Goal: Information Seeking & Learning: Learn about a topic

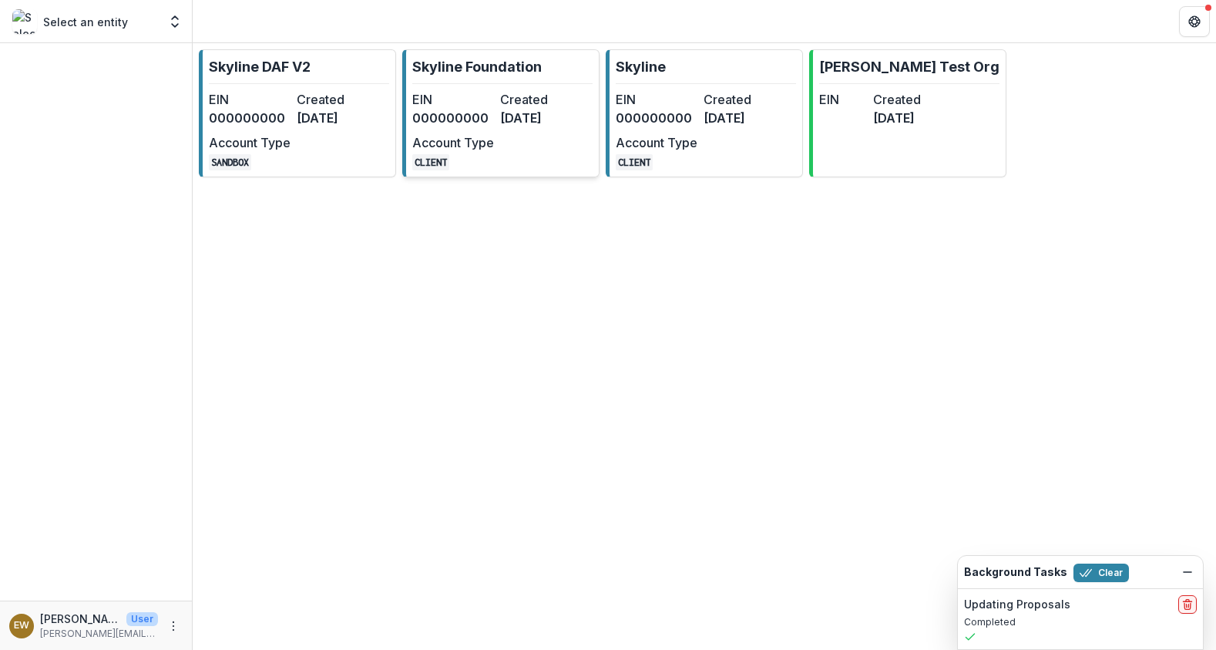
click at [562, 103] on dt "Created" at bounding box center [541, 99] width 82 height 18
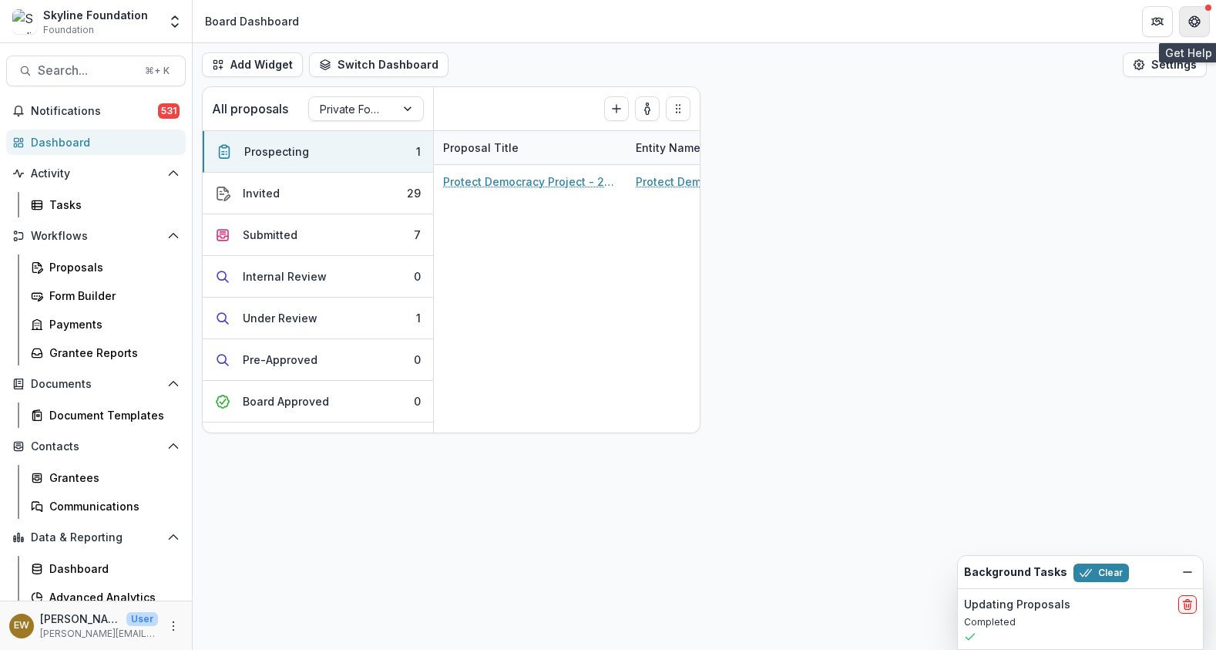
click at [1188, 23] on icon "Get Help" at bounding box center [1194, 21] width 12 height 12
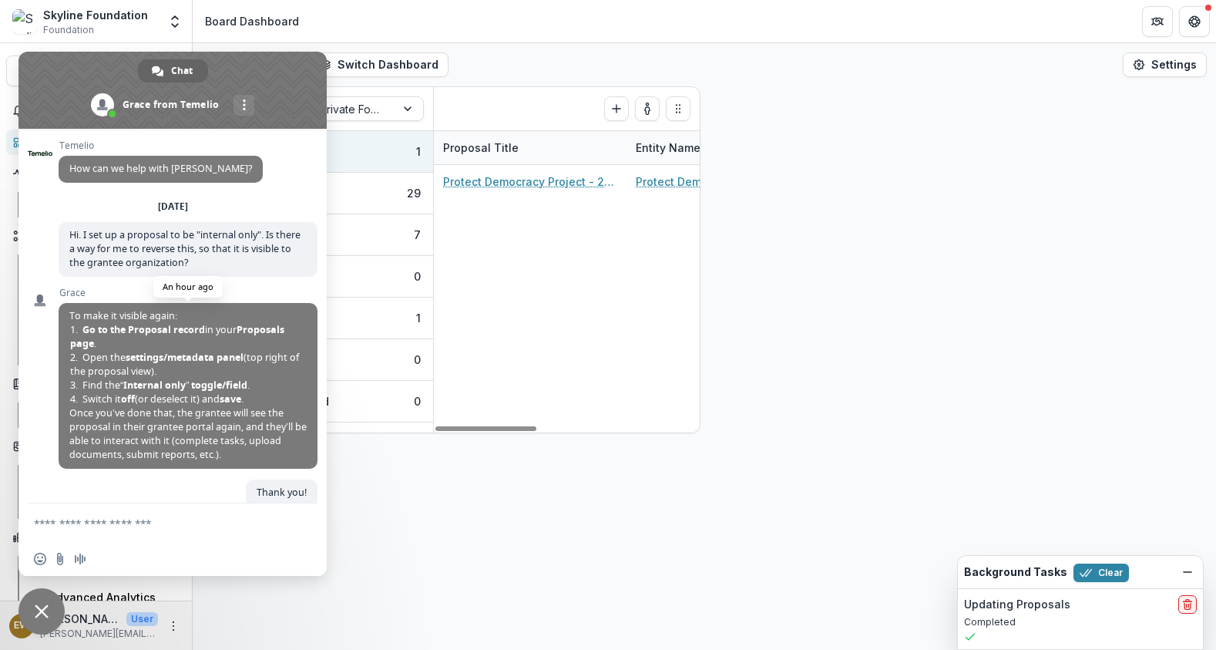
click at [143, 419] on span "To make it visible again: Go to the Proposal record in your Proposals page . Op…" at bounding box center [187, 385] width 237 height 152
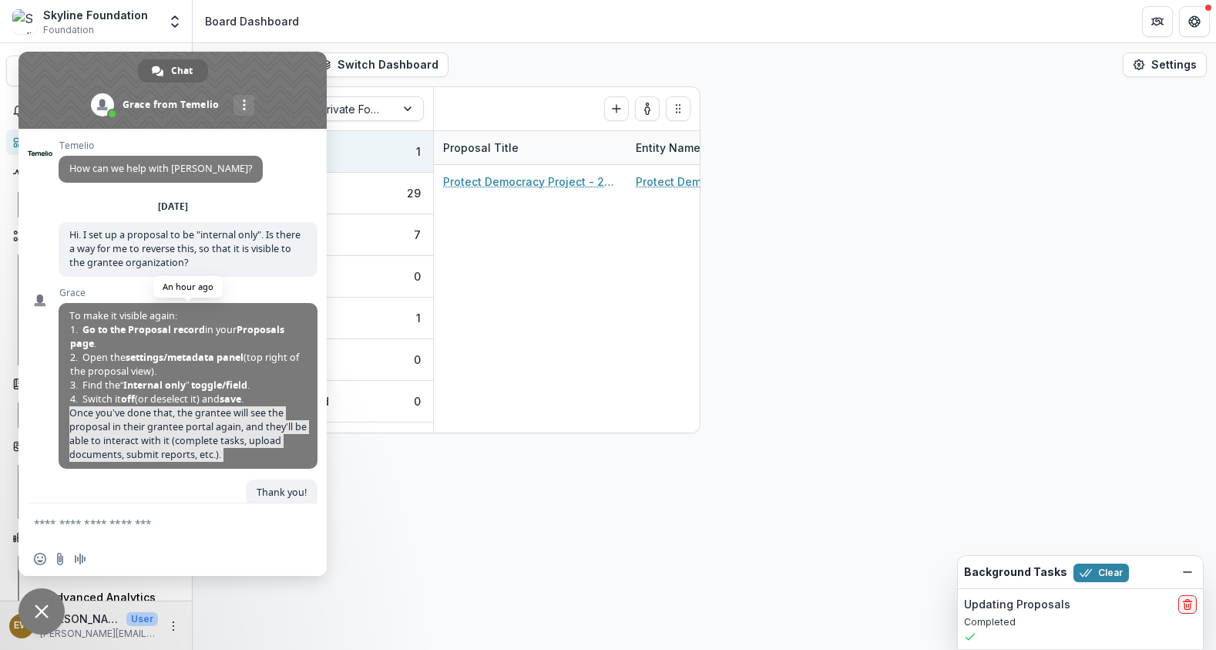
drag, startPoint x: 143, startPoint y: 419, endPoint x: 218, endPoint y: 425, distance: 75.0
click at [198, 427] on span "To make it visible again: Go to the Proposal record in your Proposals page . Op…" at bounding box center [187, 385] width 237 height 152
click at [218, 425] on span "To make it visible again: Go to the Proposal record in your Proposals page . Op…" at bounding box center [187, 385] width 237 height 152
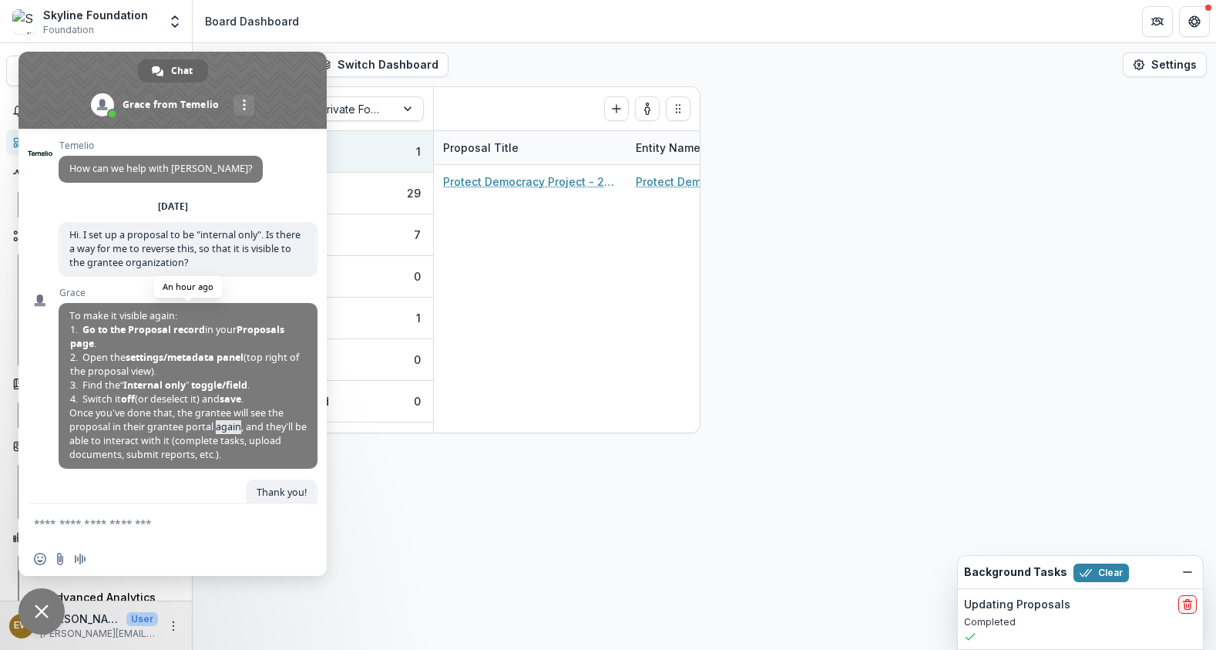
click at [218, 425] on span "To make it visible again: Go to the Proposal record in your Proposals page . Op…" at bounding box center [187, 385] width 237 height 152
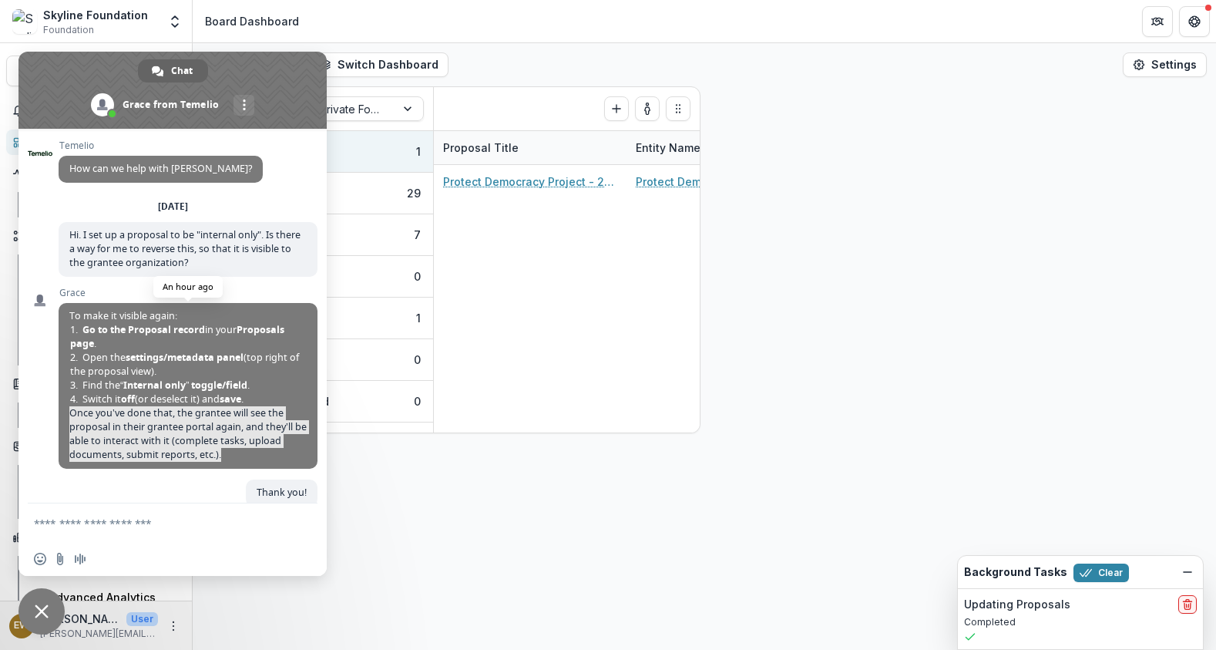
click at [218, 425] on span "To make it visible again: Go to the Proposal record in your Proposals page . Op…" at bounding box center [187, 385] width 237 height 152
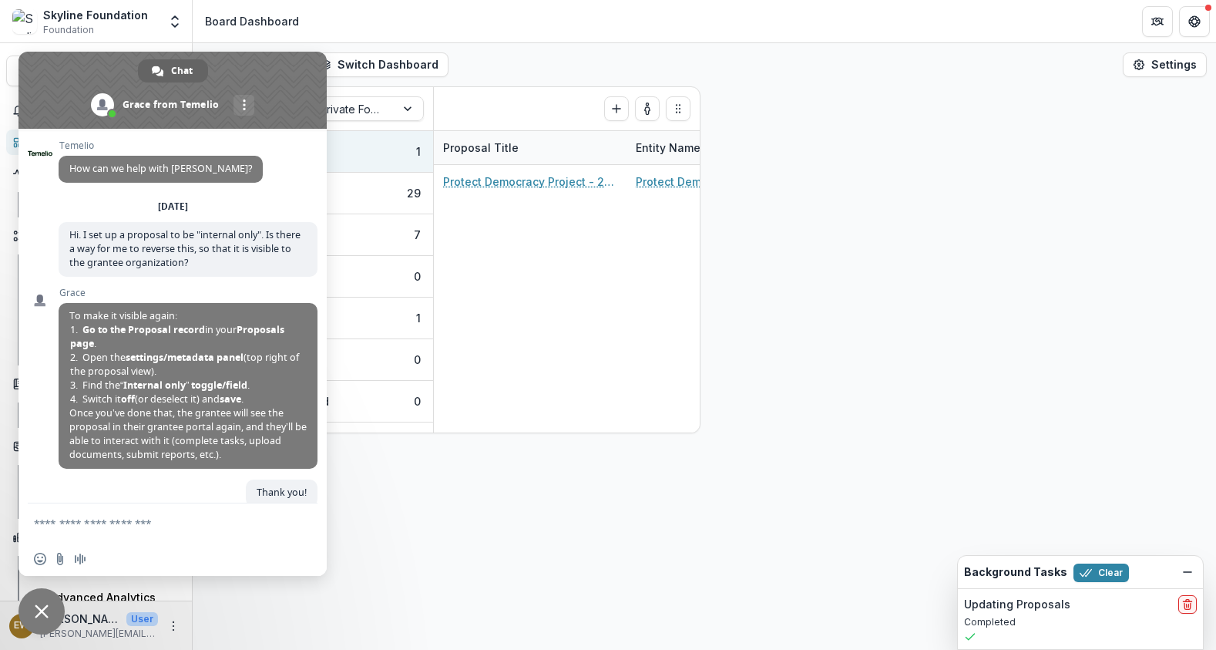
click at [560, 513] on div "Add Widget Switch Dashboard Board Dashboard Climate Dashboard Default Education…" at bounding box center [705, 346] width 1024 height 607
click at [277, 79] on span at bounding box center [172, 90] width 308 height 77
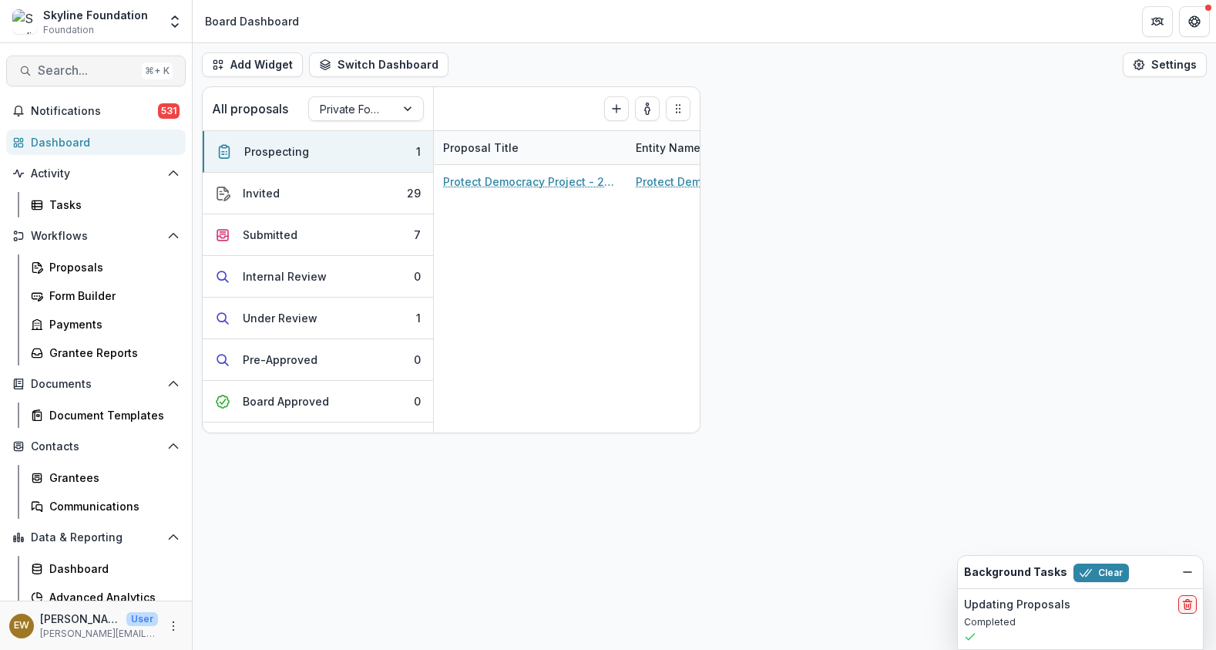
click at [82, 79] on button "Search... ⌘ + K" at bounding box center [96, 70] width 180 height 31
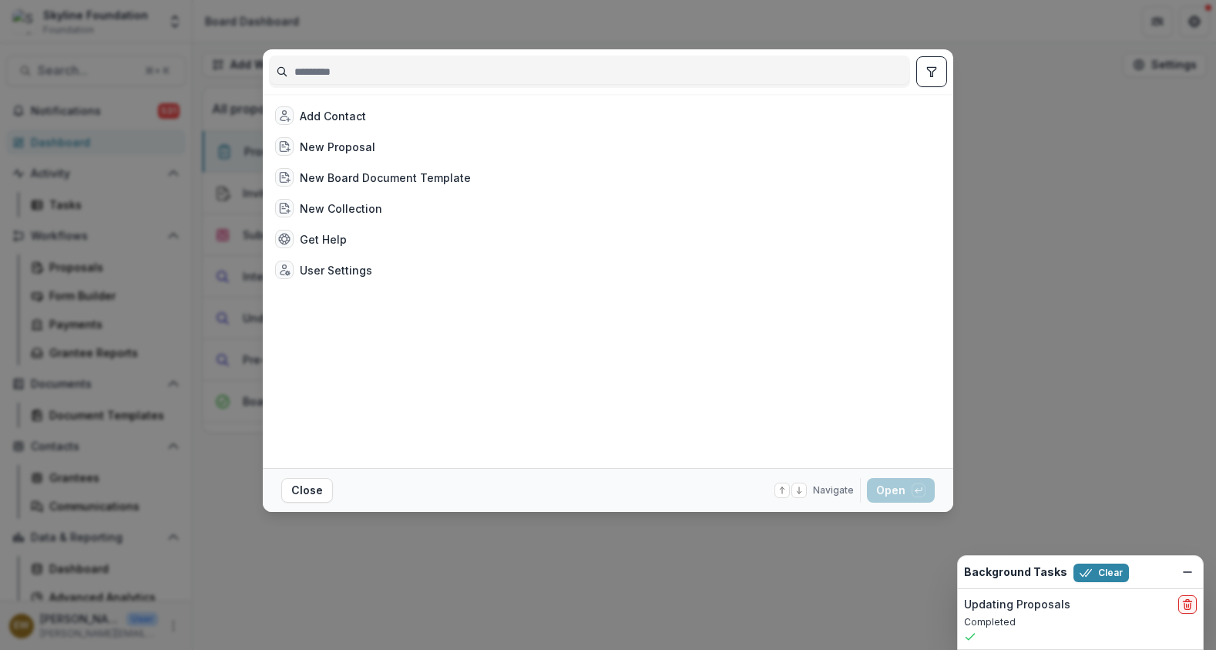
click at [111, 294] on div "Add Contact New Proposal New Board Document Template New Collection Get Help Us…" at bounding box center [608, 325] width 1216 height 650
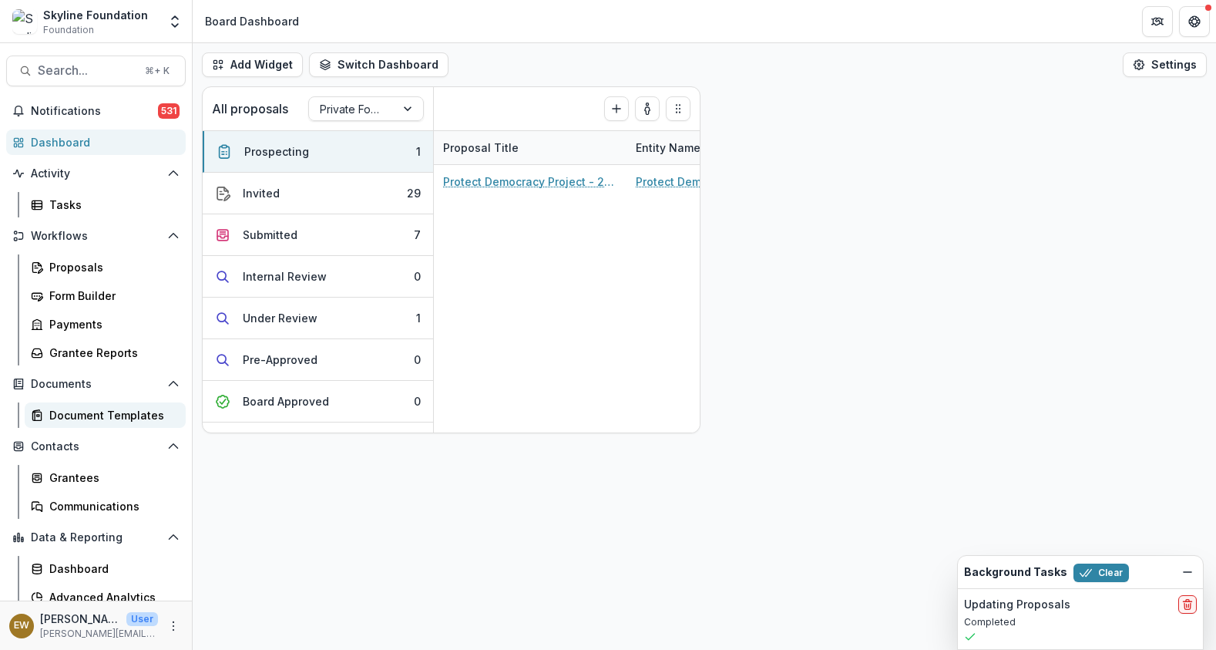
click at [103, 407] on div "Document Templates" at bounding box center [111, 415] width 124 height 16
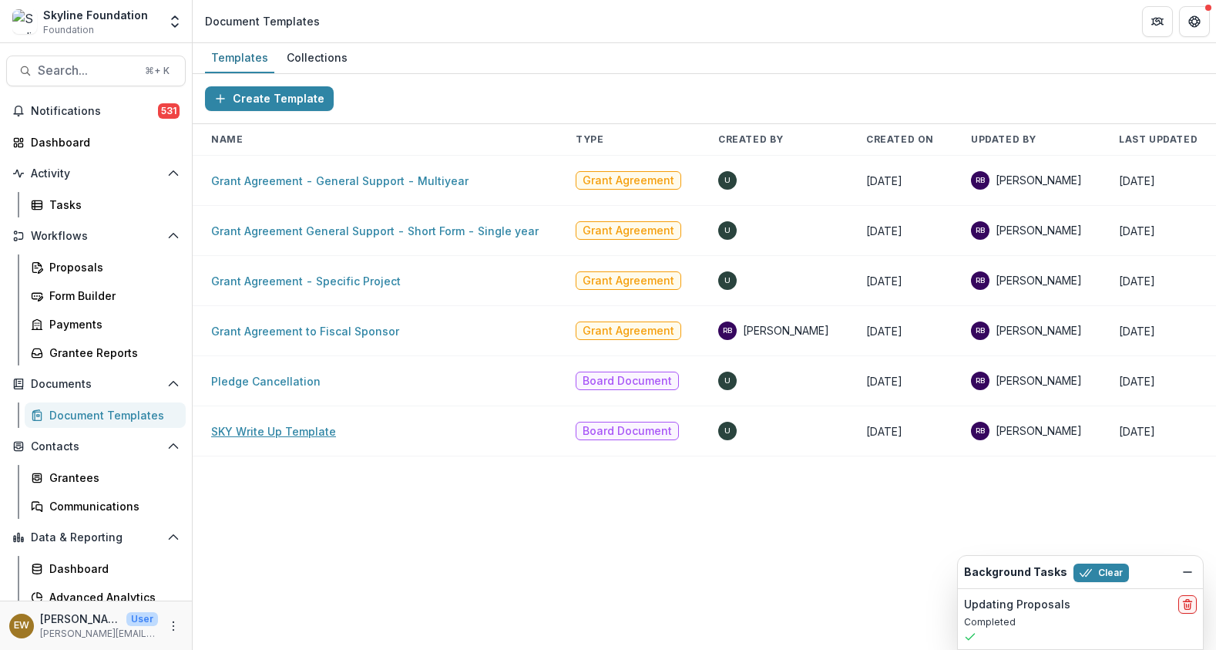
click at [296, 431] on link "SKY Write Up Template" at bounding box center [273, 431] width 125 height 13
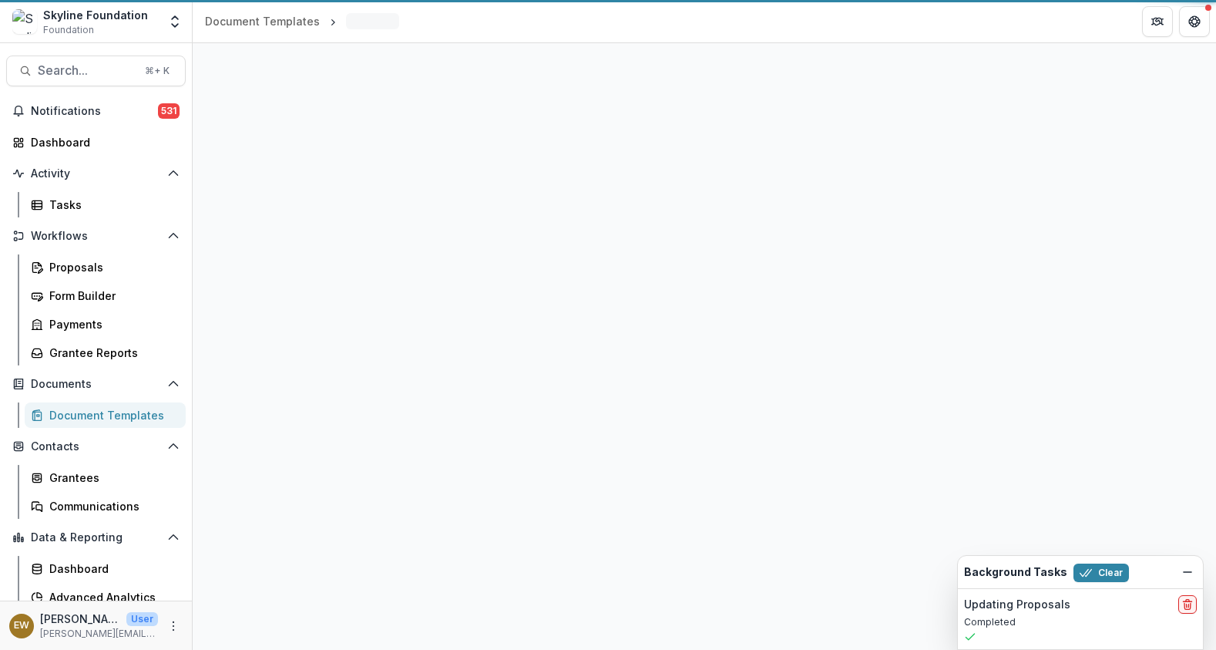
select select "**********"
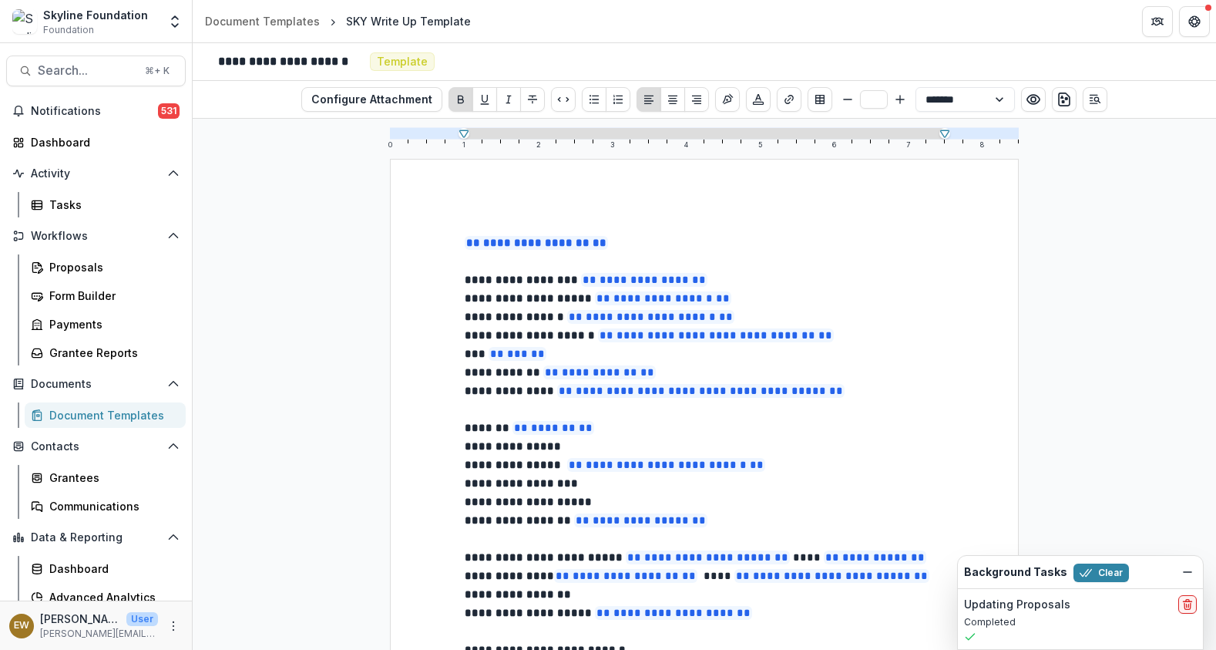
click at [877, 431] on p "******* ** ******* **" at bounding box center [704, 427] width 479 height 18
click at [489, 276] on strong "**********" at bounding box center [521, 279] width 113 height 11
click at [484, 300] on strong "**********" at bounding box center [528, 298] width 127 height 11
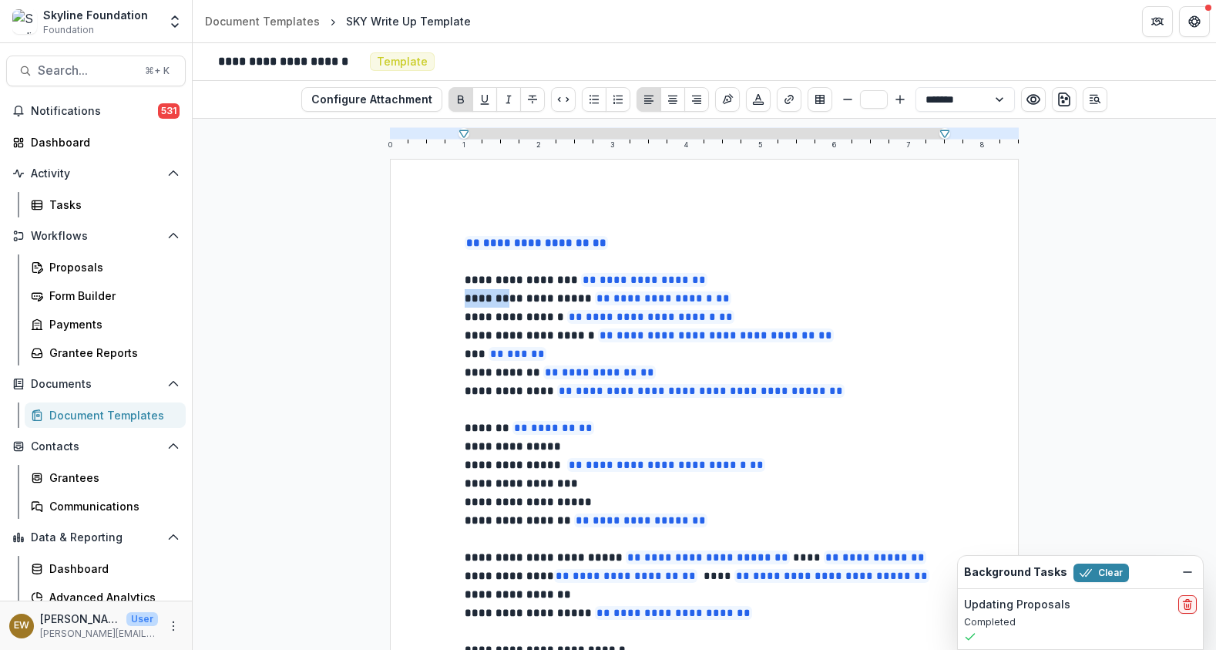
click at [484, 300] on strong "**********" at bounding box center [528, 298] width 127 height 11
click at [483, 300] on strong "**********" at bounding box center [528, 298] width 127 height 11
click at [479, 315] on strong "**********" at bounding box center [514, 316] width 99 height 11
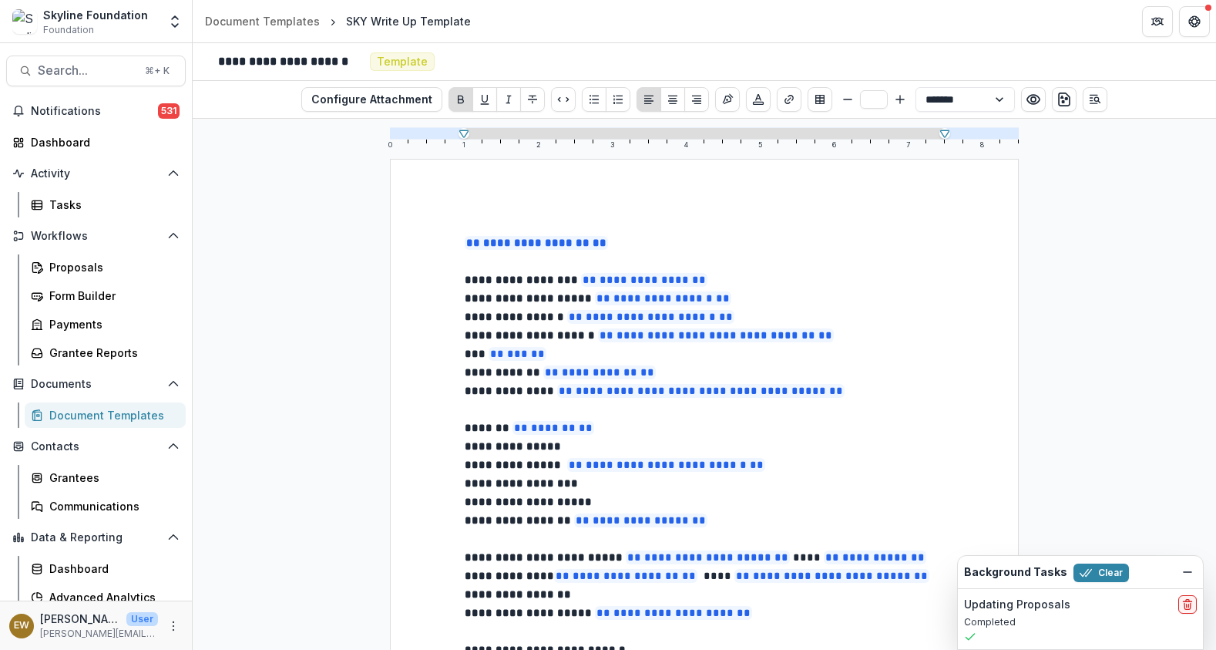
click at [486, 285] on strong "**********" at bounding box center [521, 279] width 113 height 11
drag, startPoint x: 486, startPoint y: 286, endPoint x: 496, endPoint y: 581, distance: 295.4
click at [492, 285] on strong "**********" at bounding box center [521, 279] width 113 height 11
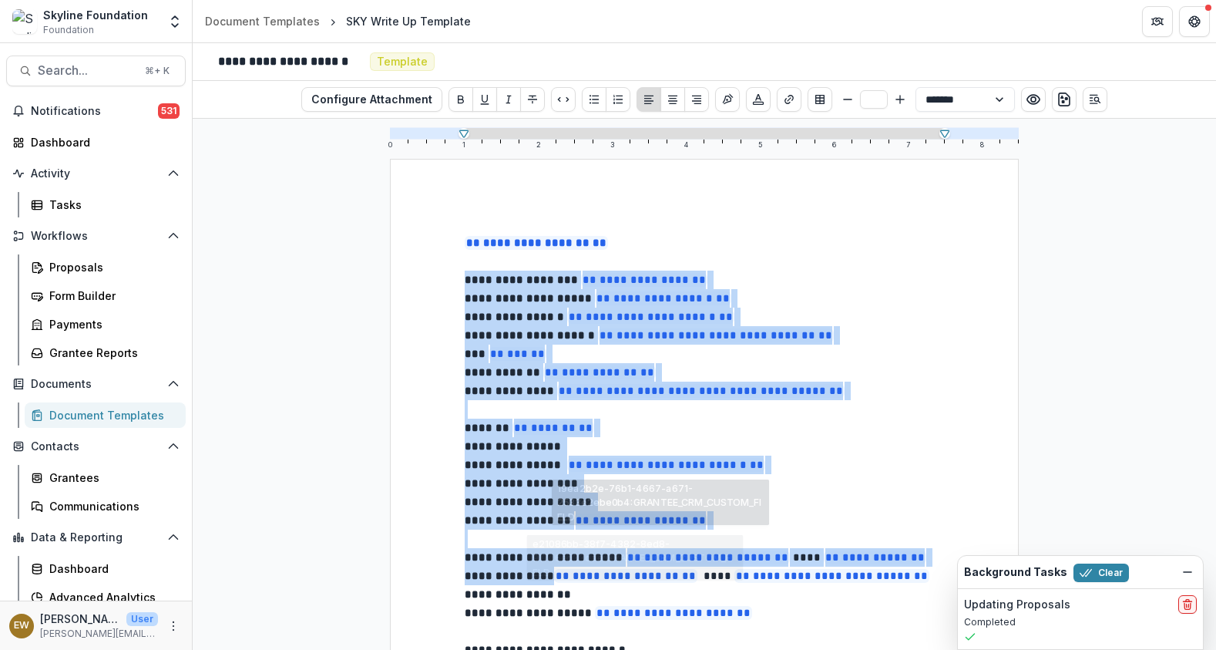
drag, startPoint x: 462, startPoint y: 280, endPoint x: 645, endPoint y: 571, distance: 343.9
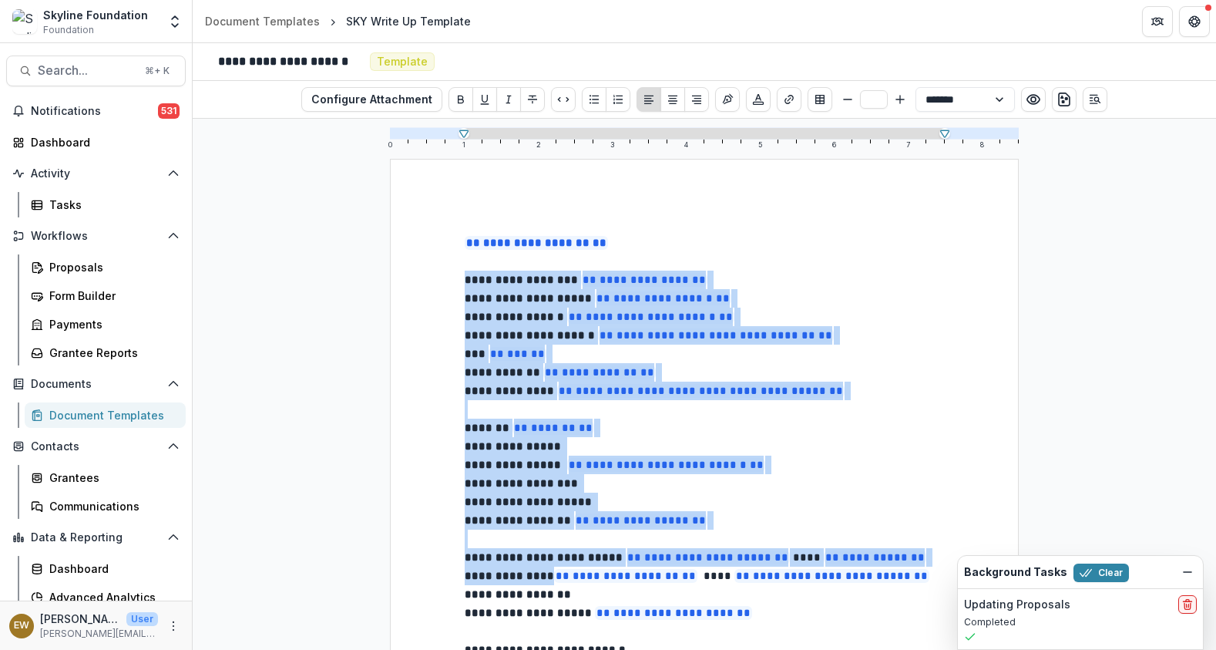
click at [499, 474] on p "**********" at bounding box center [704, 483] width 479 height 18
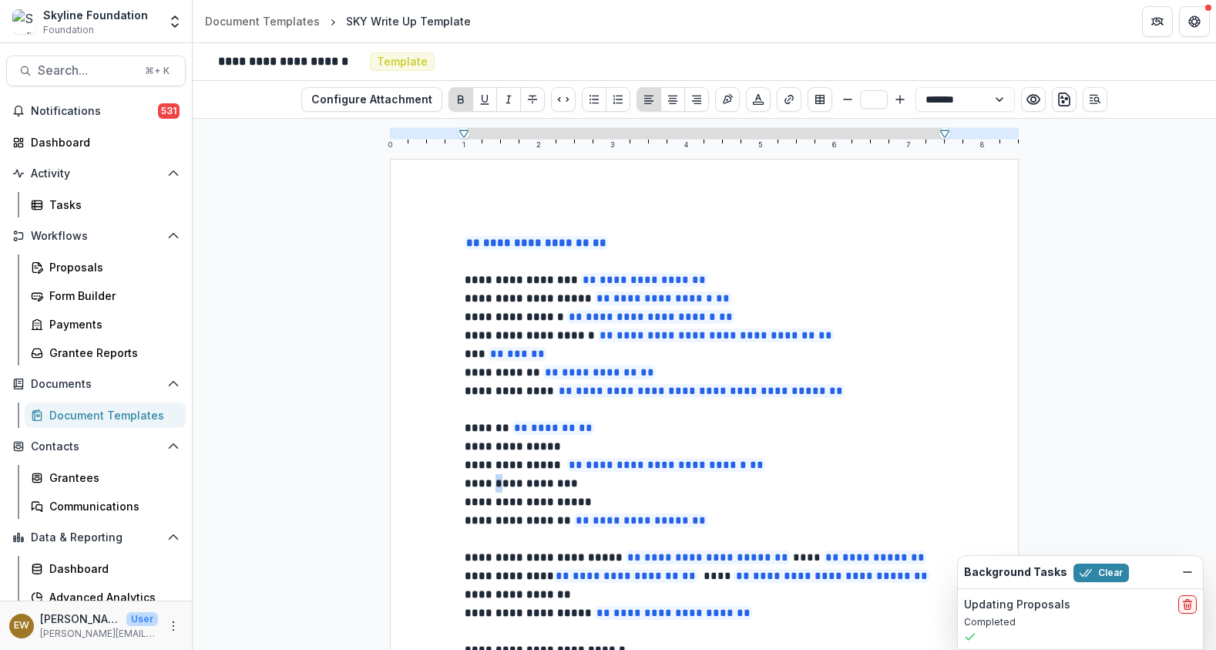
click at [499, 474] on p "**********" at bounding box center [704, 483] width 479 height 18
click at [680, 480] on p "**********" at bounding box center [704, 483] width 479 height 18
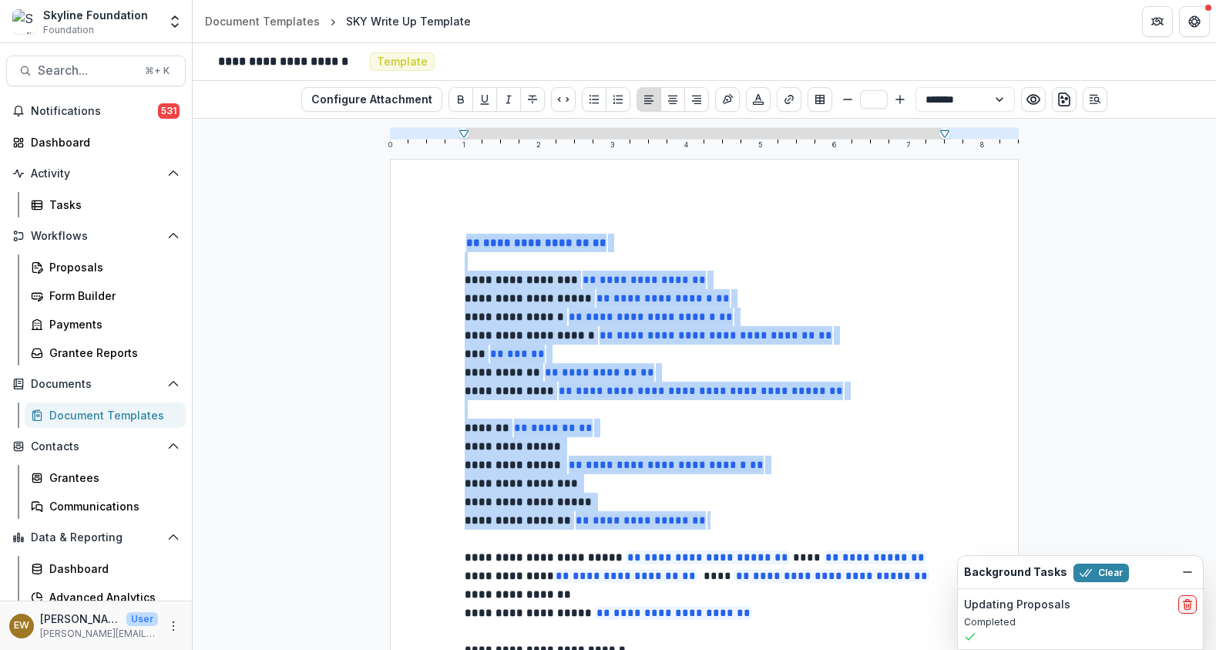
drag, startPoint x: 726, startPoint y: 523, endPoint x: 501, endPoint y: 240, distance: 362.1
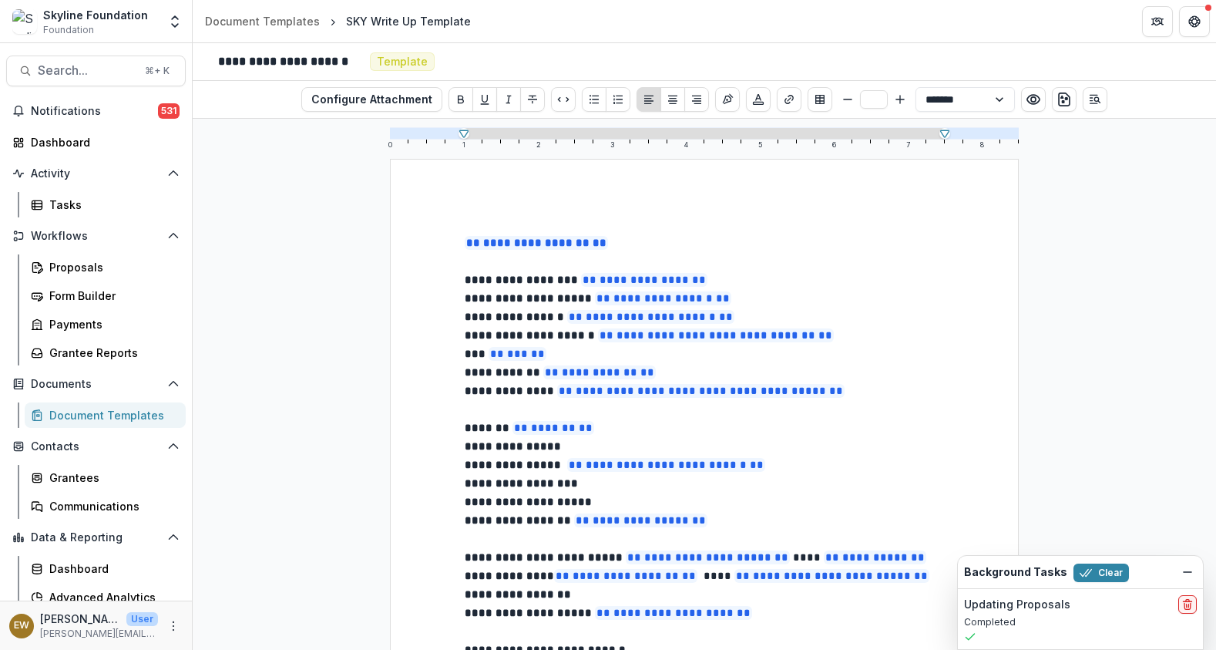
type input "**"
select select "**********"
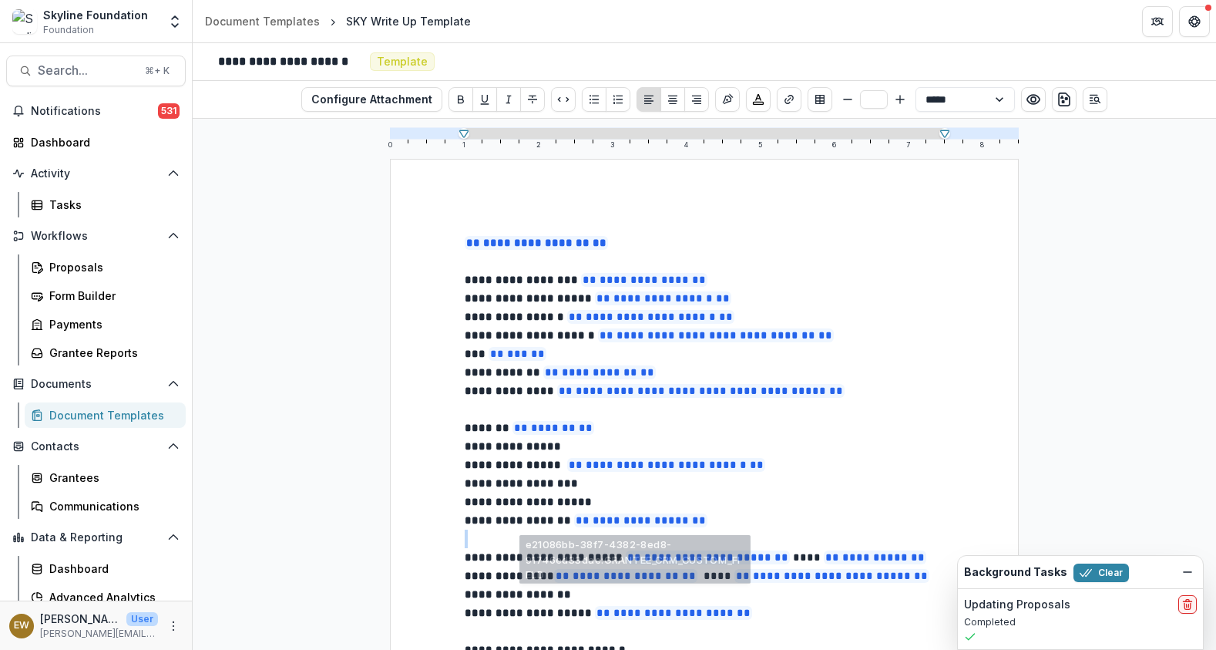
type input "**"
select select "**********"
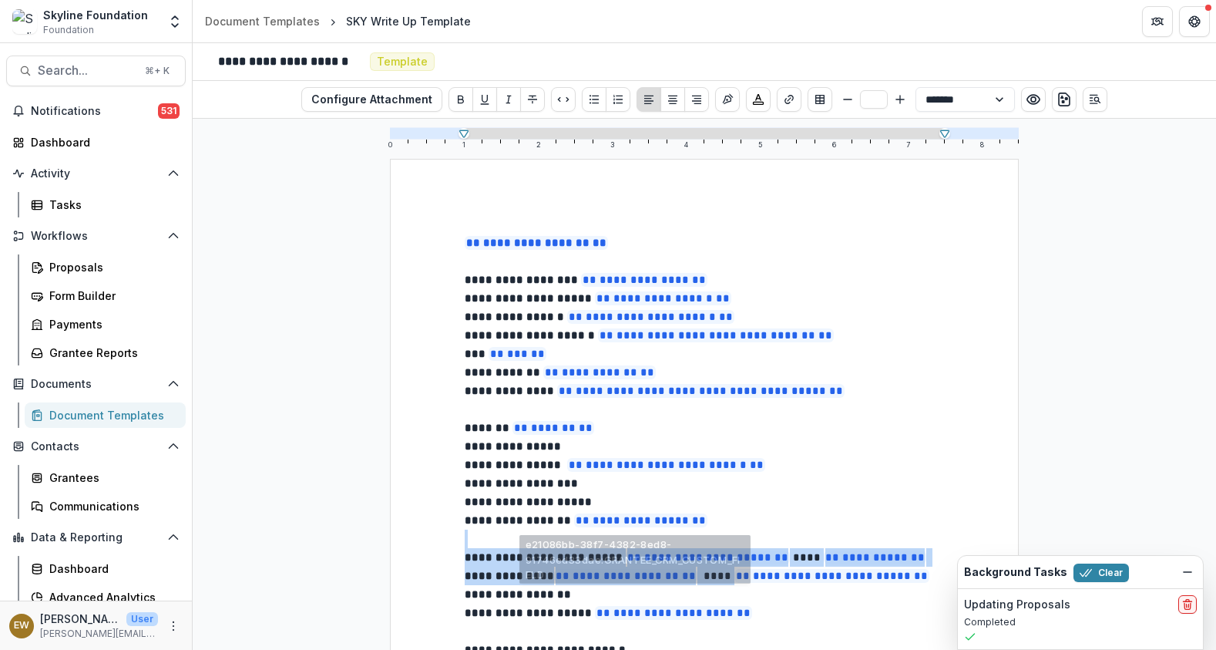
drag, startPoint x: 456, startPoint y: 220, endPoint x: 730, endPoint y: 570, distance: 444.2
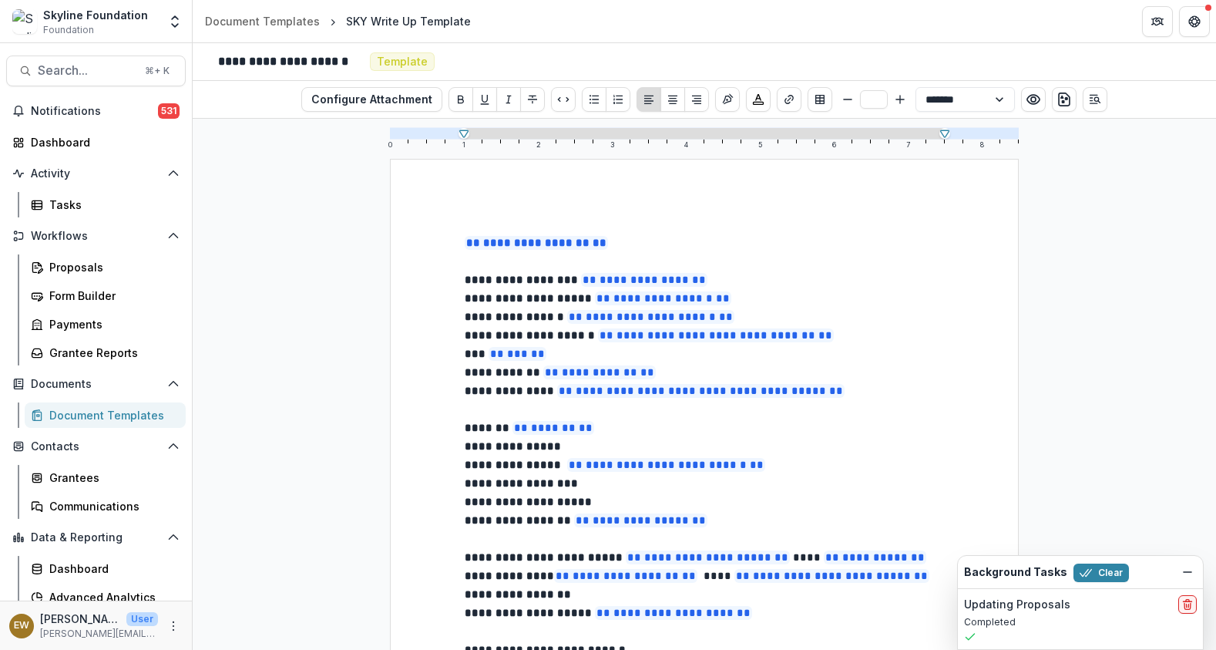
click at [859, 468] on p "**********" at bounding box center [704, 464] width 479 height 18
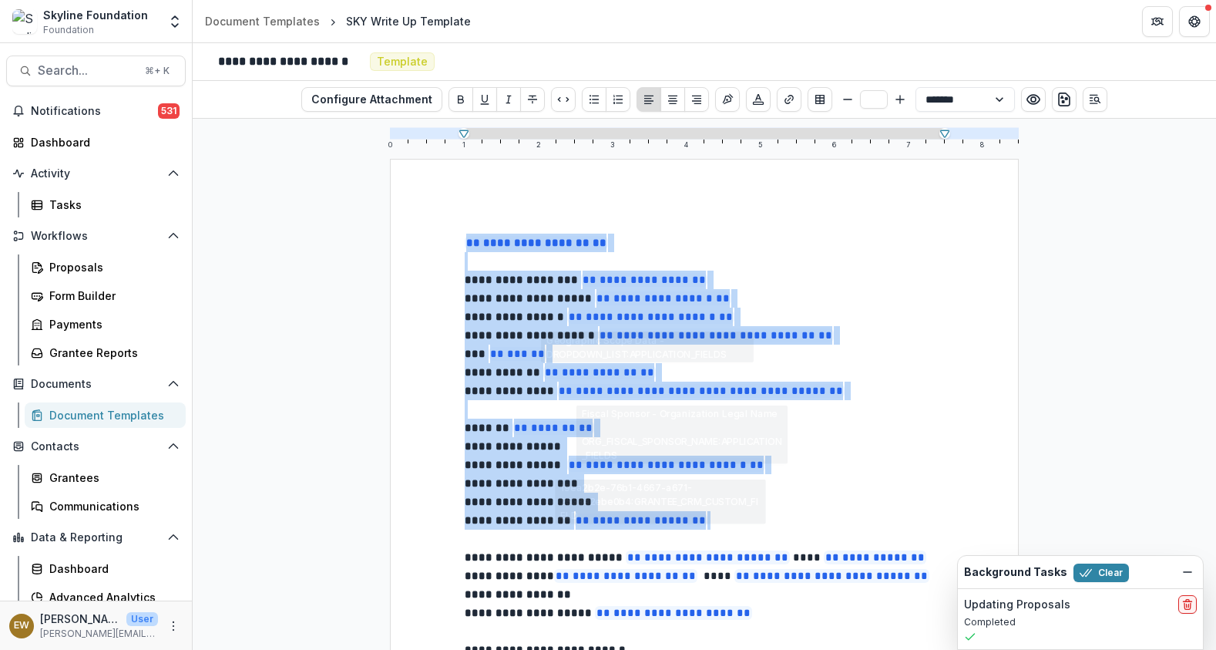
drag, startPoint x: 782, startPoint y: 525, endPoint x: 481, endPoint y: 178, distance: 459.5
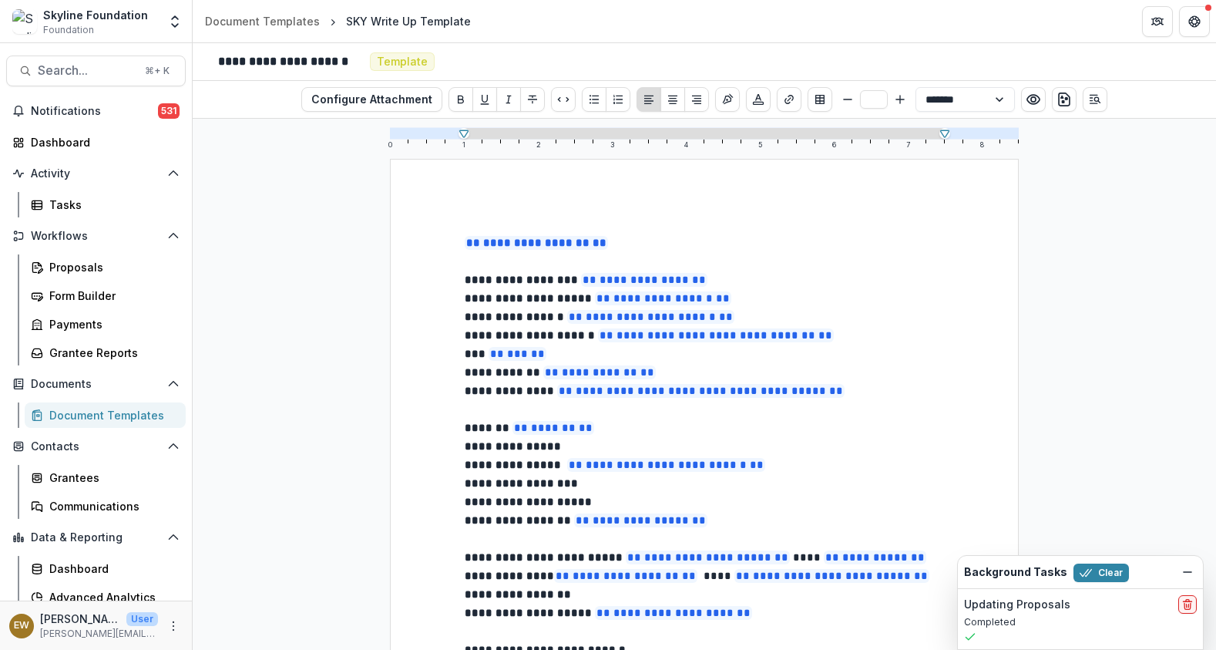
drag, startPoint x: 475, startPoint y: 199, endPoint x: 855, endPoint y: 523, distance: 499.2
click at [855, 522] on p "**********" at bounding box center [704, 520] width 479 height 18
type input "**"
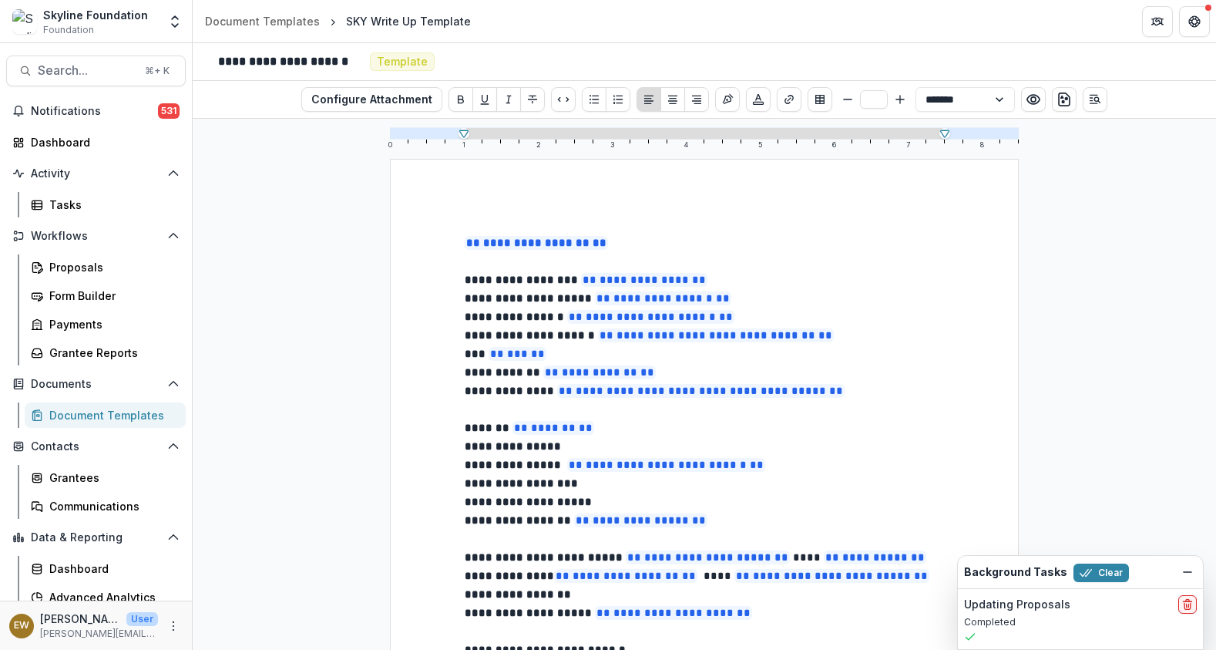
select select "**********"
type input "**"
select select "**********"
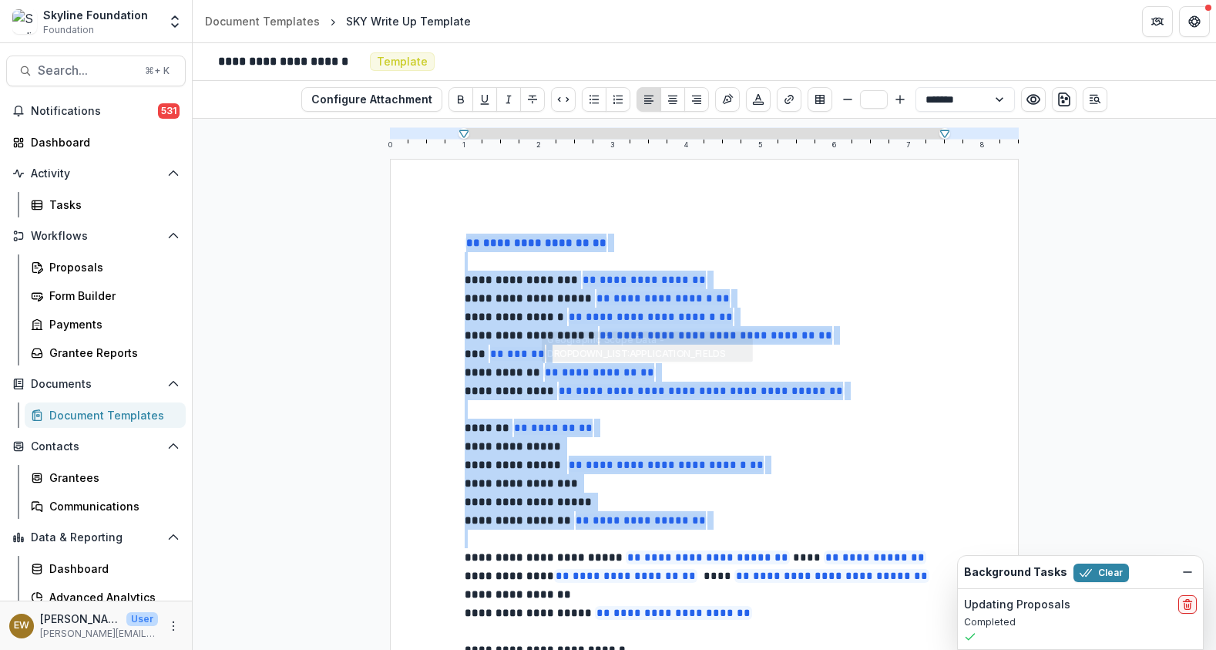
drag, startPoint x: 855, startPoint y: 522, endPoint x: 426, endPoint y: 202, distance: 535.3
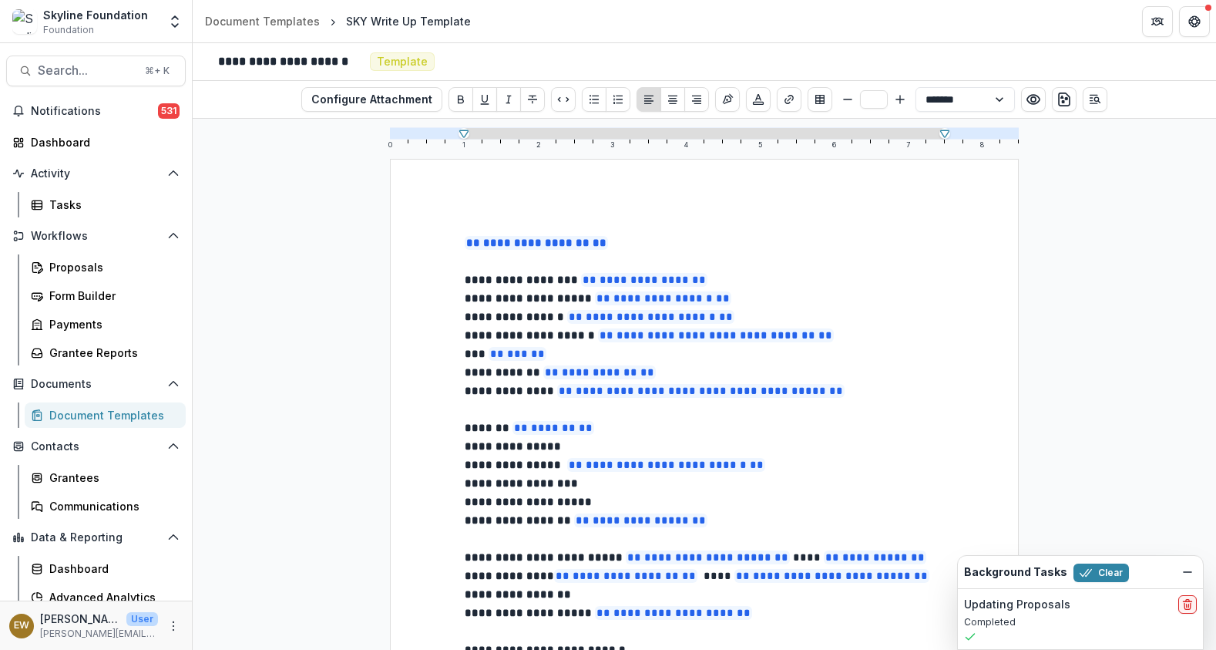
type input "**"
select select "**********"
drag, startPoint x: 426, startPoint y: 202, endPoint x: 901, endPoint y: 509, distance: 565.2
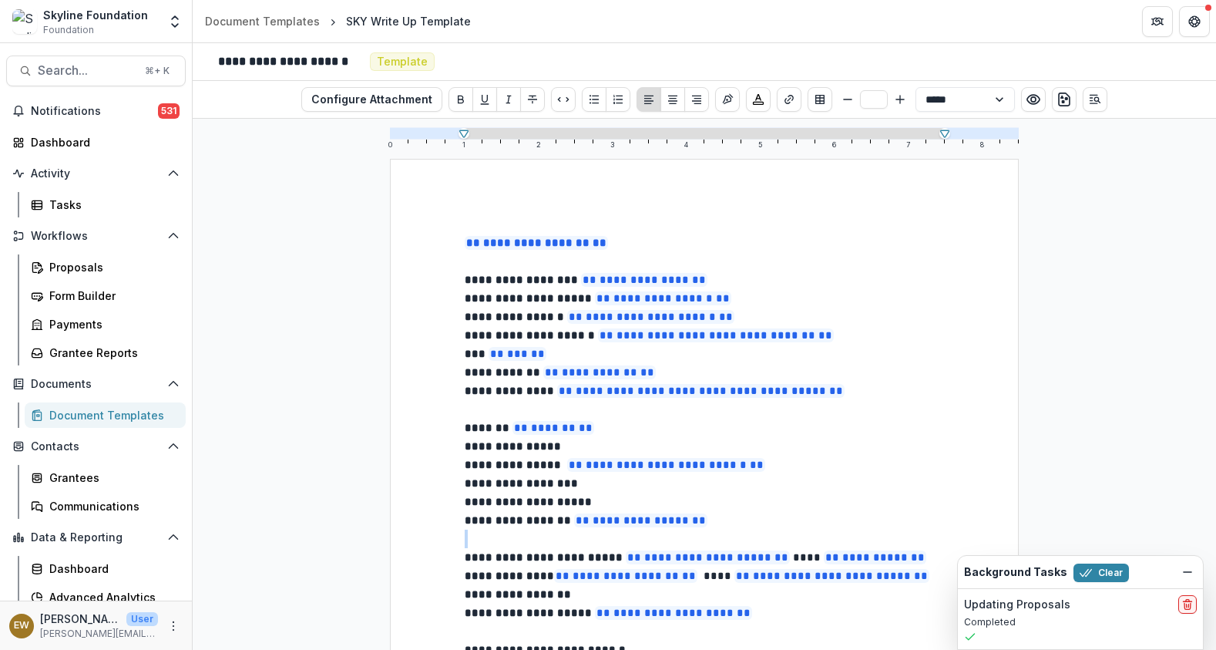
type input "**"
select select "**********"
click at [902, 508] on p "**********" at bounding box center [704, 501] width 479 height 18
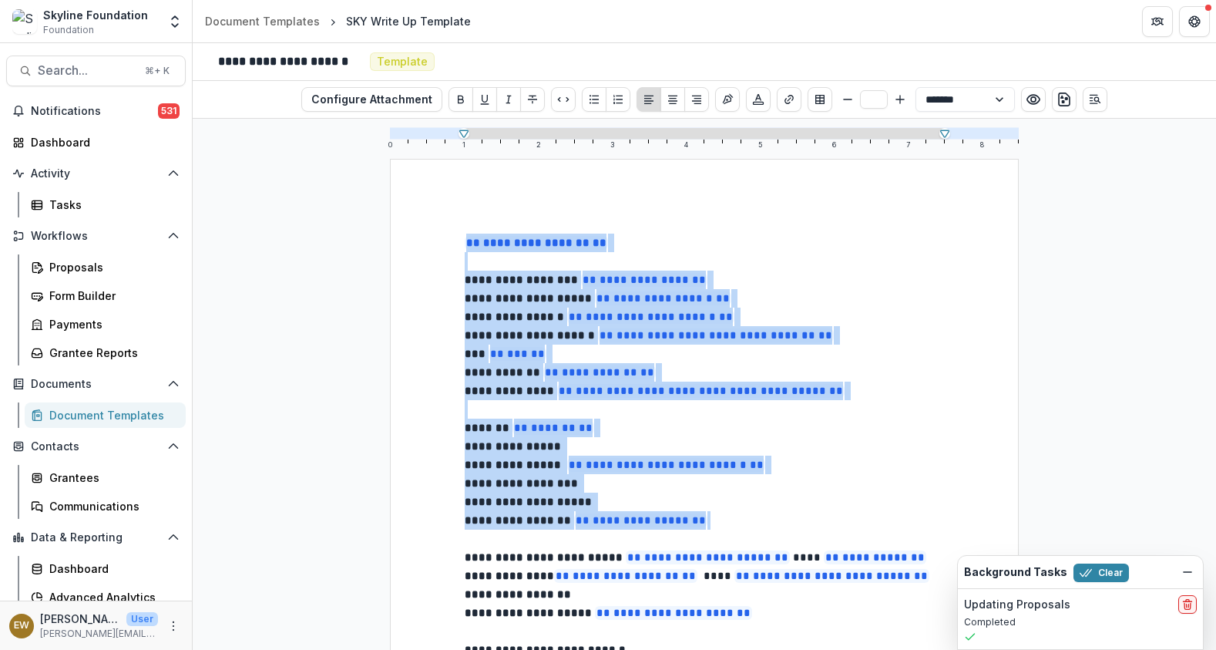
drag, startPoint x: 790, startPoint y: 509, endPoint x: 496, endPoint y: 189, distance: 434.2
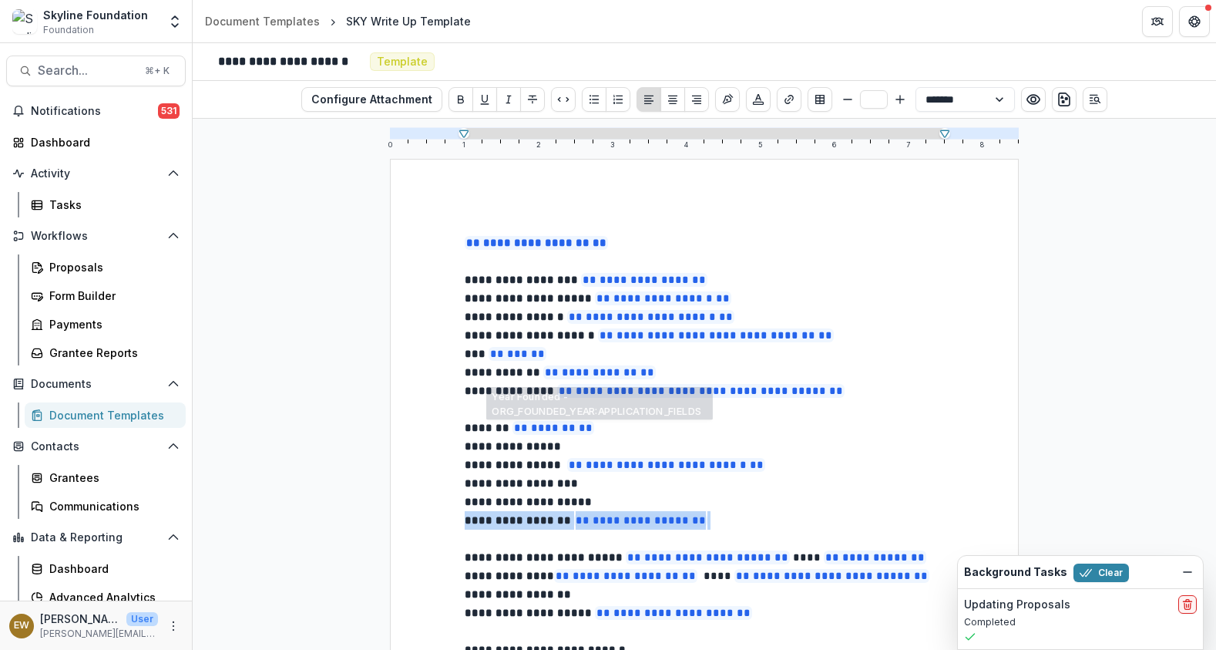
drag, startPoint x: 482, startPoint y: 200, endPoint x: 885, endPoint y: 505, distance: 504.5
click at [929, 484] on p "**********" at bounding box center [704, 483] width 479 height 18
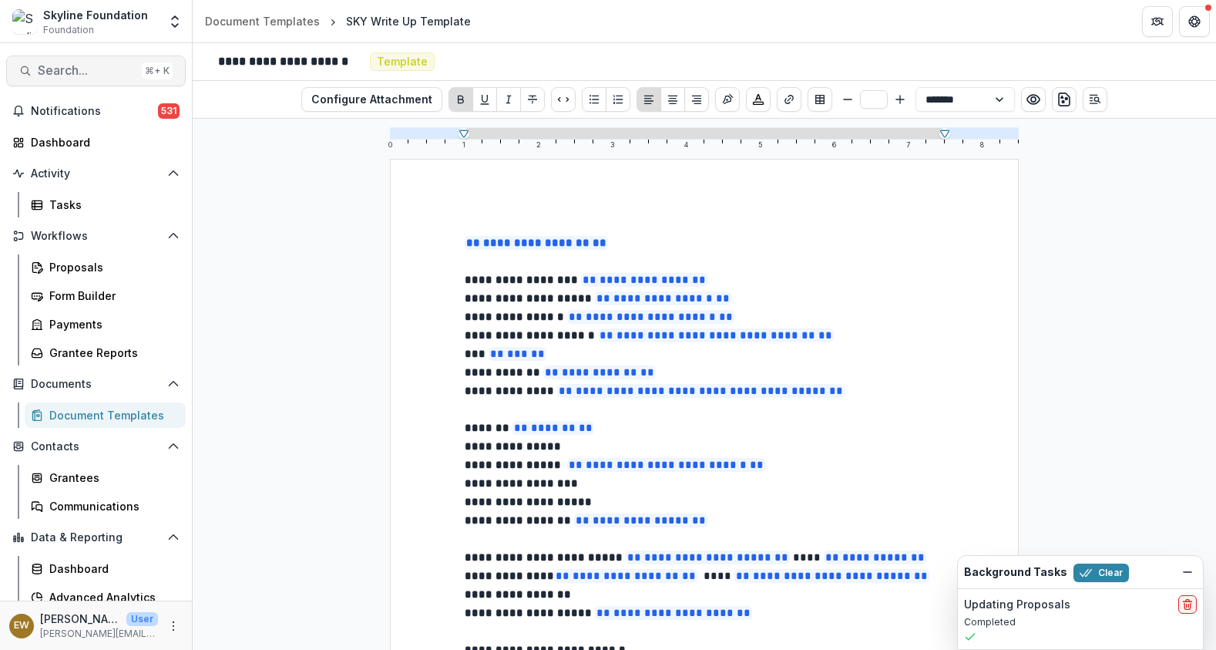
click at [95, 66] on span "Search..." at bounding box center [87, 70] width 98 height 15
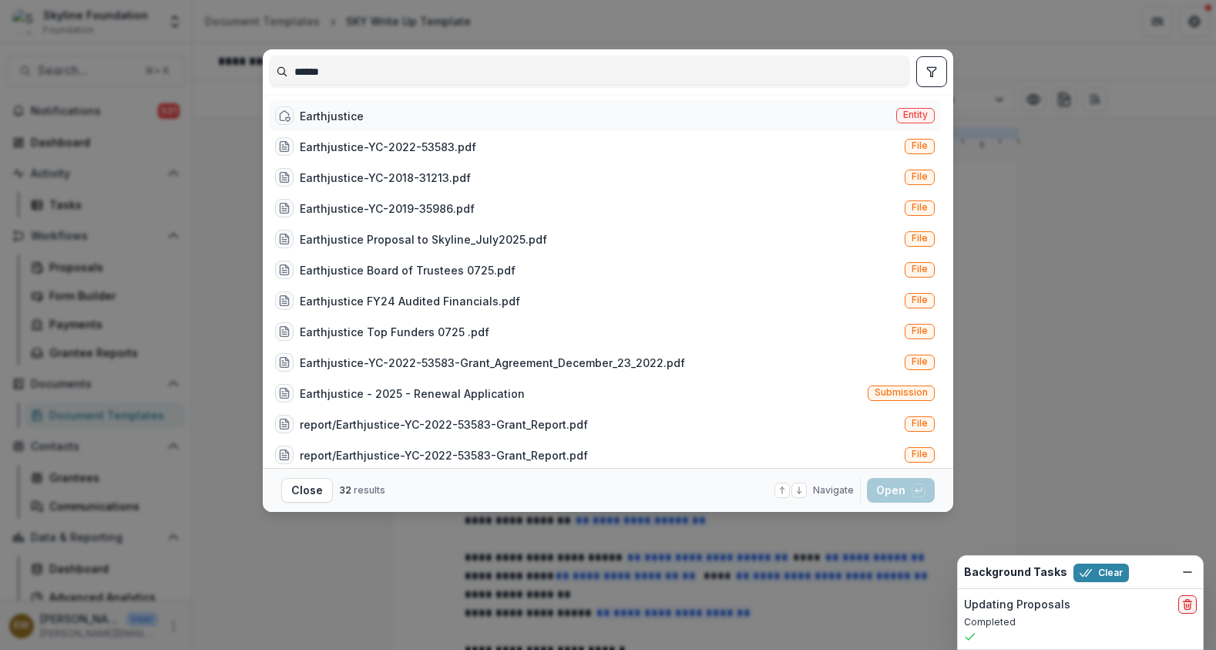
type input "******"
click at [300, 119] on div "Earthjustice" at bounding box center [332, 116] width 64 height 16
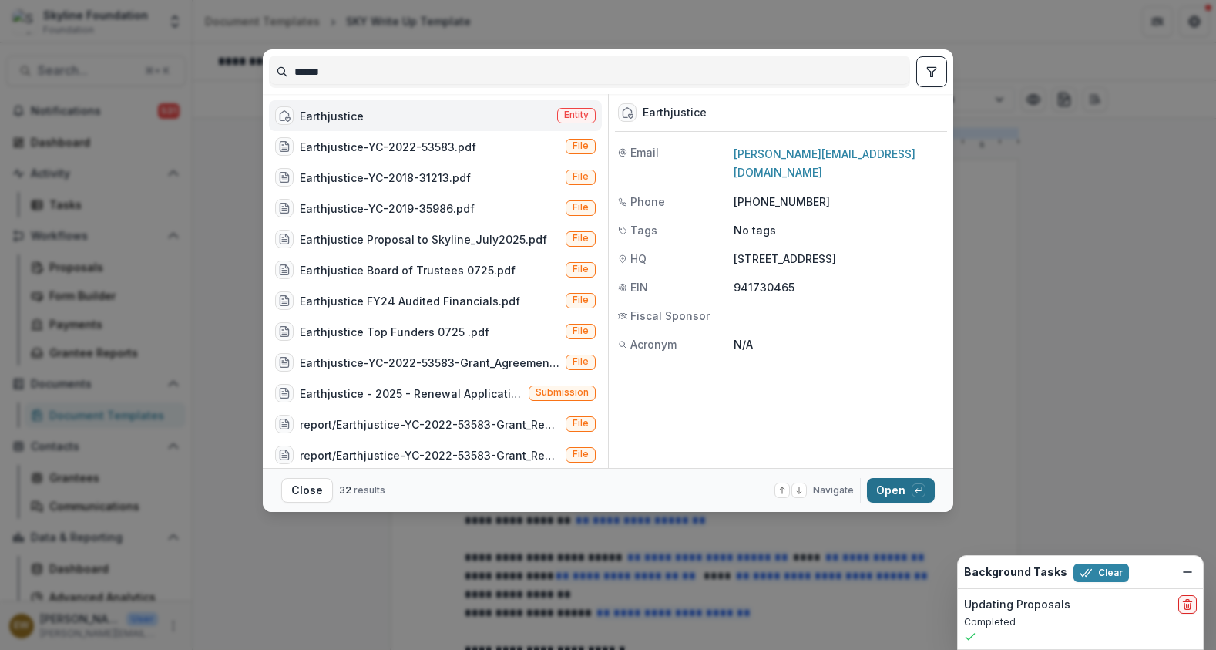
click at [899, 489] on button "Open with enter key" at bounding box center [901, 490] width 68 height 25
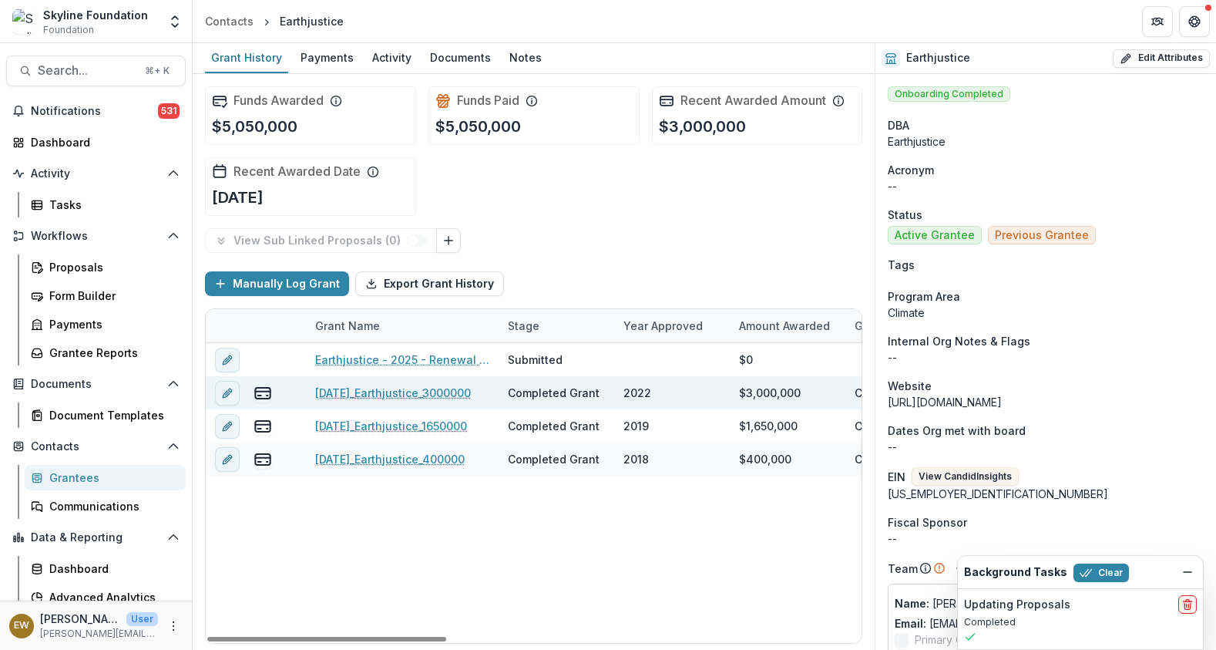
click at [392, 399] on link "[DATE]_Earthjustice_3000000" at bounding box center [393, 393] width 156 height 16
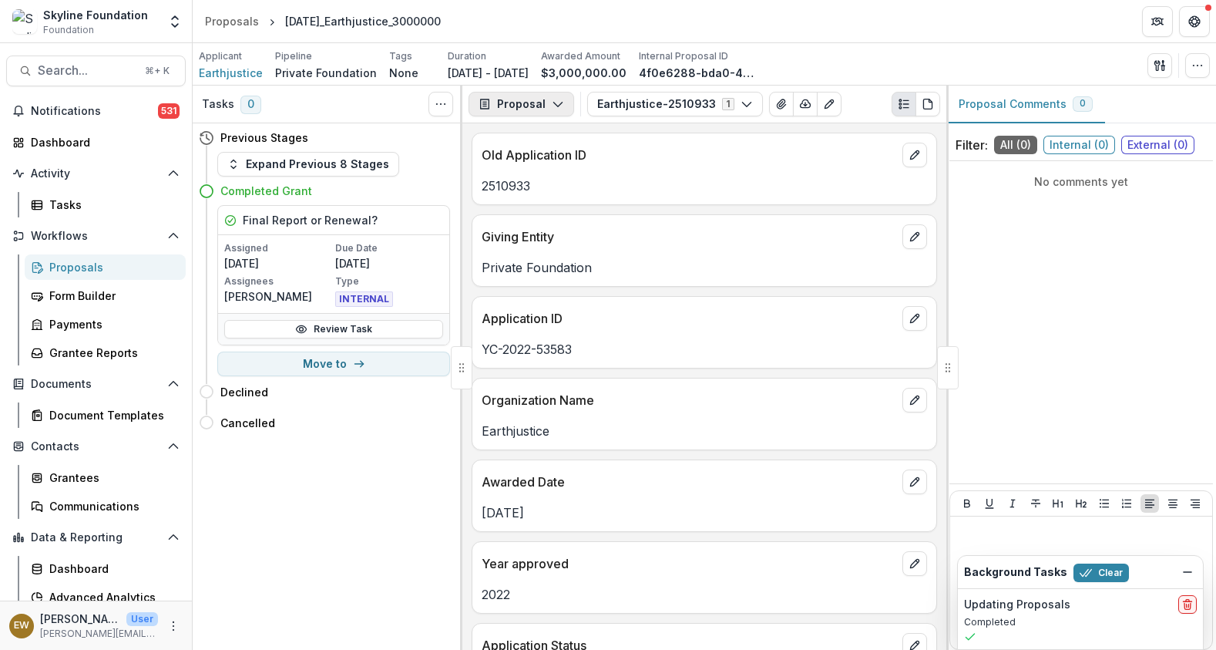
click at [525, 106] on button "Proposal" at bounding box center [522, 104] width 106 height 25
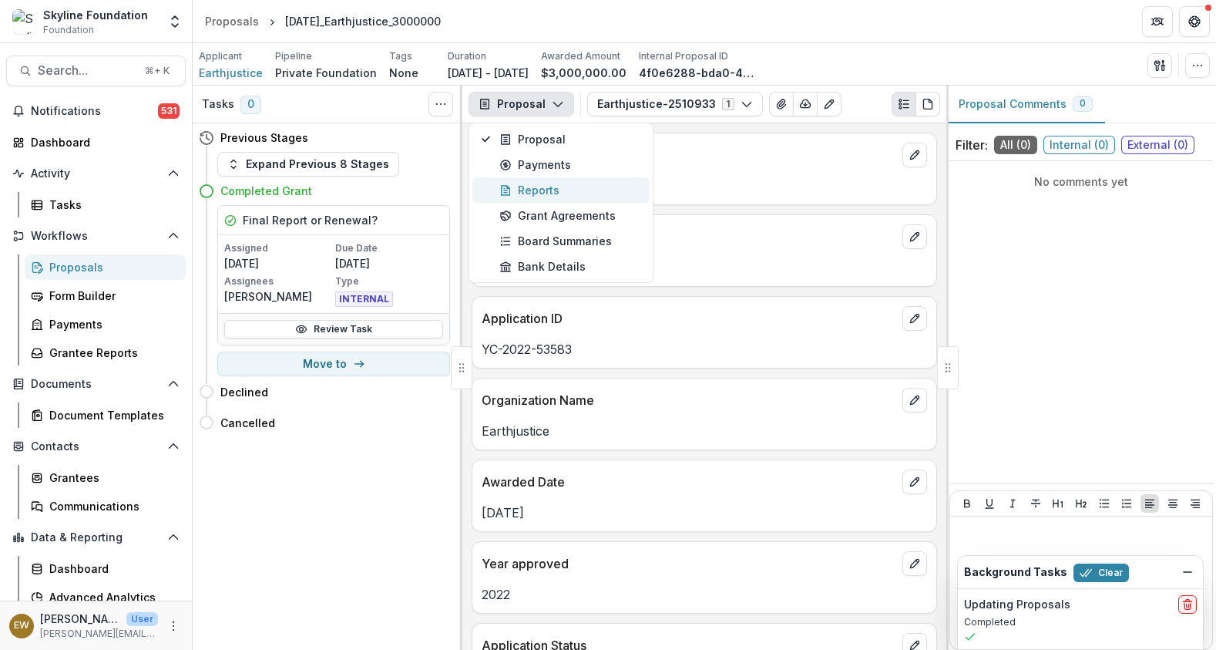
click at [543, 192] on div "Reports" at bounding box center [569, 190] width 141 height 16
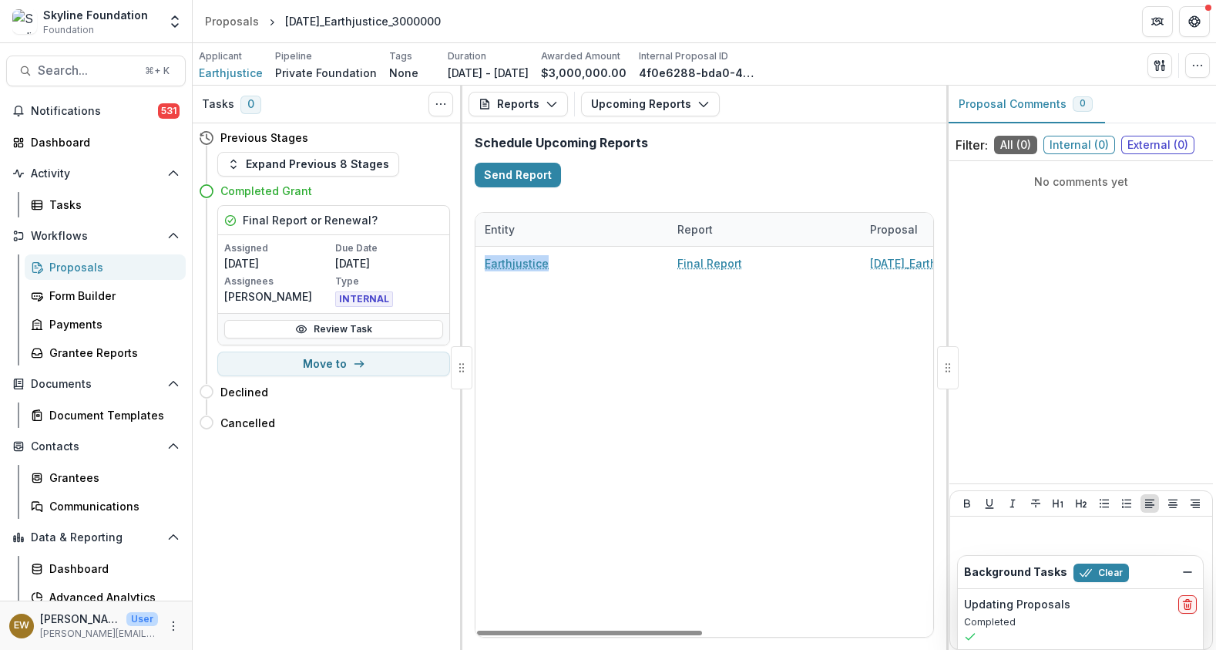
drag, startPoint x: 644, startPoint y: 264, endPoint x: 576, endPoint y: 451, distance: 198.2
click at [576, 451] on div "Earthjustice Final Report [DATE]_Earthjustice_3000000 [DATE] Remind" at bounding box center [938, 442] width 925 height 390
click at [610, 450] on div "Earthjustice Final Report [DATE]_Earthjustice_3000000 [DATE] Remind" at bounding box center [938, 442] width 925 height 390
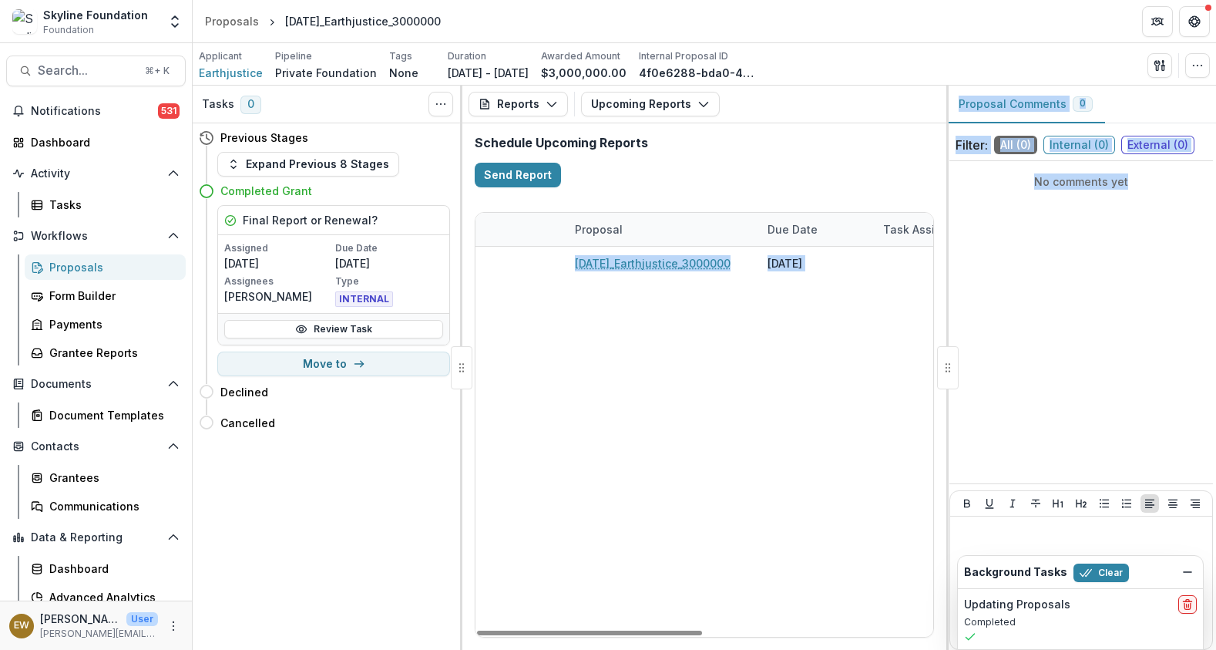
scroll to position [0, 467]
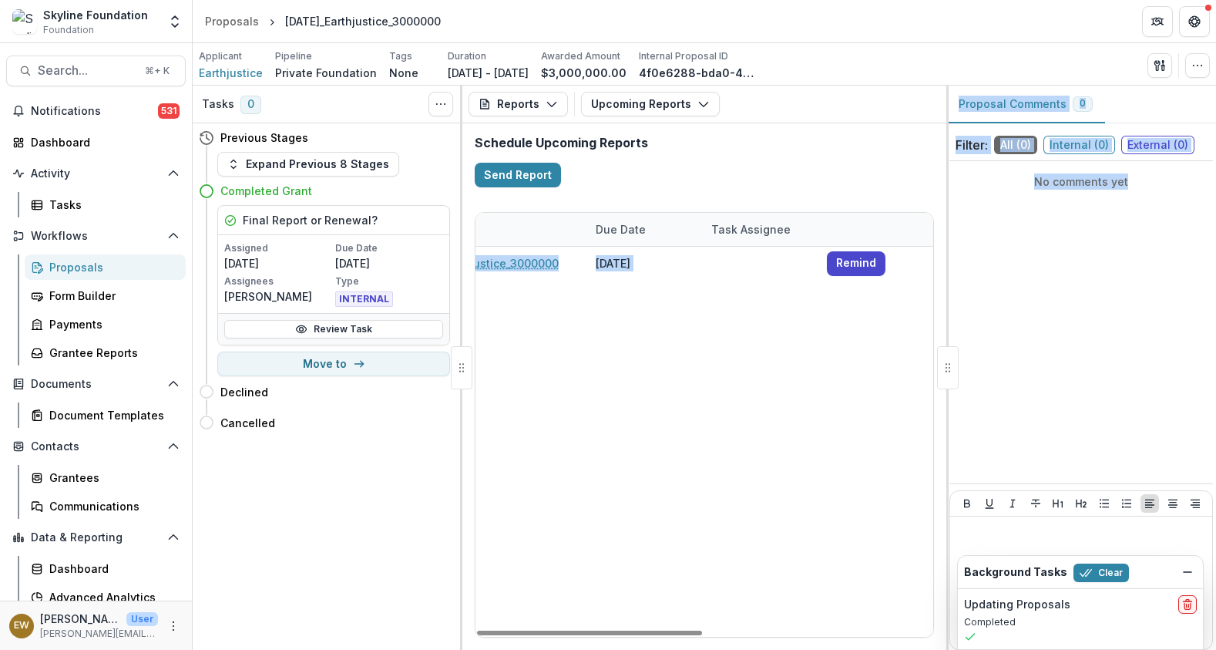
drag, startPoint x: 612, startPoint y: 450, endPoint x: 971, endPoint y: 321, distance: 381.8
click at [1027, 299] on div "Tasks 0 Show Cancelled Tasks Previous Stages Expand Previous 8 Stages Completed…" at bounding box center [705, 368] width 1024 height 564
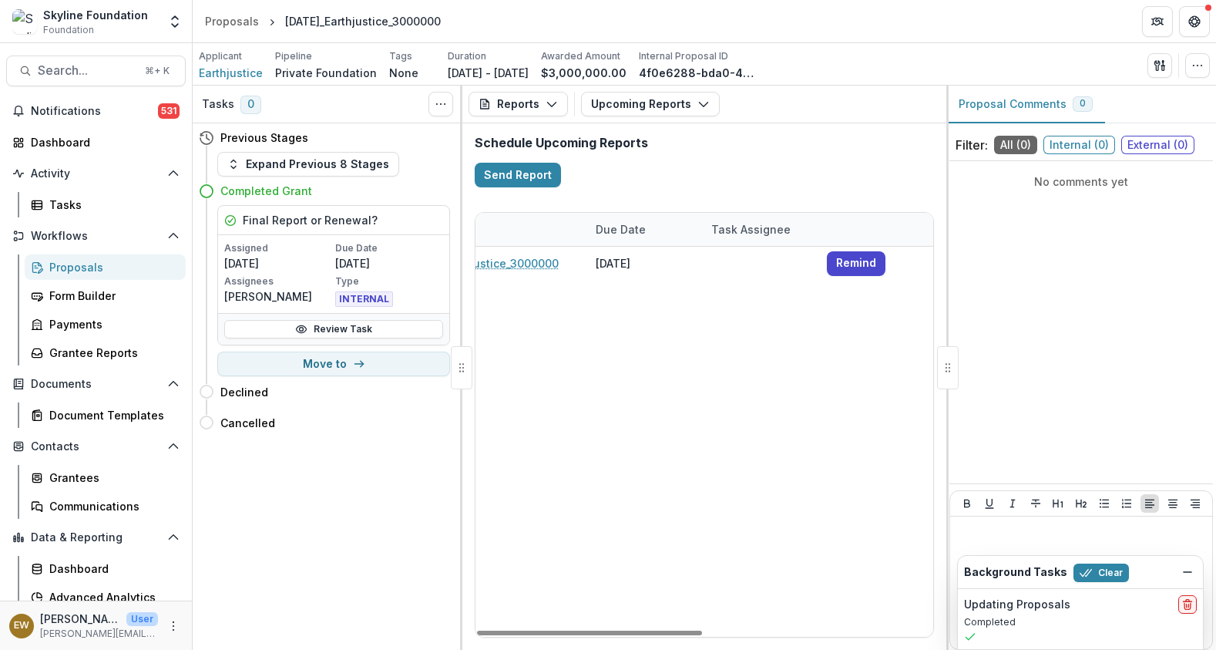
click at [795, 346] on div "Earthjustice Final Report [DATE]_Earthjustice_3000000 [DATE] Remind" at bounding box center [470, 442] width 925 height 390
click at [763, 343] on div "Earthjustice Final Report [DATE]_Earthjustice_3000000 [DATE] Remind" at bounding box center [470, 442] width 925 height 390
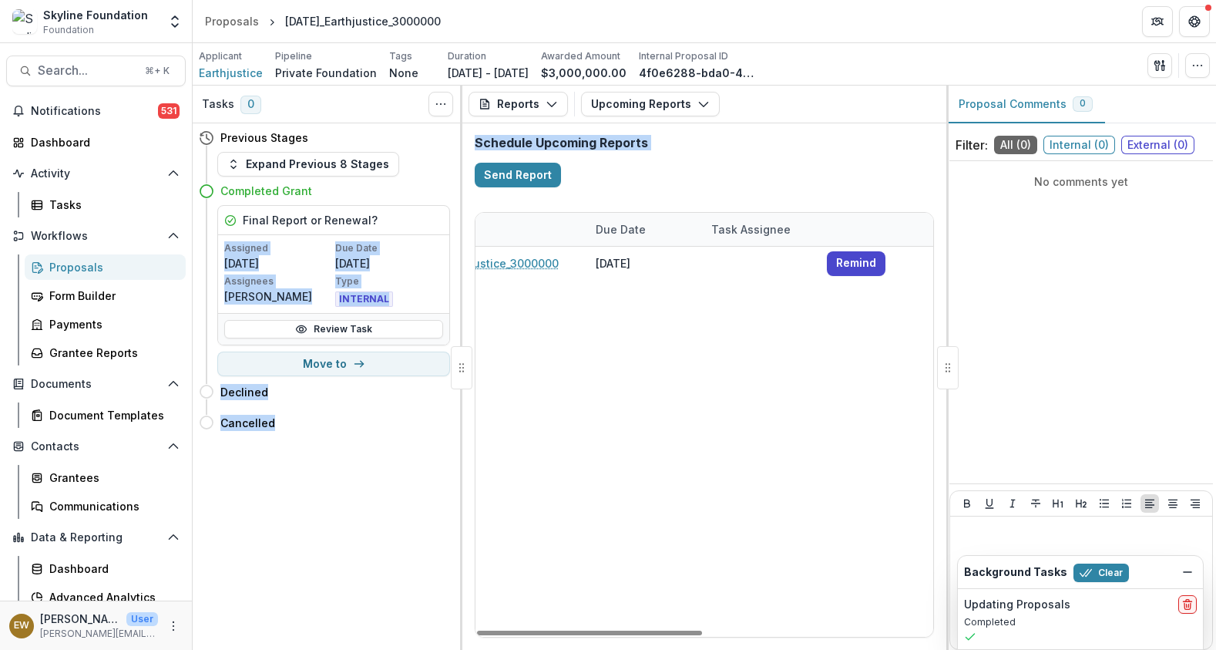
scroll to position [0, 0]
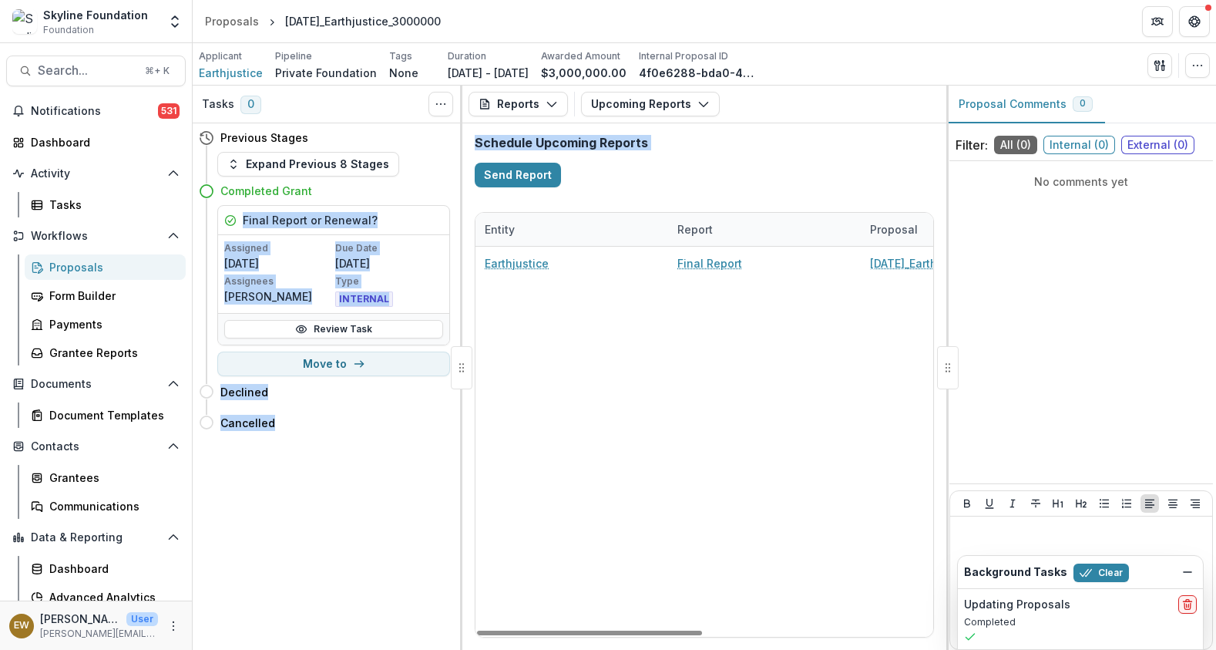
drag, startPoint x: 765, startPoint y: 317, endPoint x: 355, endPoint y: 209, distance: 424.0
click at [355, 209] on div "Tasks 0 Show Cancelled Tasks Previous Stages Expand Previous 8 Stages Completed…" at bounding box center [705, 368] width 1024 height 564
click at [94, 68] on span "Search..." at bounding box center [87, 70] width 98 height 15
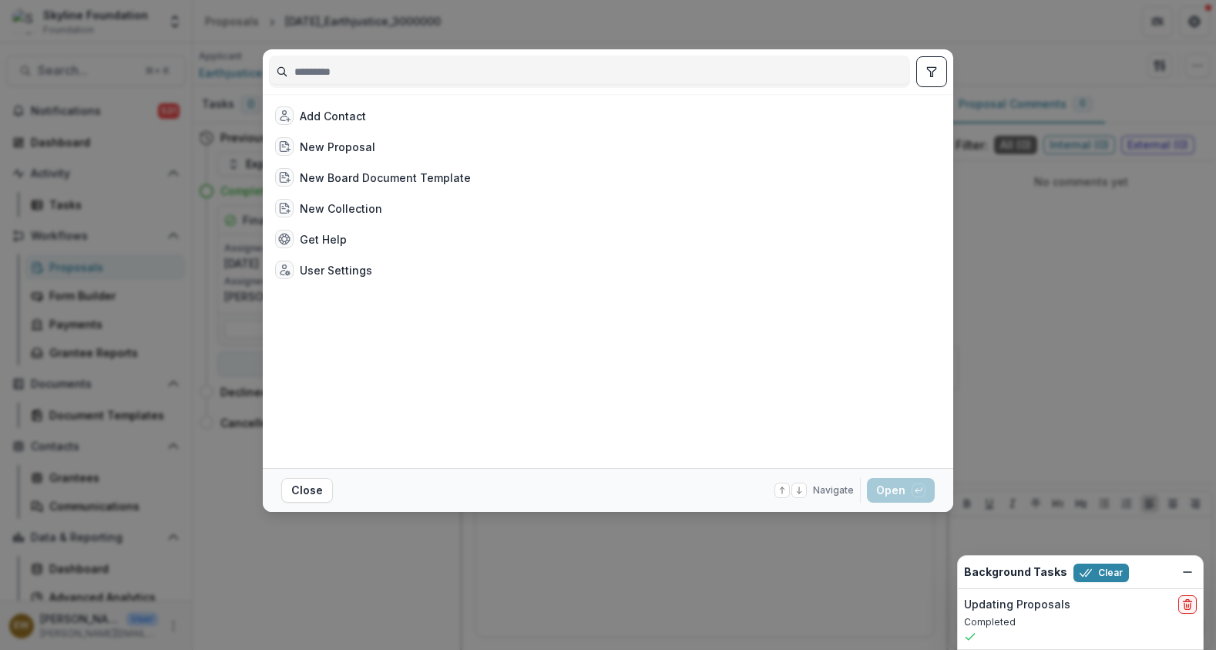
click at [201, 277] on div "Add Contact New Proposal New Board Document Template New Collection Get Help Us…" at bounding box center [608, 325] width 1216 height 650
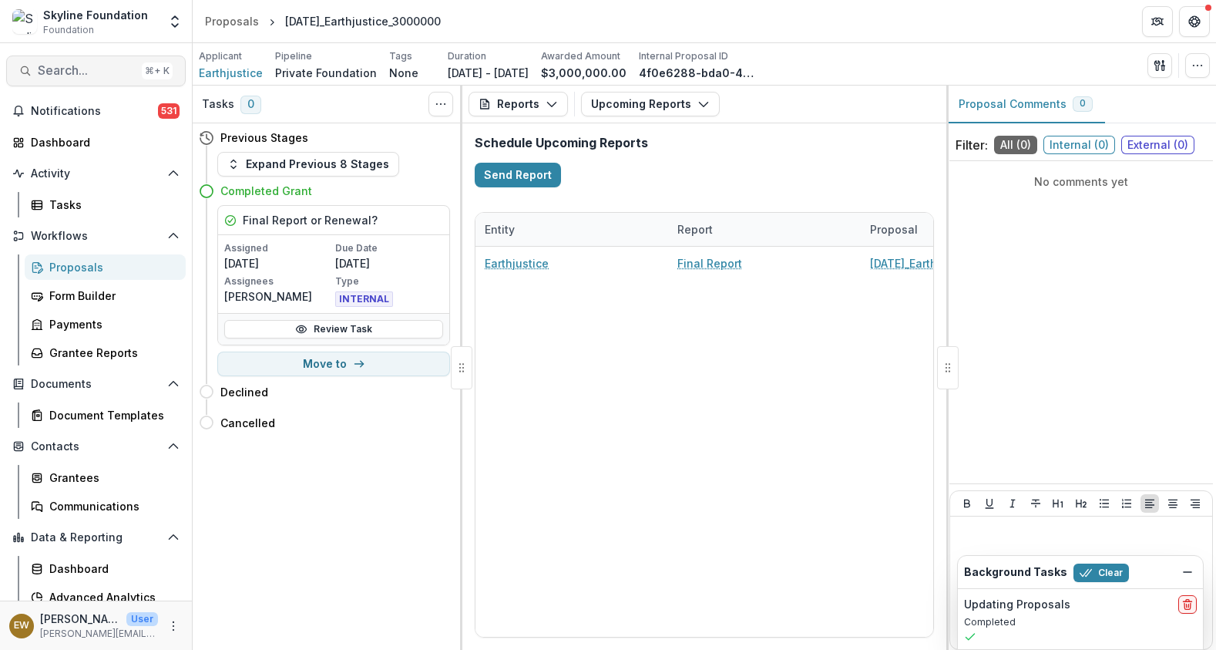
click at [59, 76] on span "Search..." at bounding box center [87, 70] width 98 height 15
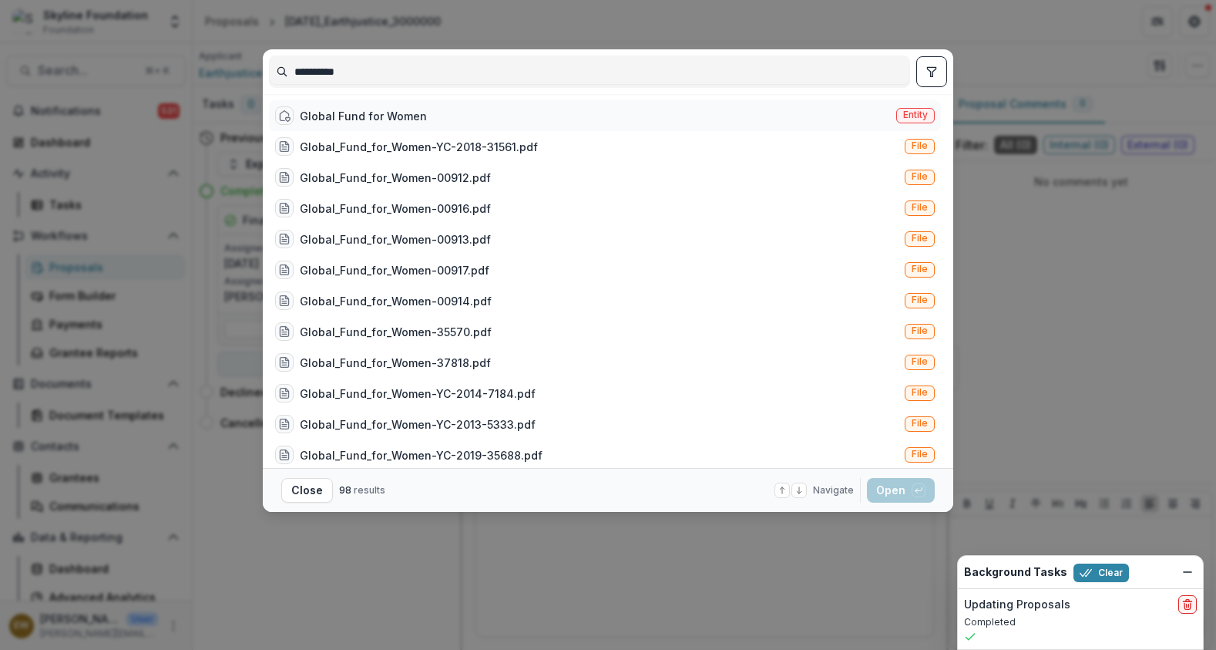
type input "**********"
click at [521, 103] on div "Global Fund for Women Entity" at bounding box center [605, 115] width 672 height 31
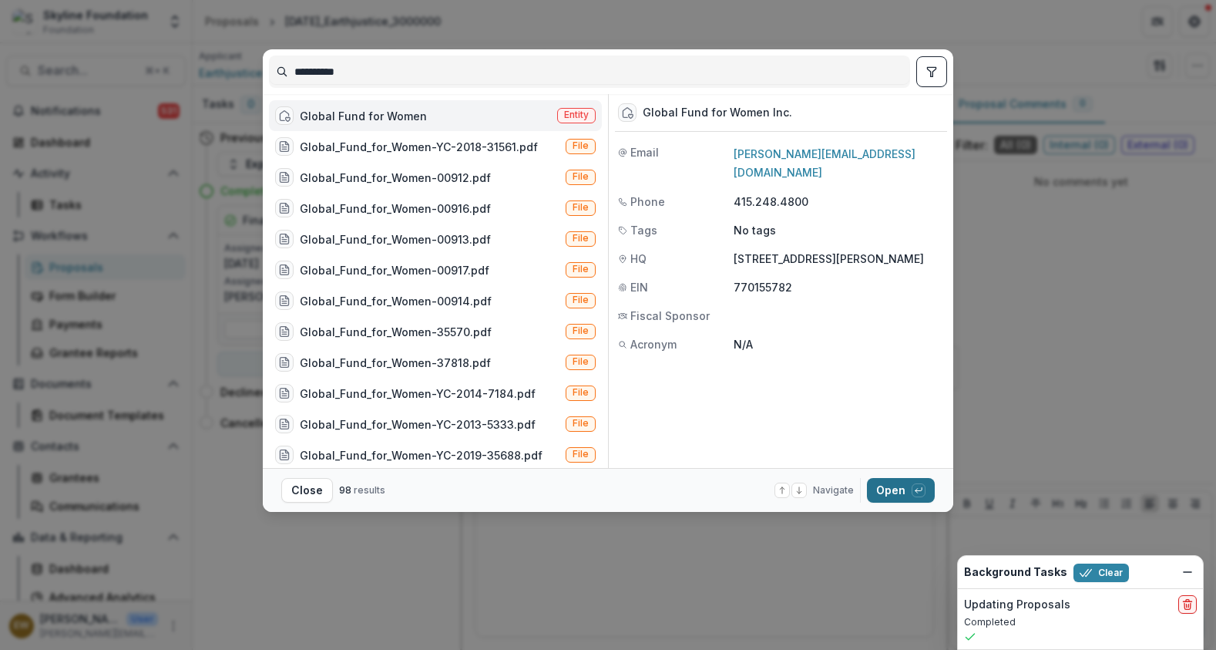
click at [883, 486] on button "Open with enter key" at bounding box center [901, 490] width 68 height 25
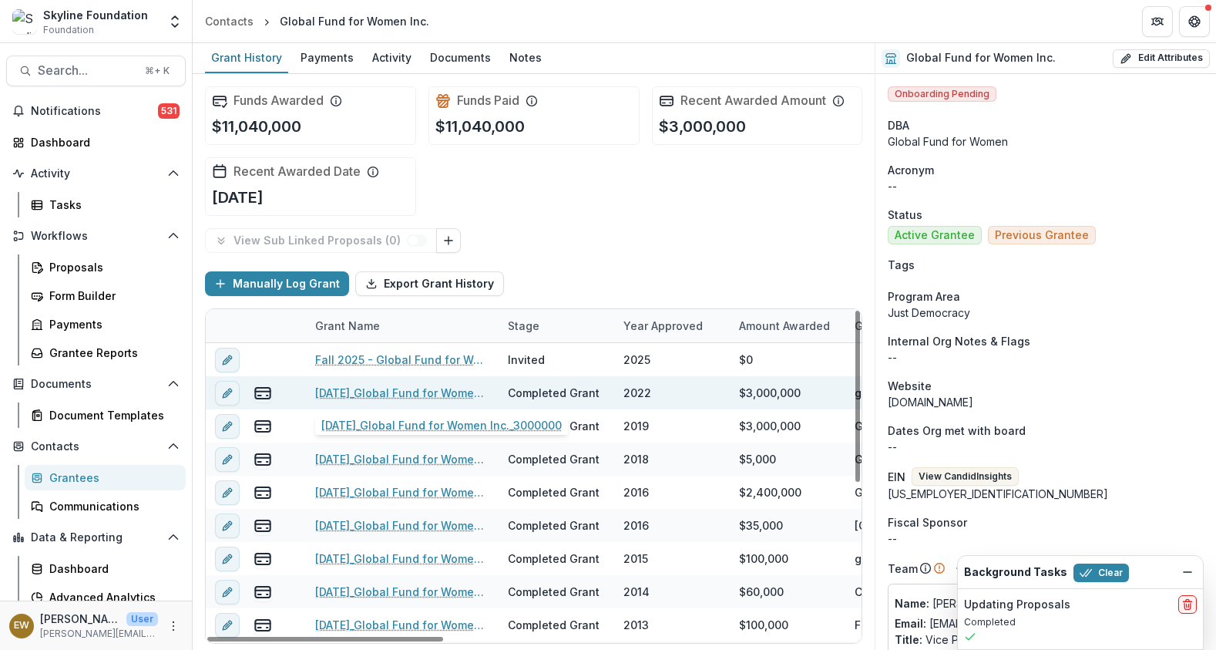
click at [389, 389] on link "[DATE]_Global Fund for Women Inc._3000000" at bounding box center [402, 393] width 174 height 16
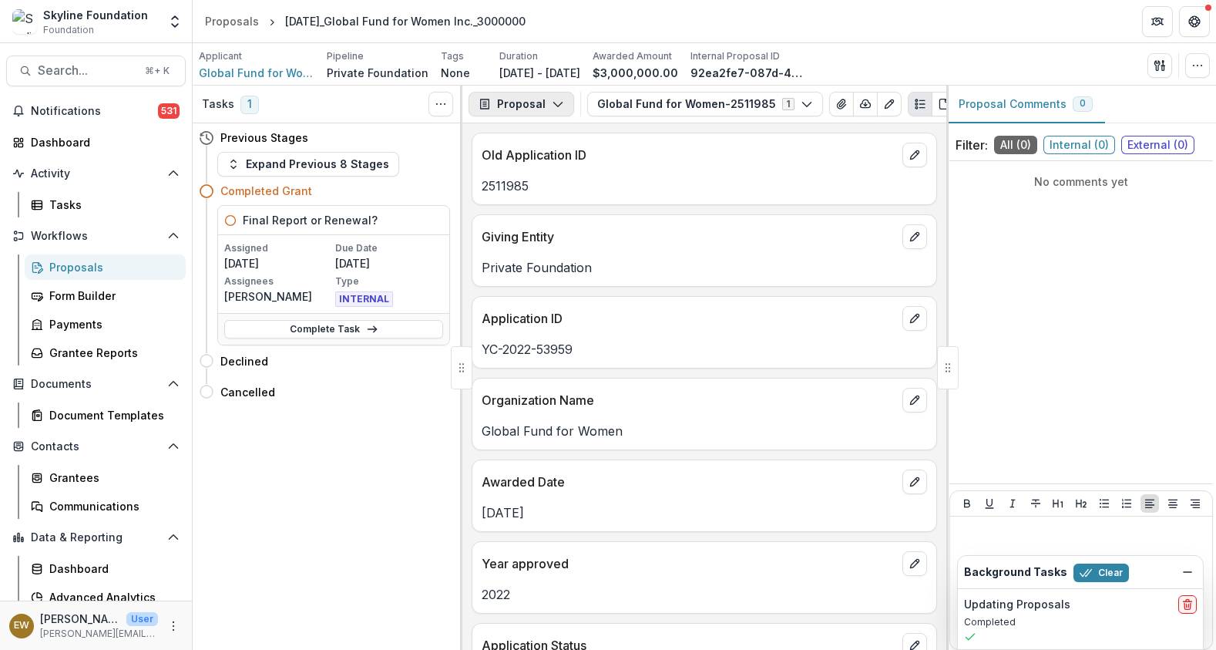
click at [530, 104] on button "Proposal" at bounding box center [522, 104] width 106 height 25
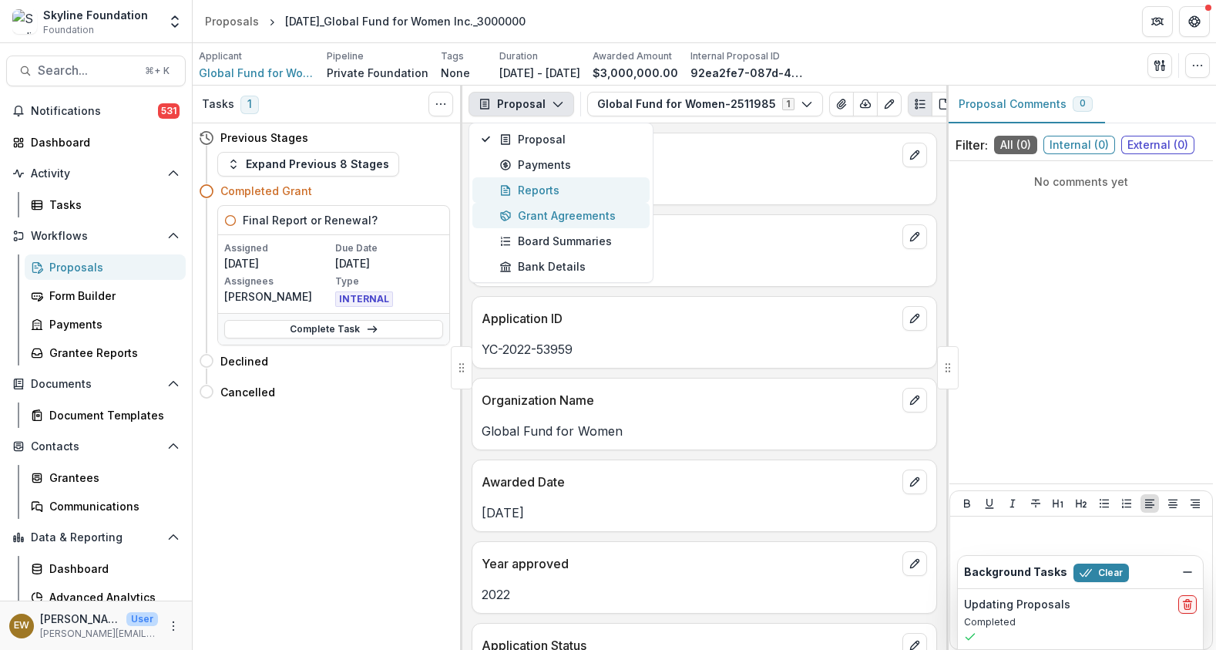
click at [550, 192] on div "Reports" at bounding box center [569, 190] width 141 height 16
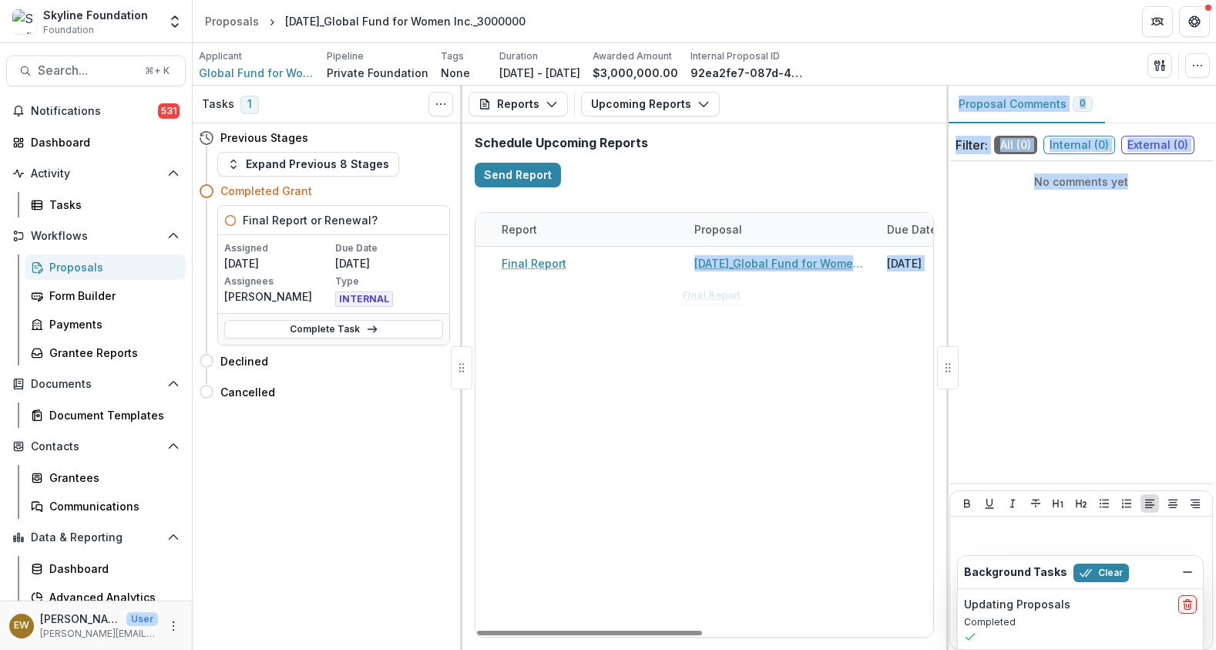
scroll to position [0, 467]
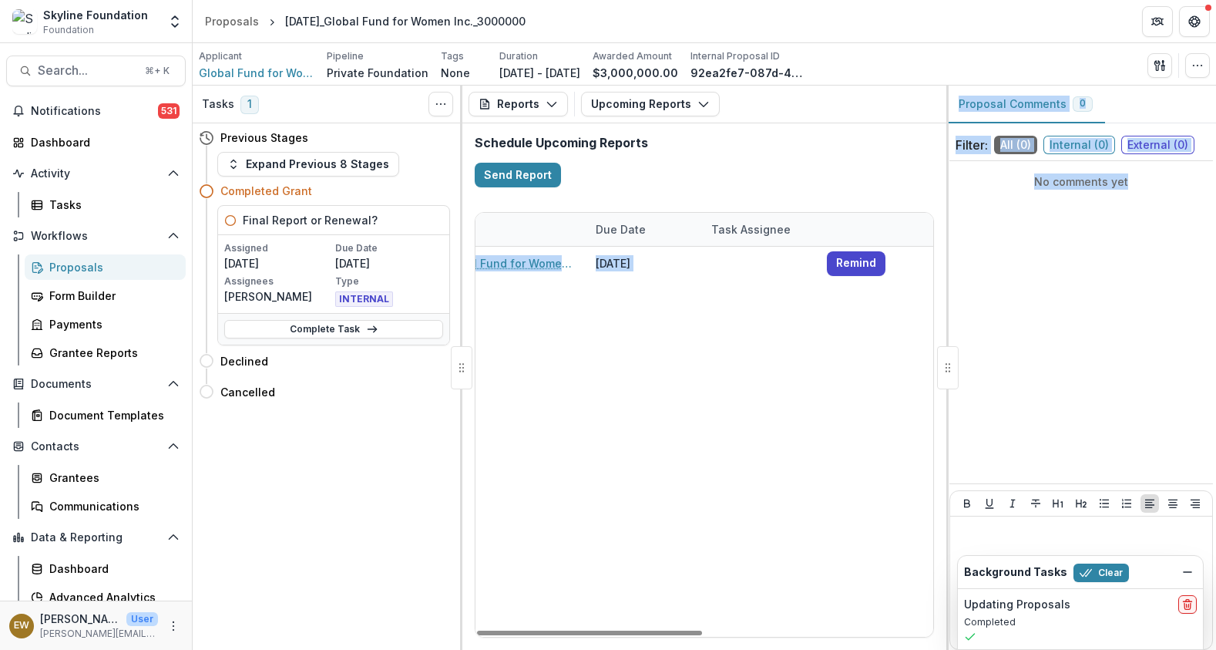
drag, startPoint x: 795, startPoint y: 274, endPoint x: 966, endPoint y: 273, distance: 171.1
click at [966, 273] on div "Tasks 1 Show Cancelled Tasks Previous Stages Expand Previous 8 Stages Completed…" at bounding box center [705, 368] width 1024 height 564
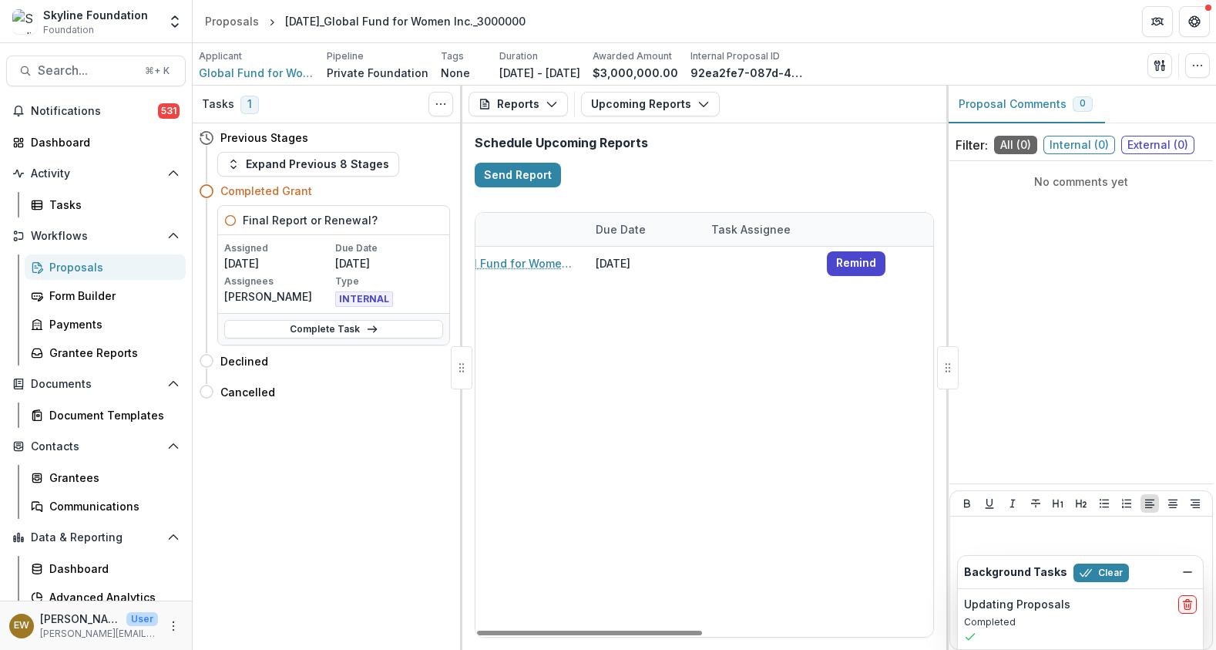
click at [889, 300] on div "Global Fund for Women Inc. Final Report [DATE]_Global Fund for Women Inc._30000…" at bounding box center [470, 442] width 925 height 390
drag, startPoint x: 721, startPoint y: 267, endPoint x: 252, endPoint y: 262, distance: 469.4
click at [252, 262] on div "Tasks 1 Show Cancelled Tasks Previous Stages Expand Previous 8 Stages Completed…" at bounding box center [705, 368] width 1024 height 564
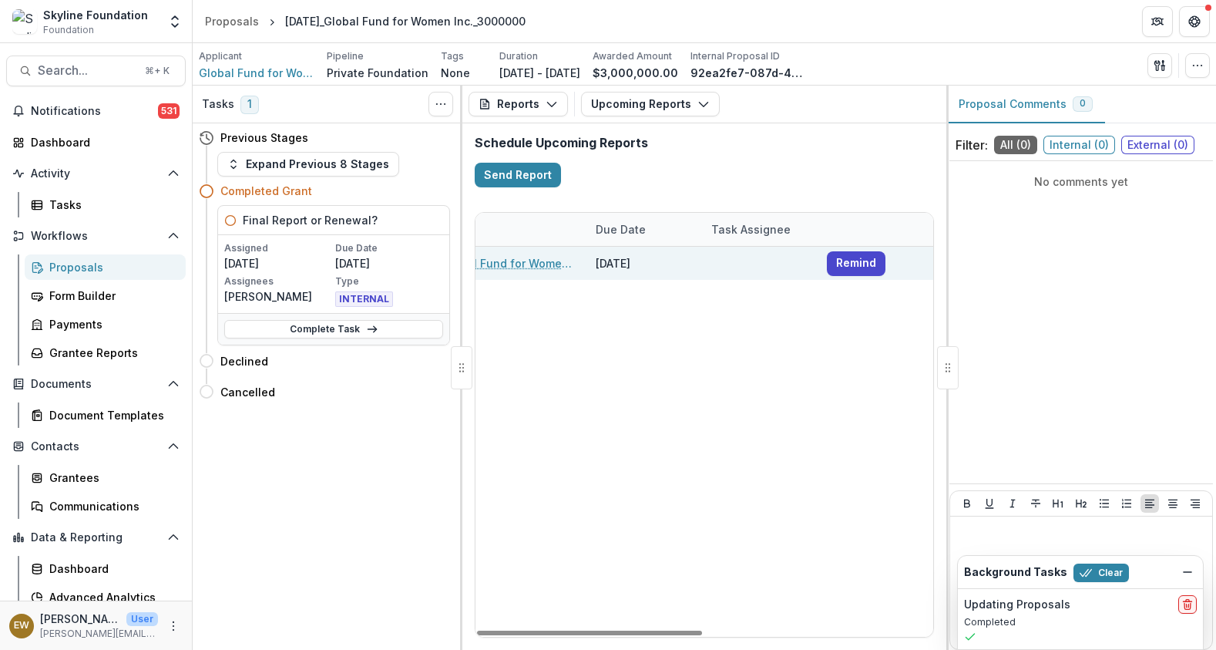
click at [519, 260] on link "[DATE]_Global Fund for Women Inc._3000000" at bounding box center [490, 263] width 174 height 16
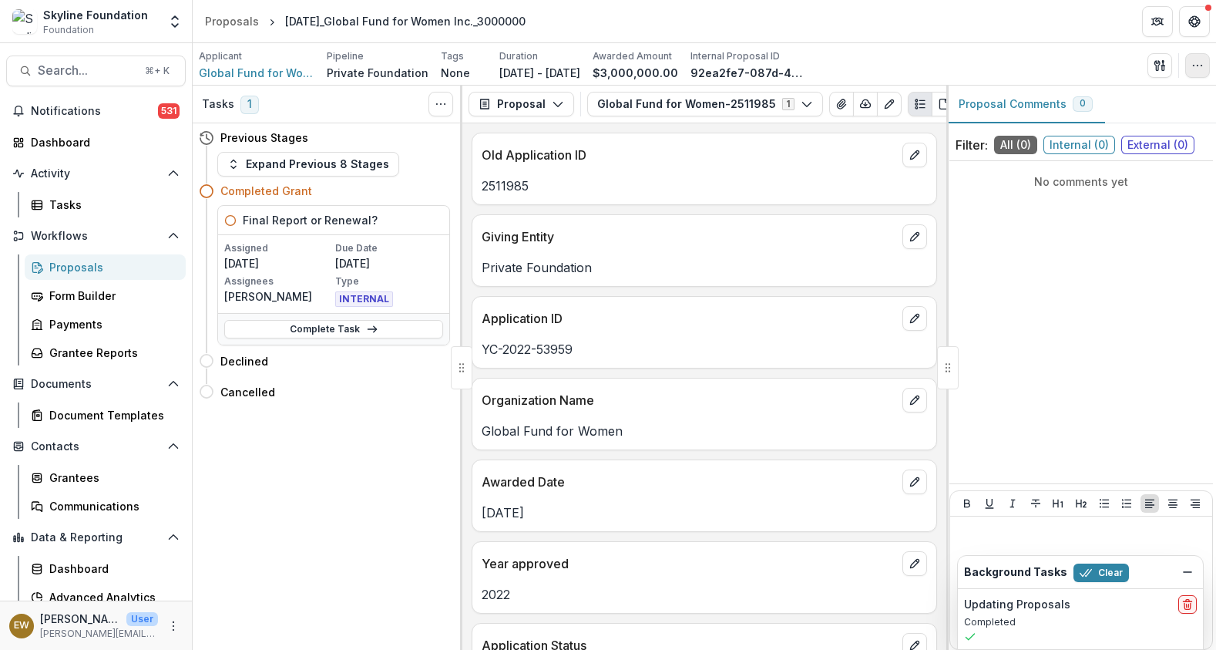
click at [1201, 63] on icon "button" at bounding box center [1198, 65] width 12 height 12
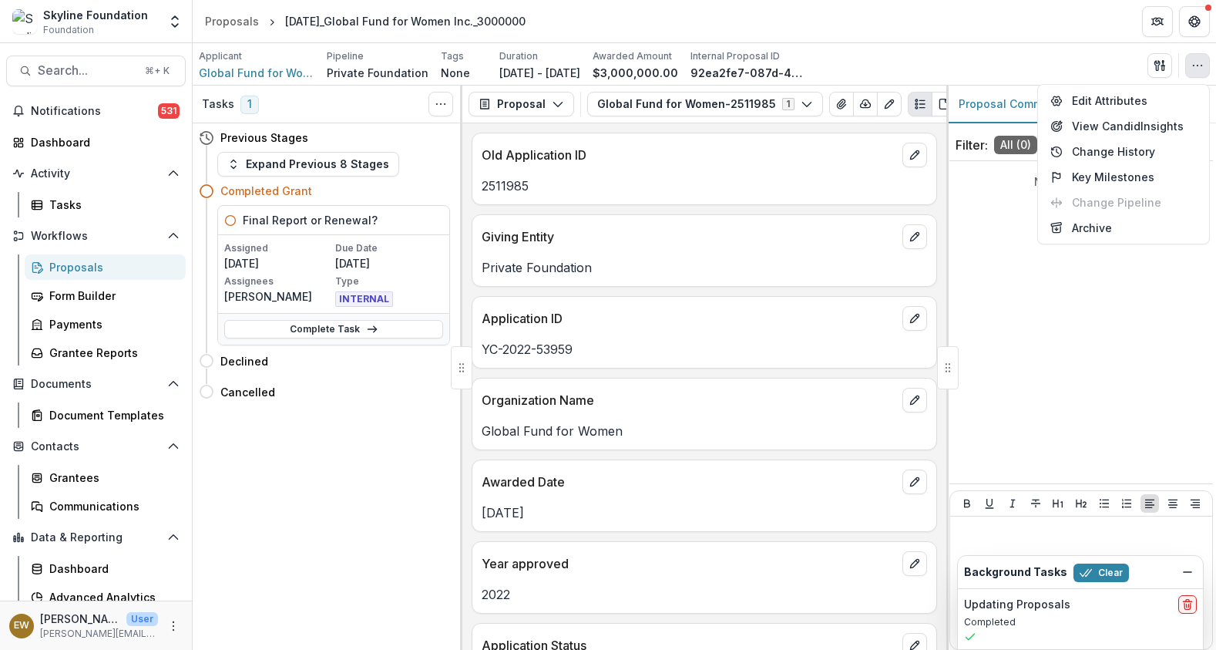
scroll to position [3, 0]
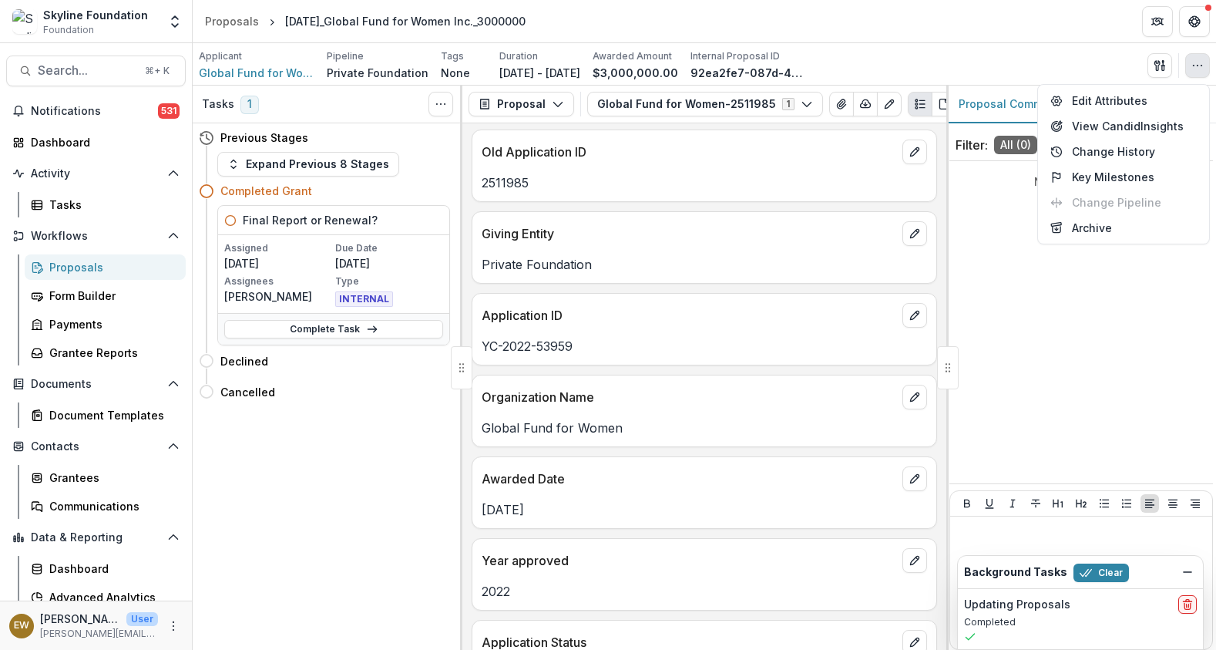
click at [1039, 359] on div "No comments yet" at bounding box center [1082, 322] width 264 height 310
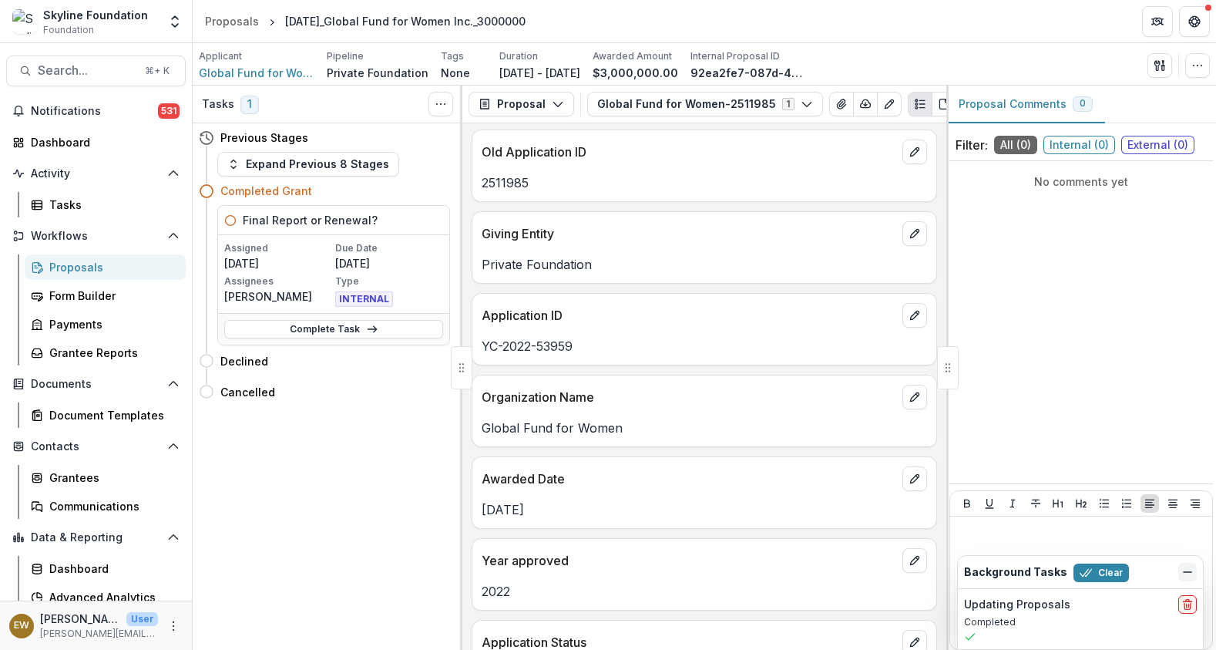
click at [1192, 575] on icon "Dismiss" at bounding box center [1188, 572] width 12 height 12
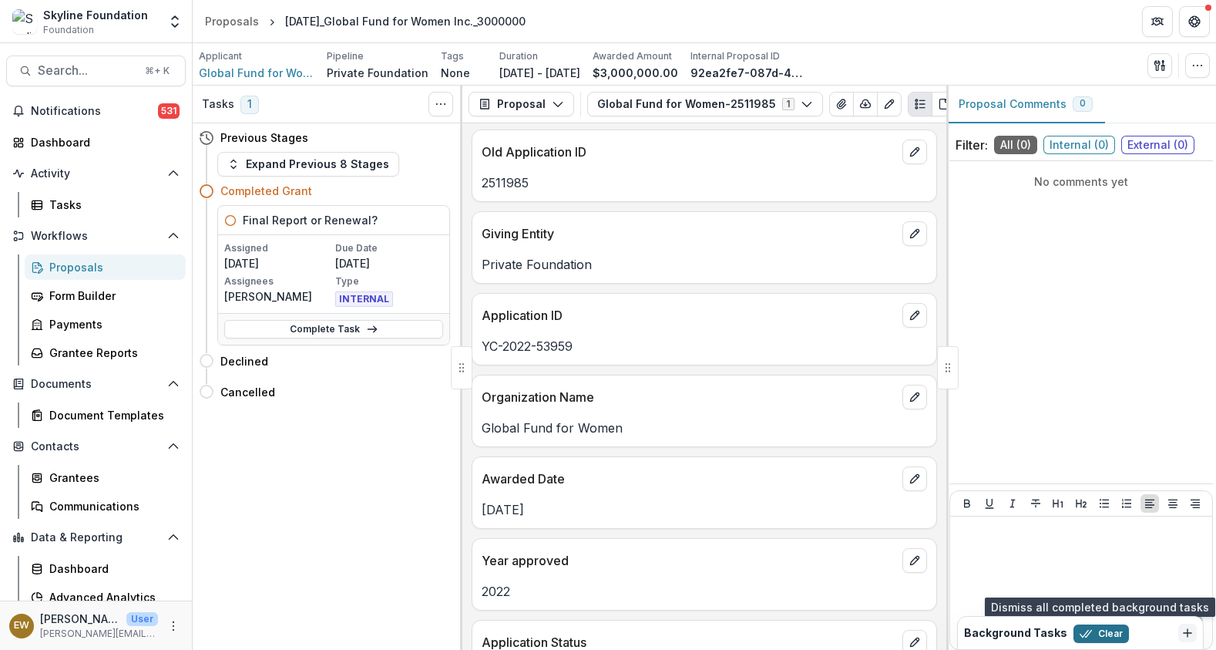
click at [1097, 634] on button "Clear" at bounding box center [1101, 633] width 55 height 18
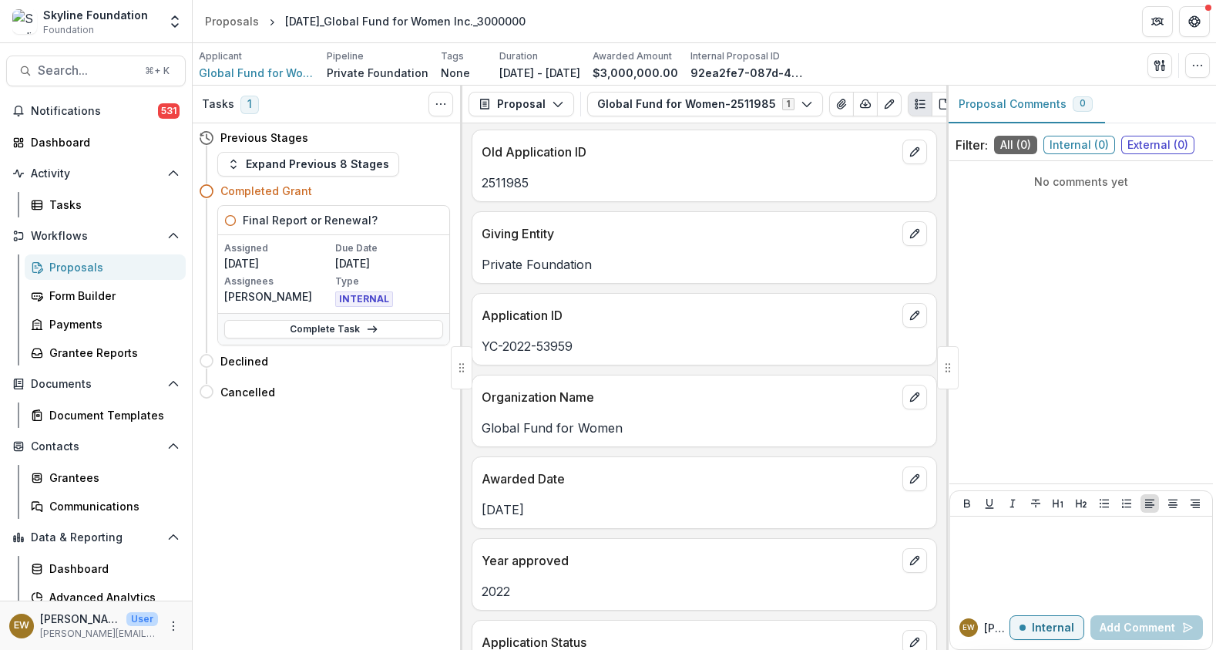
scroll to position [0, 0]
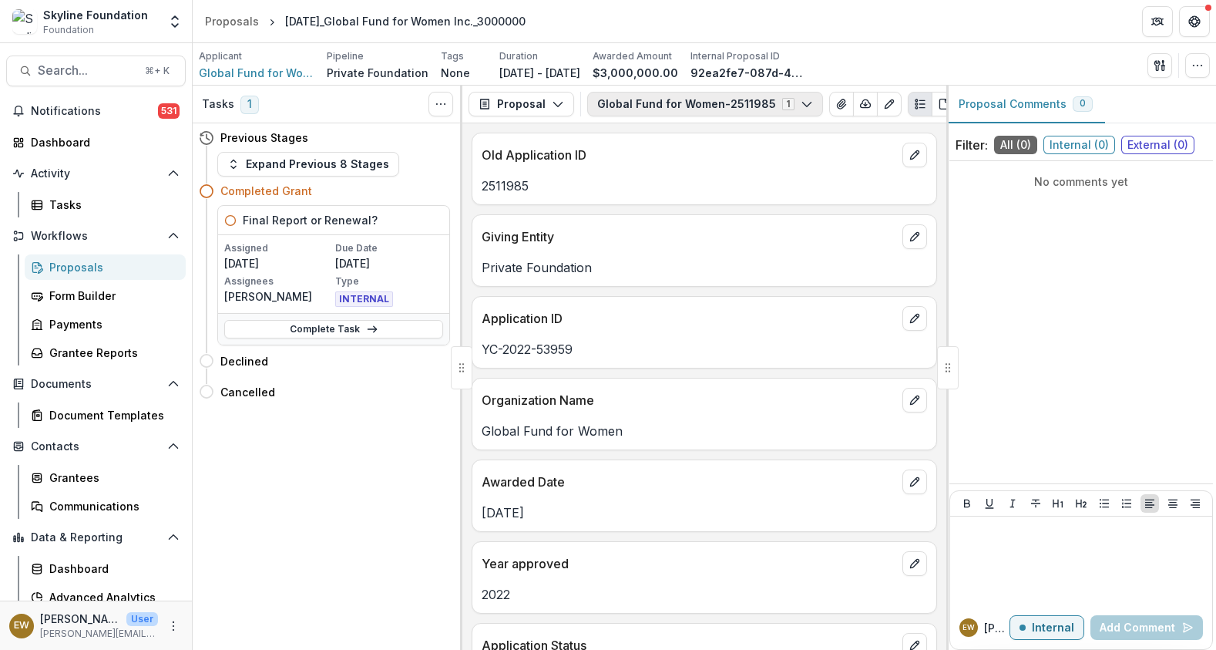
click at [684, 97] on button "Global Fund for Women-2511985 1" at bounding box center [705, 104] width 236 height 25
click at [526, 103] on button "Proposal" at bounding box center [522, 104] width 106 height 25
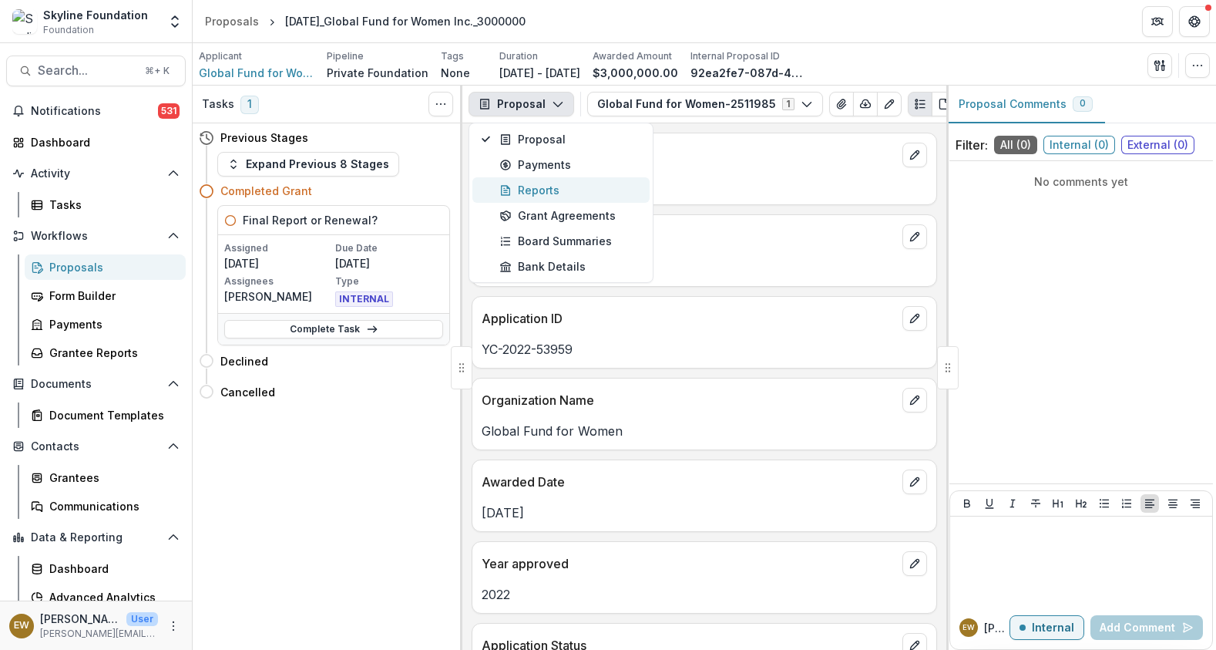
click at [536, 193] on div "Reports" at bounding box center [569, 190] width 141 height 16
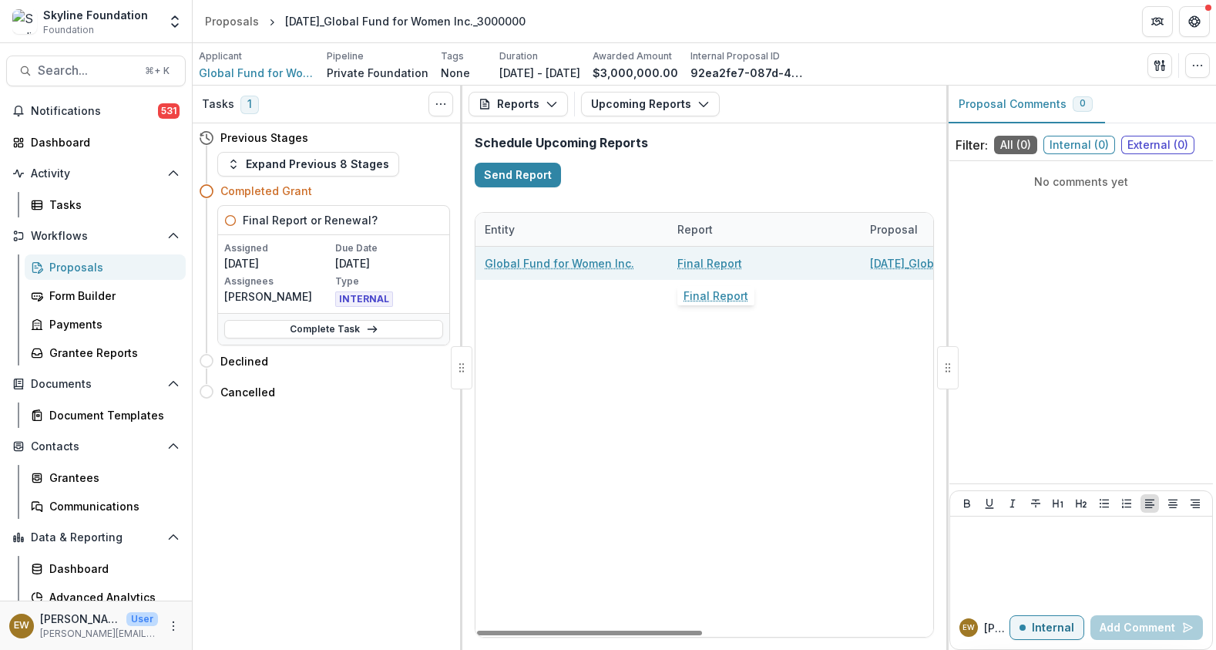
click at [684, 262] on link "Final Report" at bounding box center [709, 263] width 65 height 16
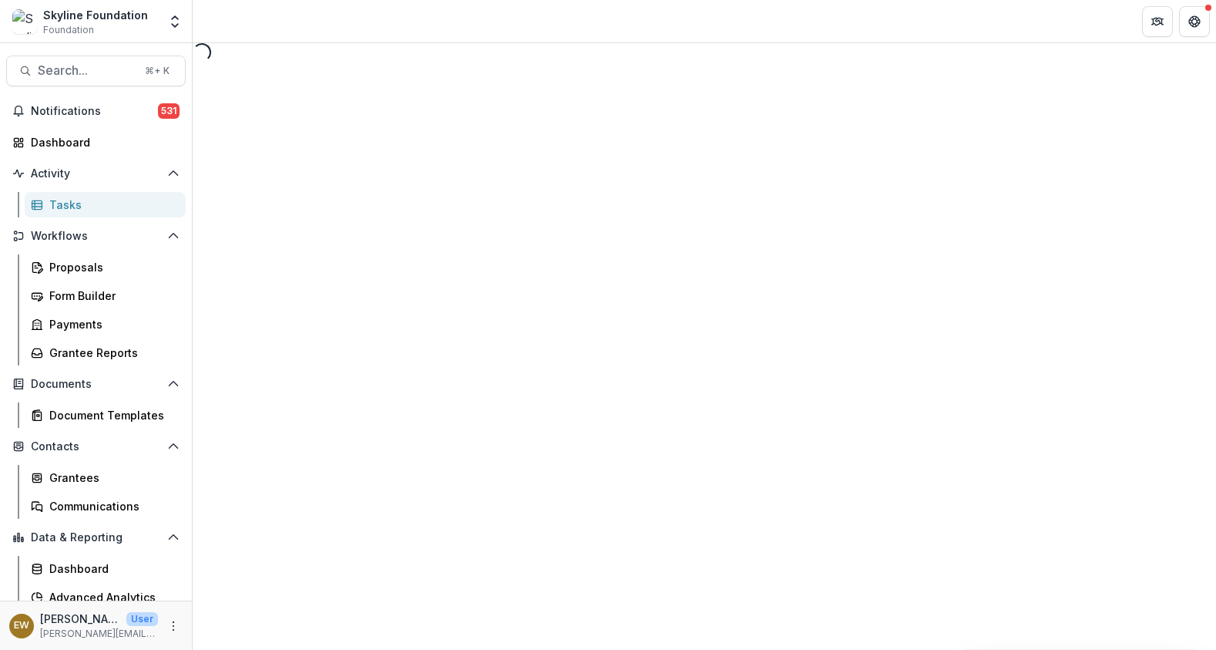
select select "********"
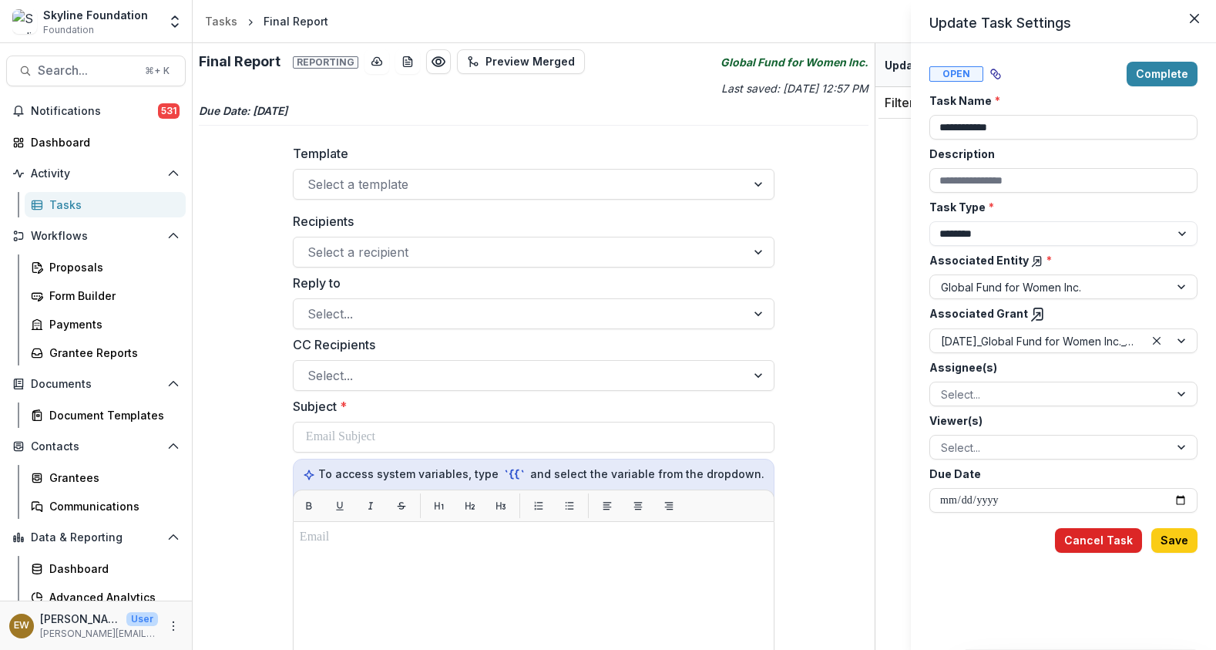
click at [1081, 534] on button "Cancel Task" at bounding box center [1098, 540] width 87 height 25
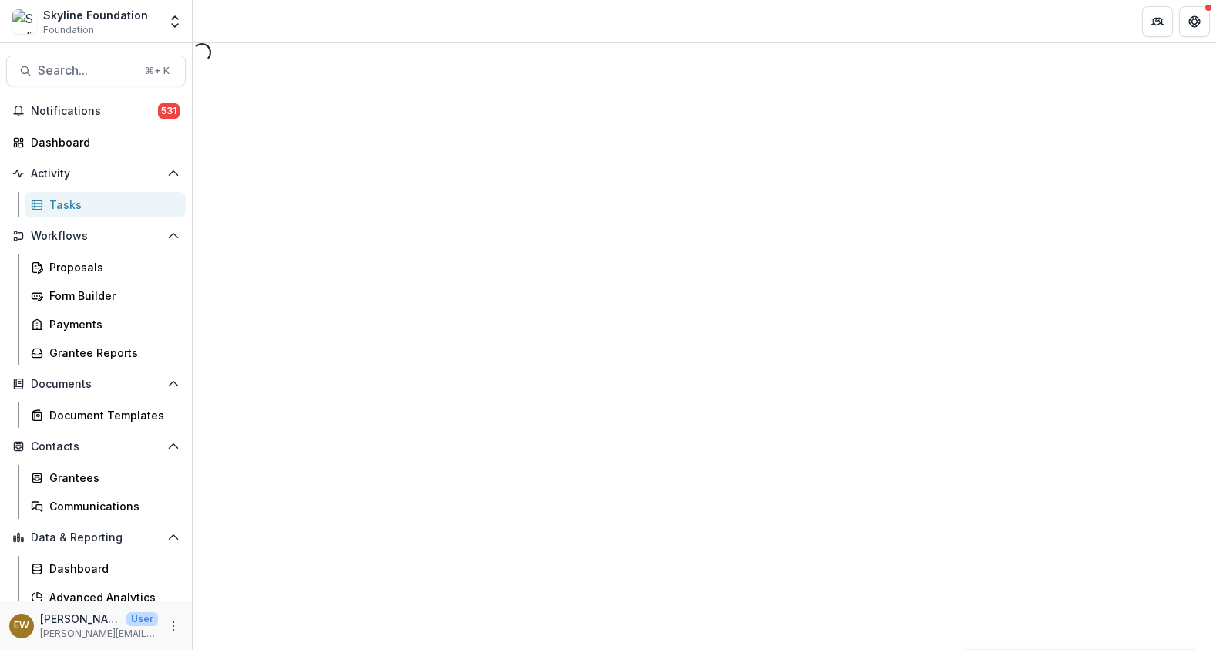
select select "********"
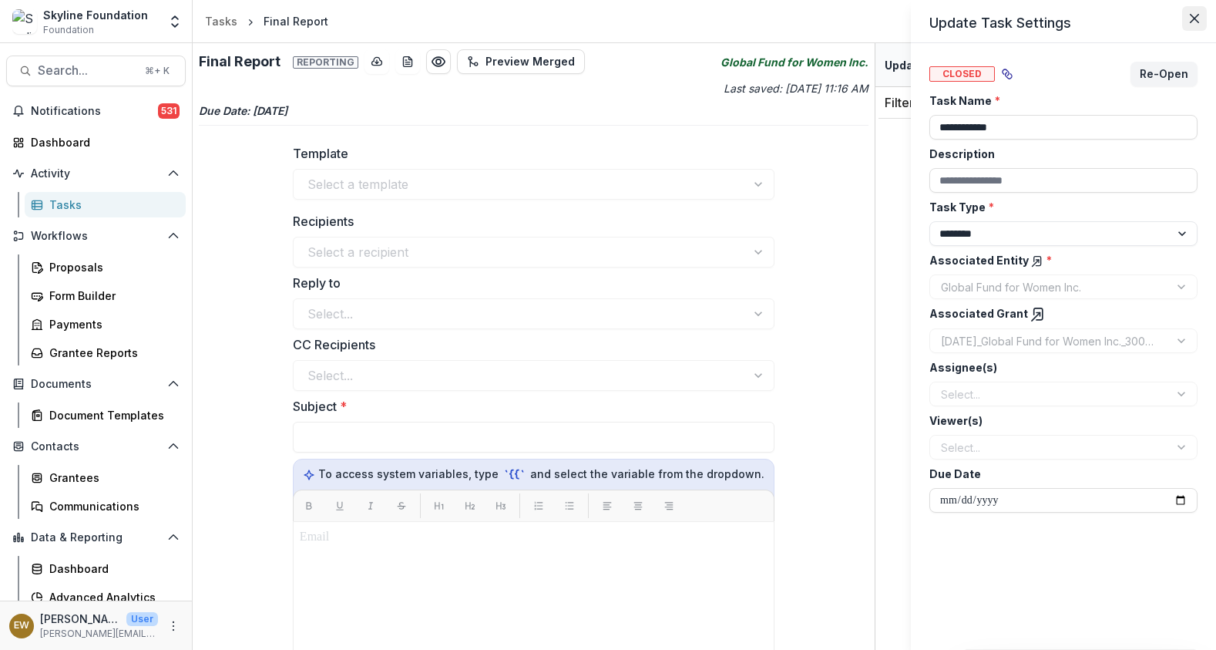
click at [1198, 25] on button "Close" at bounding box center [1194, 18] width 25 height 25
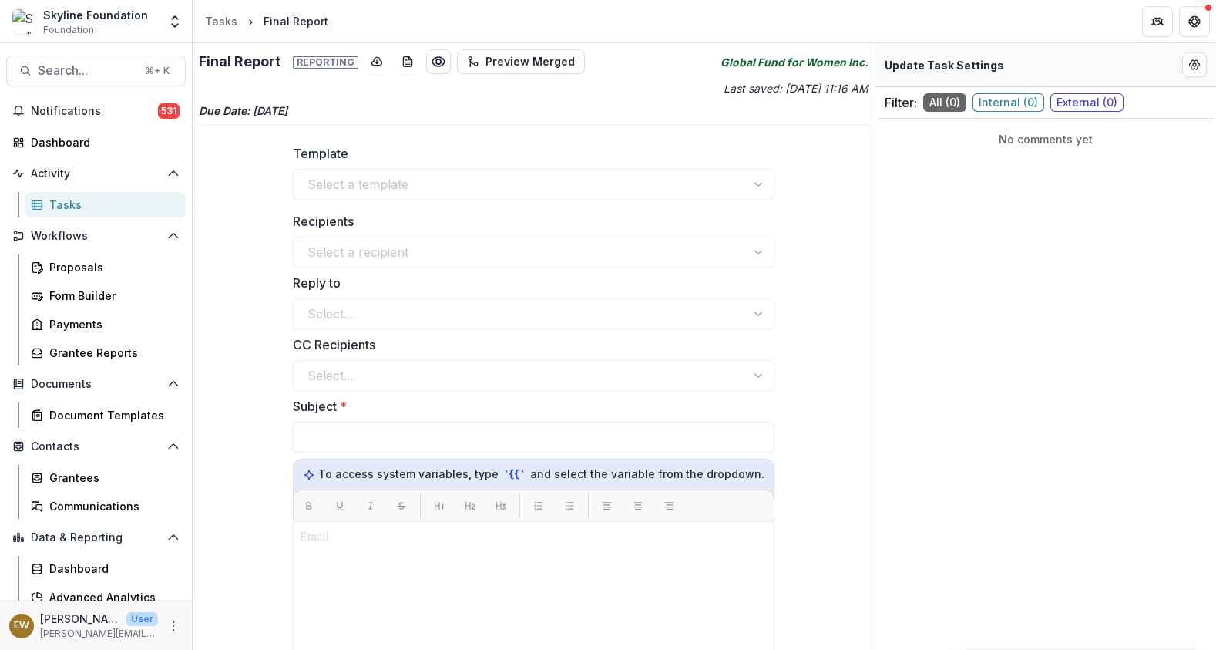
click at [65, 208] on div "Tasks" at bounding box center [111, 205] width 124 height 16
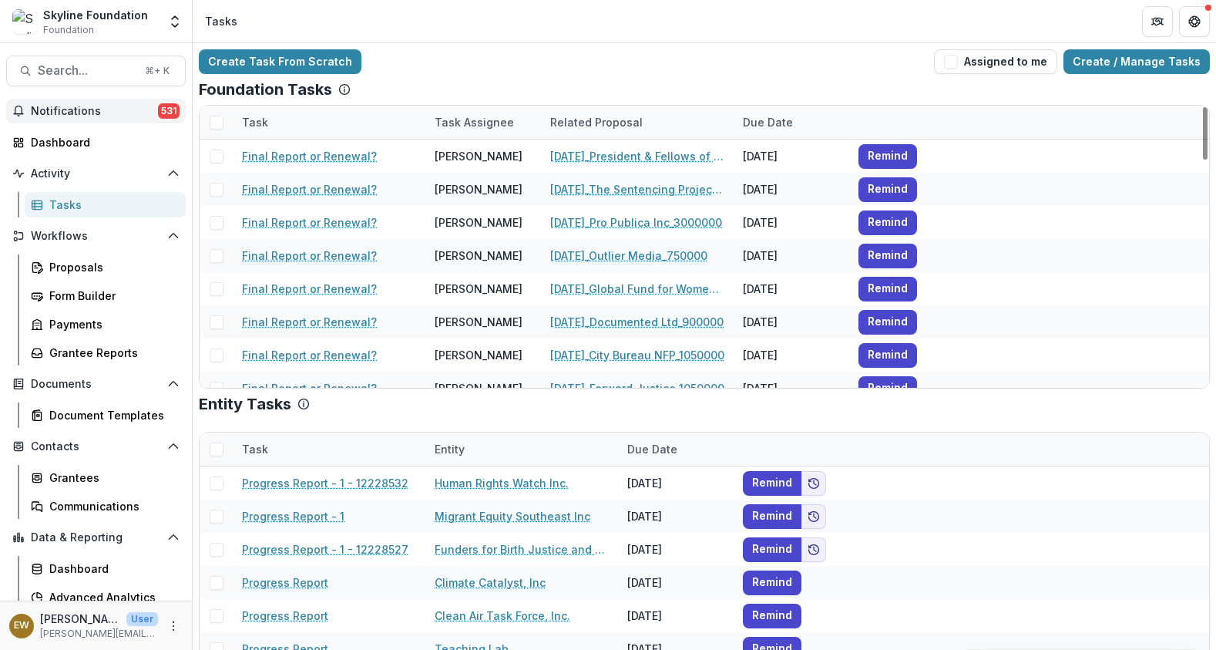
click at [66, 107] on span "Notifications" at bounding box center [94, 111] width 127 height 13
click at [610, 59] on div "Create Task From Scratch Assigned to me Create / Manage Tasks" at bounding box center [704, 61] width 1011 height 25
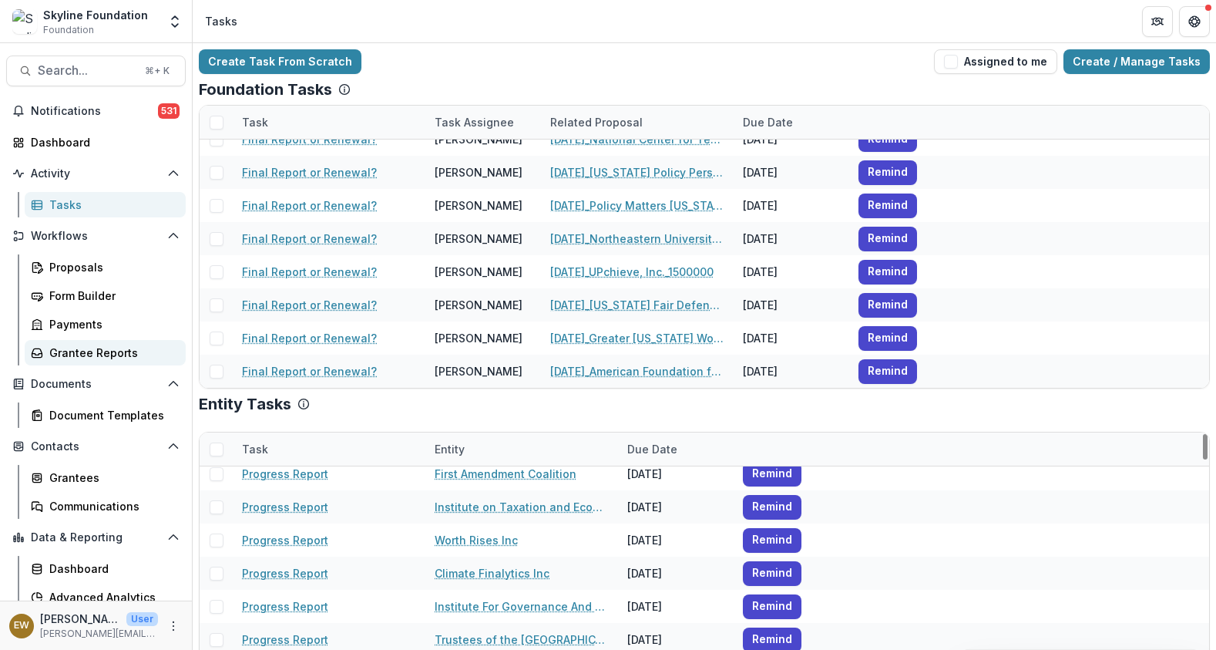
scroll to position [1857, 0]
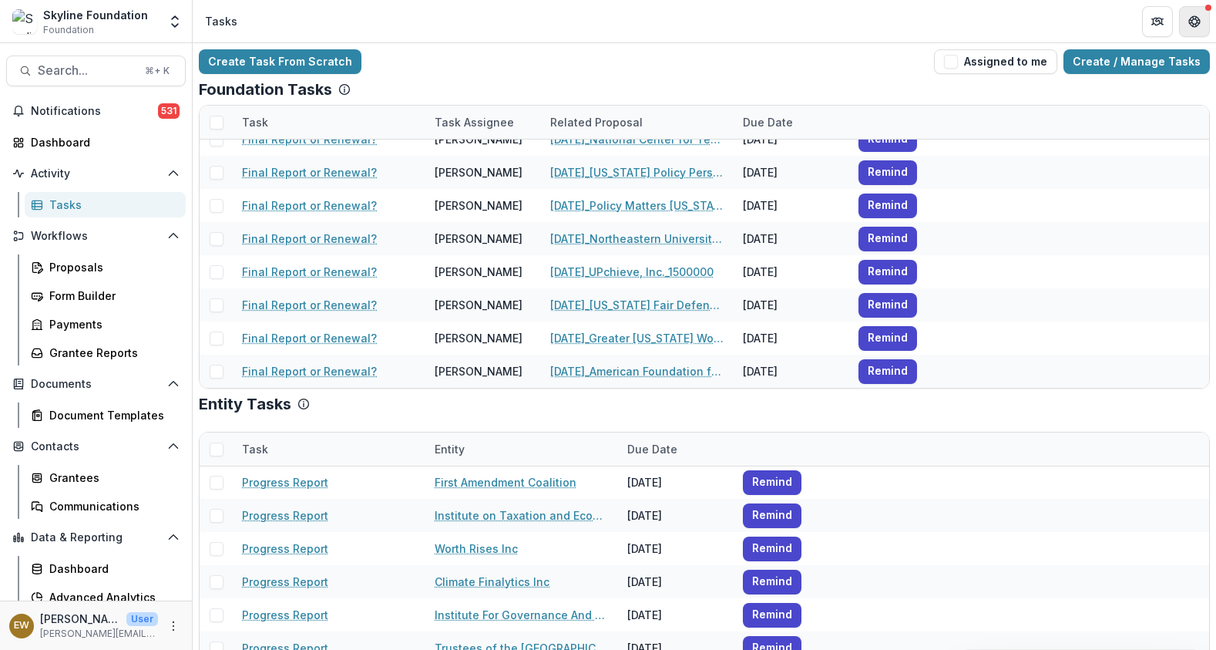
click at [1187, 20] on button "Get Help" at bounding box center [1194, 21] width 31 height 31
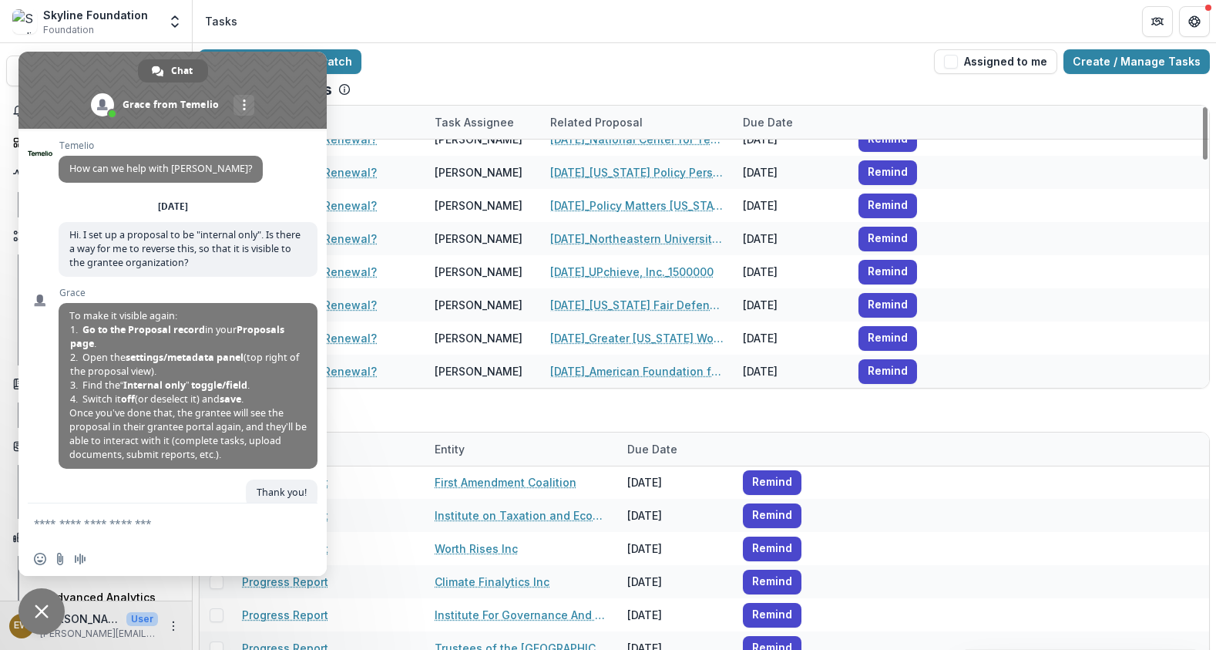
drag, startPoint x: 260, startPoint y: 62, endPoint x: 170, endPoint y: 41, distance: 92.7
click at [170, 41] on body "Skip to content Skyline Foundation Foundation Aggregate Analysis Foundations Sk…" at bounding box center [608, 325] width 1216 height 650
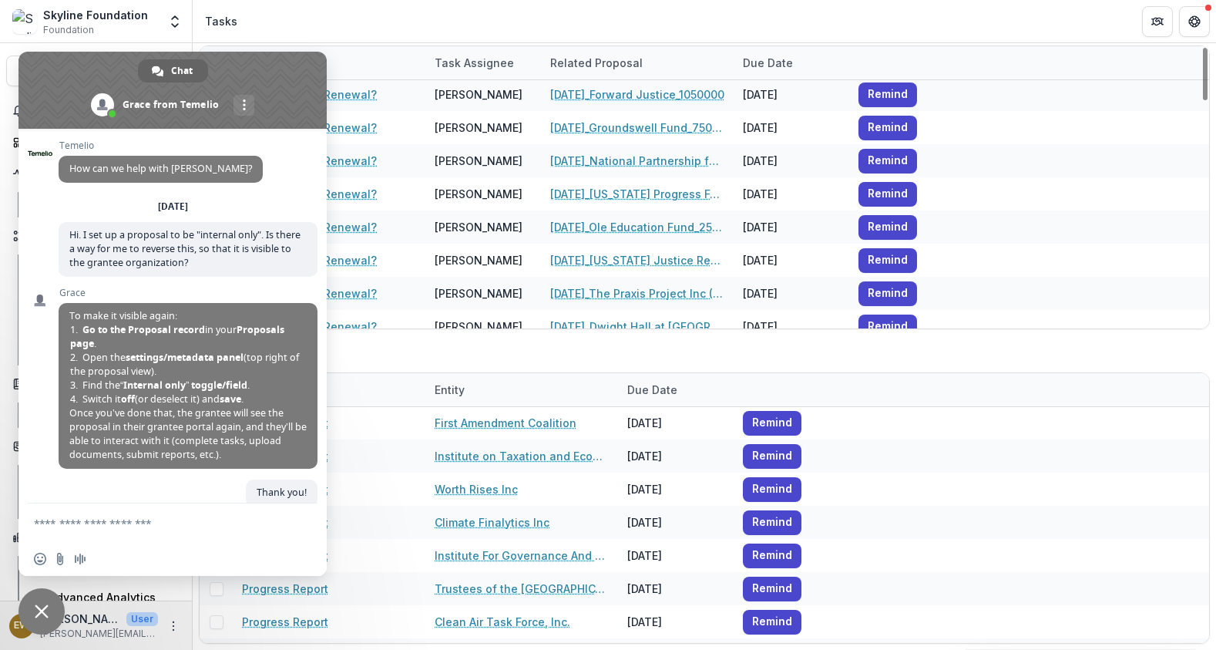
scroll to position [222, 0]
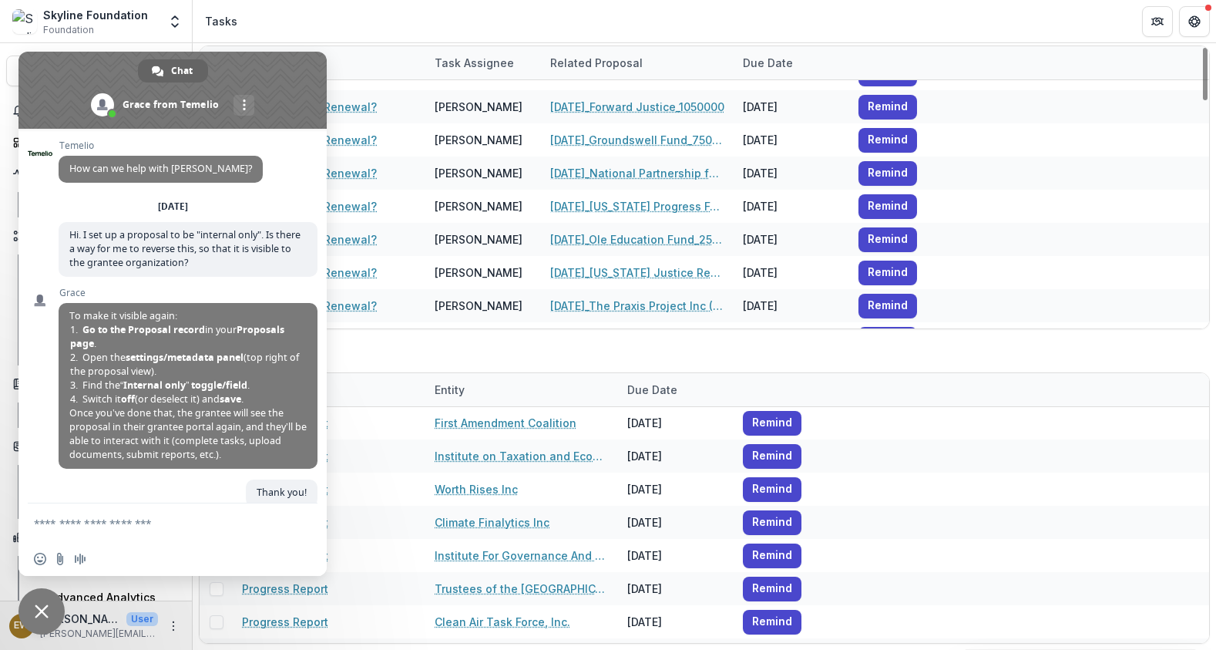
click at [260, 59] on span at bounding box center [172, 90] width 308 height 77
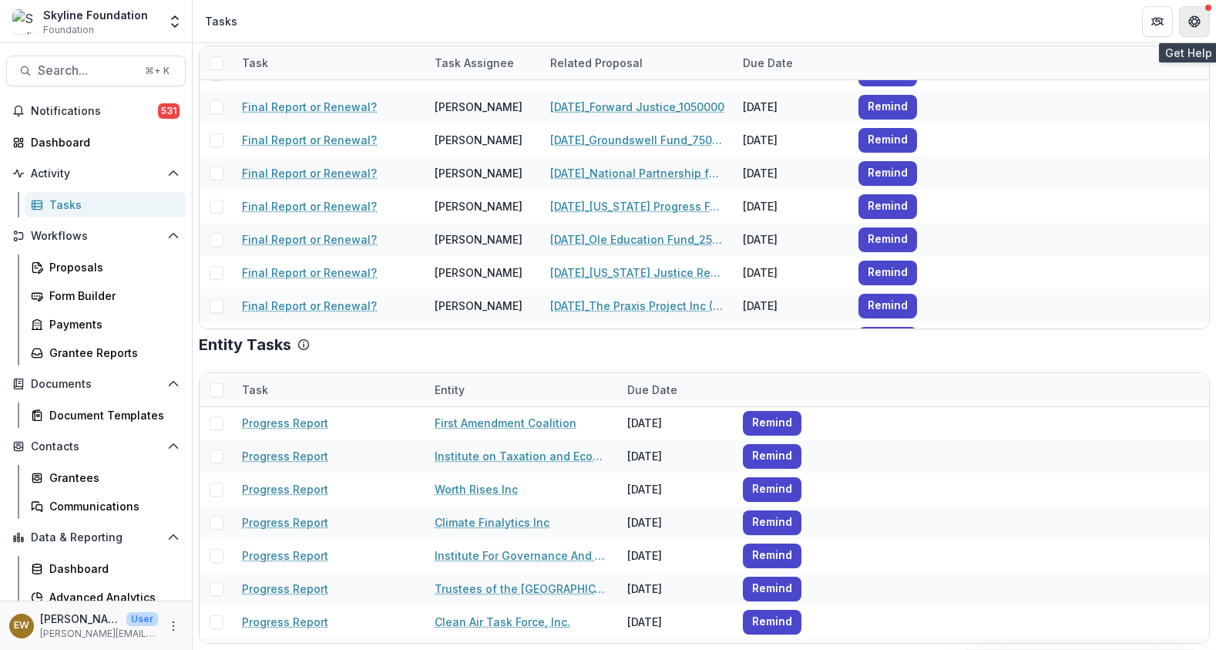
click at [1187, 23] on button "Get Help" at bounding box center [1194, 21] width 31 height 31
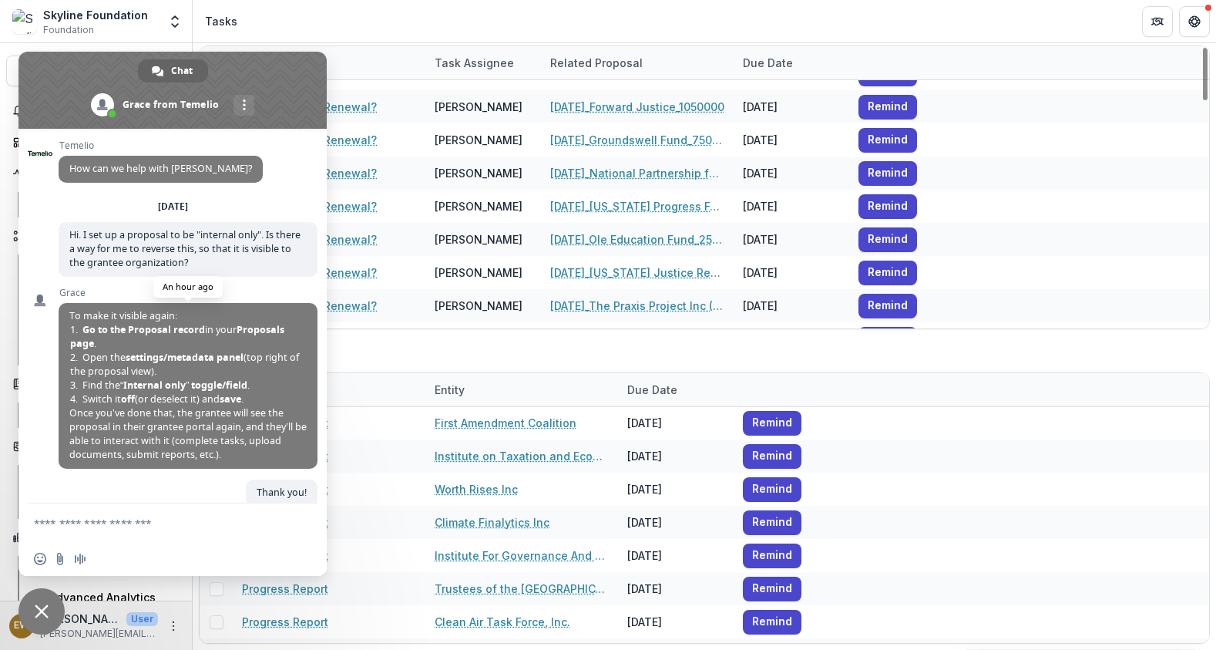
click at [180, 445] on span "To make it visible again: Go to the Proposal record in your Proposals page . Op…" at bounding box center [187, 385] width 237 height 152
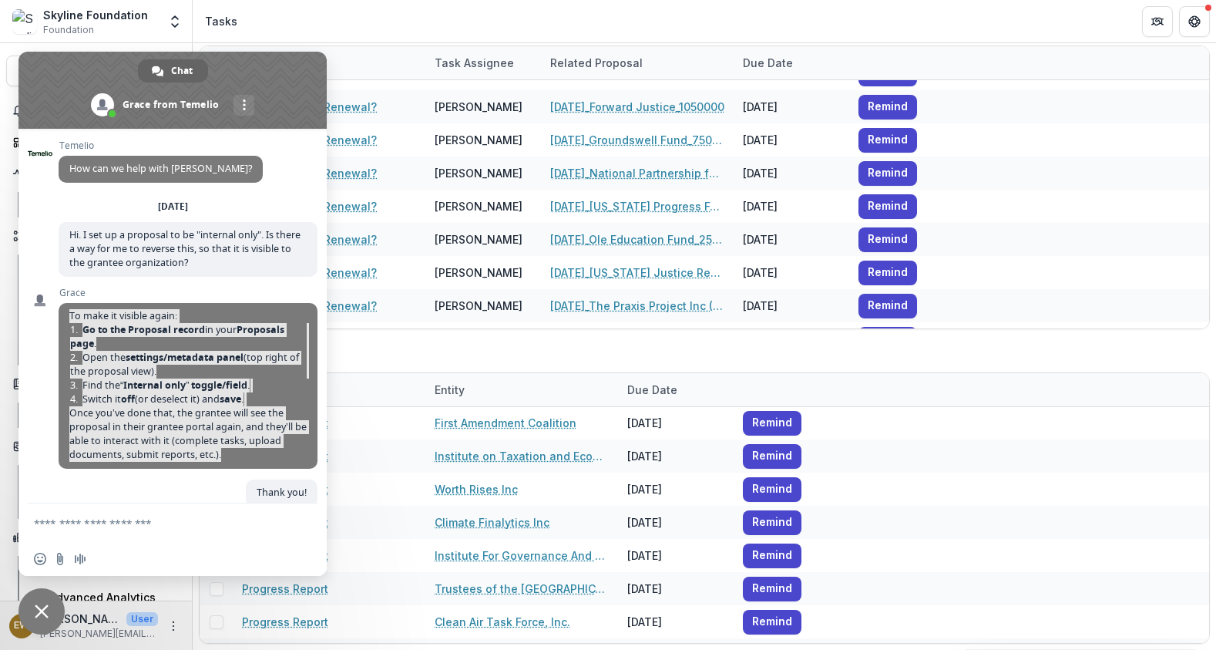
drag, startPoint x: 223, startPoint y: 455, endPoint x: 65, endPoint y: 298, distance: 222.4
click at [65, 298] on div "Grace To make it visible again: Go to the Proposal record in your Proposals pag…" at bounding box center [188, 377] width 259 height 181
drag, startPoint x: 197, startPoint y: 455, endPoint x: 64, endPoint y: 318, distance: 190.8
click at [64, 318] on span "To make it visible again: Go to the Proposal record in your Proposals page . Op…" at bounding box center [188, 386] width 259 height 166
copy span "To make it visible again: Go to the Proposal record in your Proposals page . Op…"
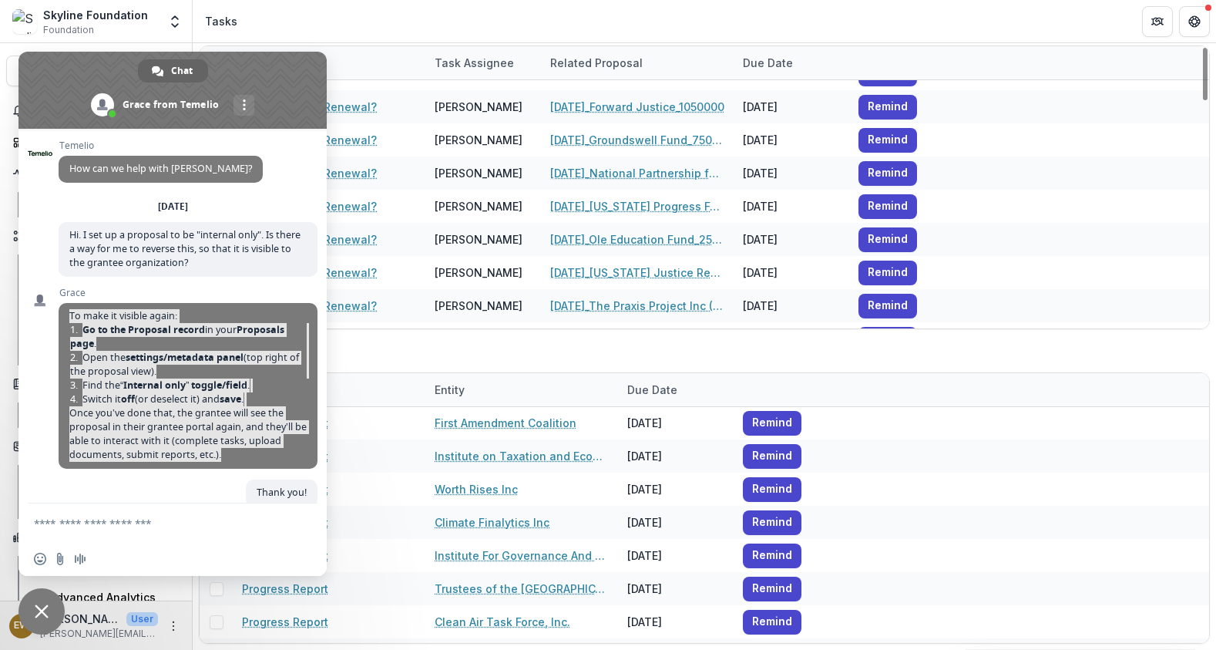
scroll to position [0, 0]
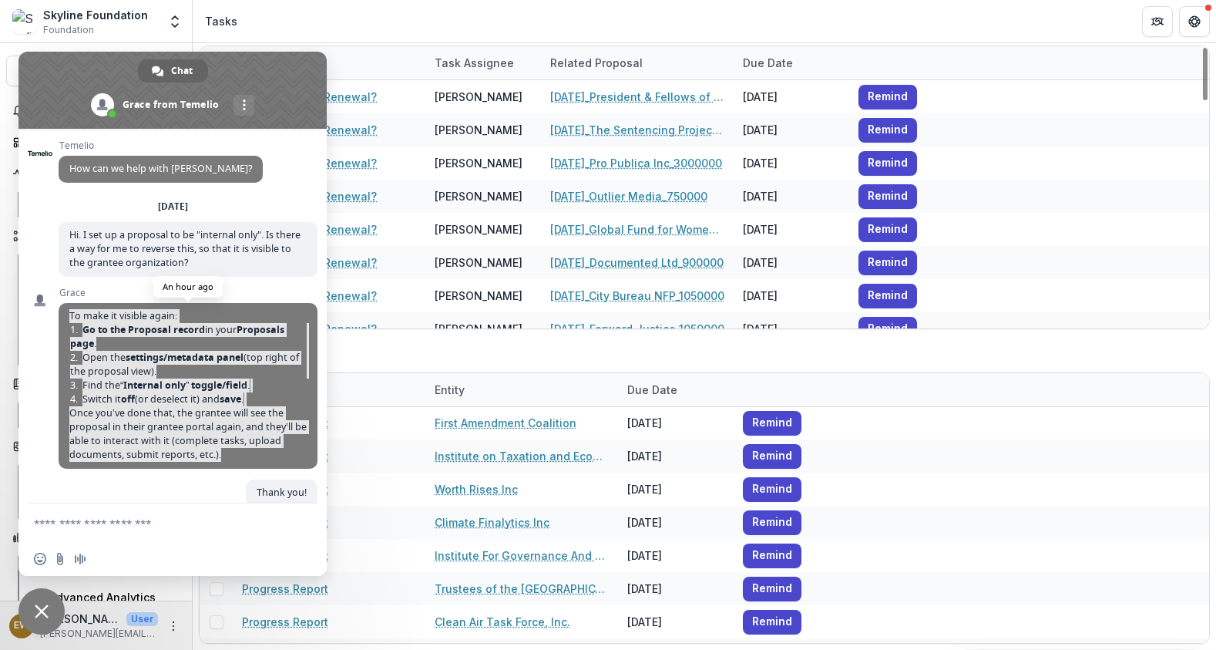
click at [217, 374] on span "Open the settings/metadata panel (top right of the proposal view)." at bounding box center [188, 365] width 236 height 28
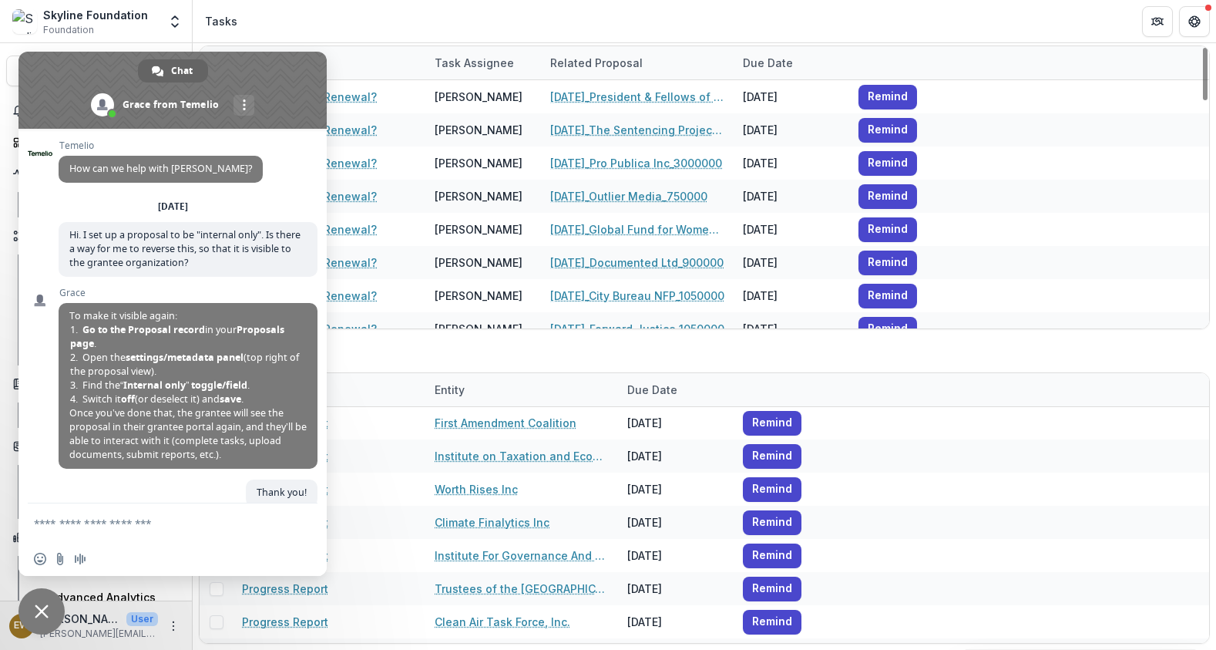
click at [771, 18] on header "Tasks" at bounding box center [705, 21] width 1024 height 42
click at [280, 72] on span at bounding box center [172, 90] width 308 height 77
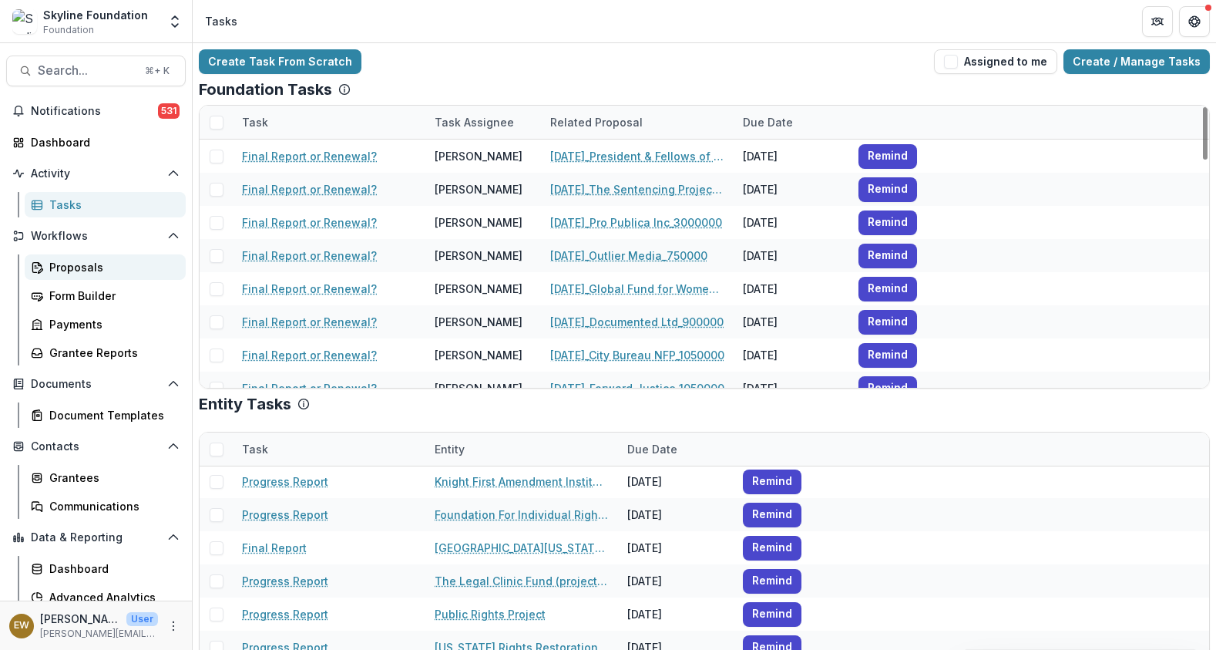
click at [70, 268] on div "Proposals" at bounding box center [111, 267] width 124 height 16
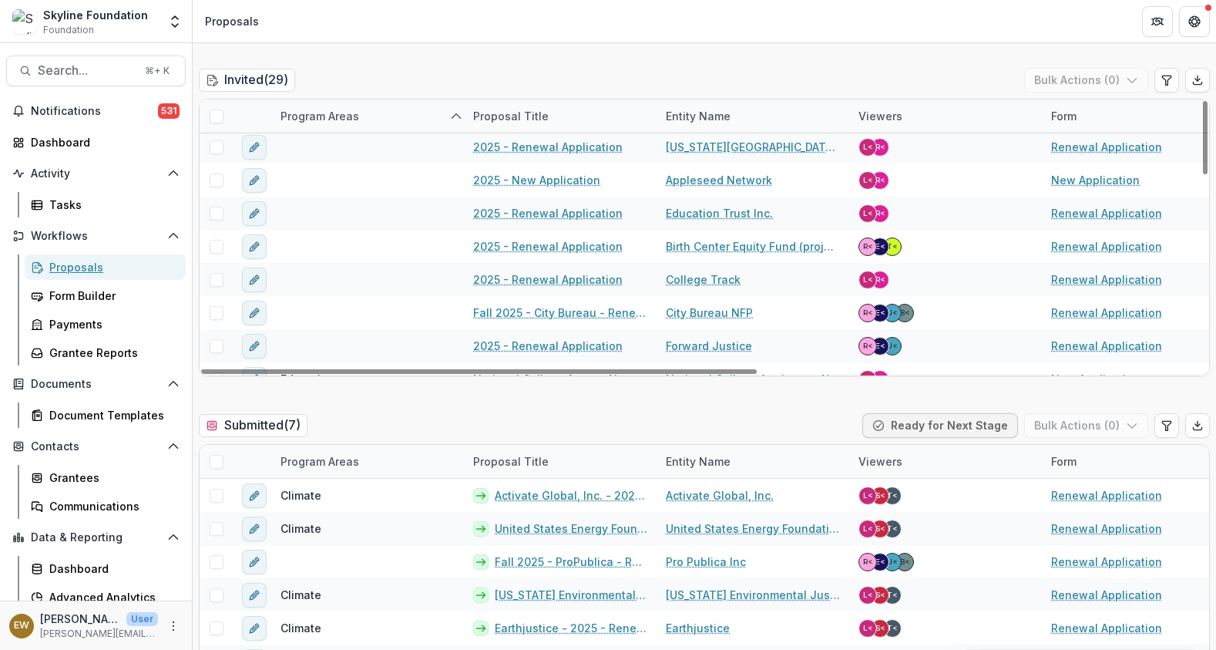
scroll to position [719, 0]
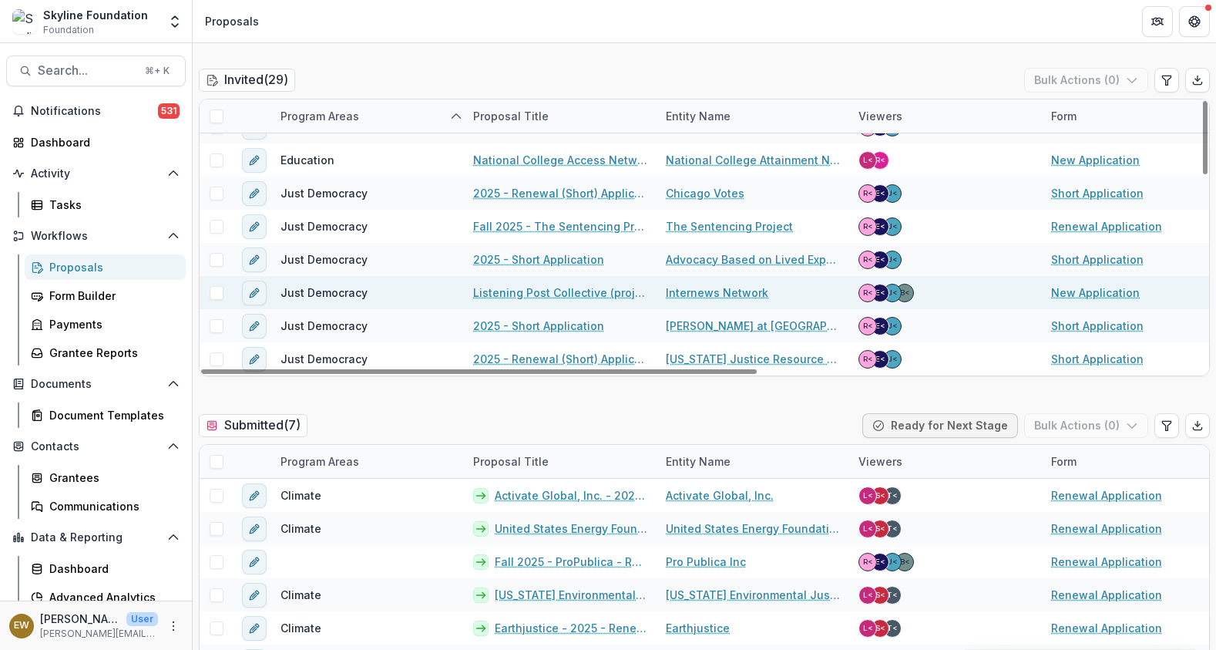
click at [580, 289] on link "Listening Post Collective (project of Internews) - 2025 - New Application" at bounding box center [560, 292] width 174 height 16
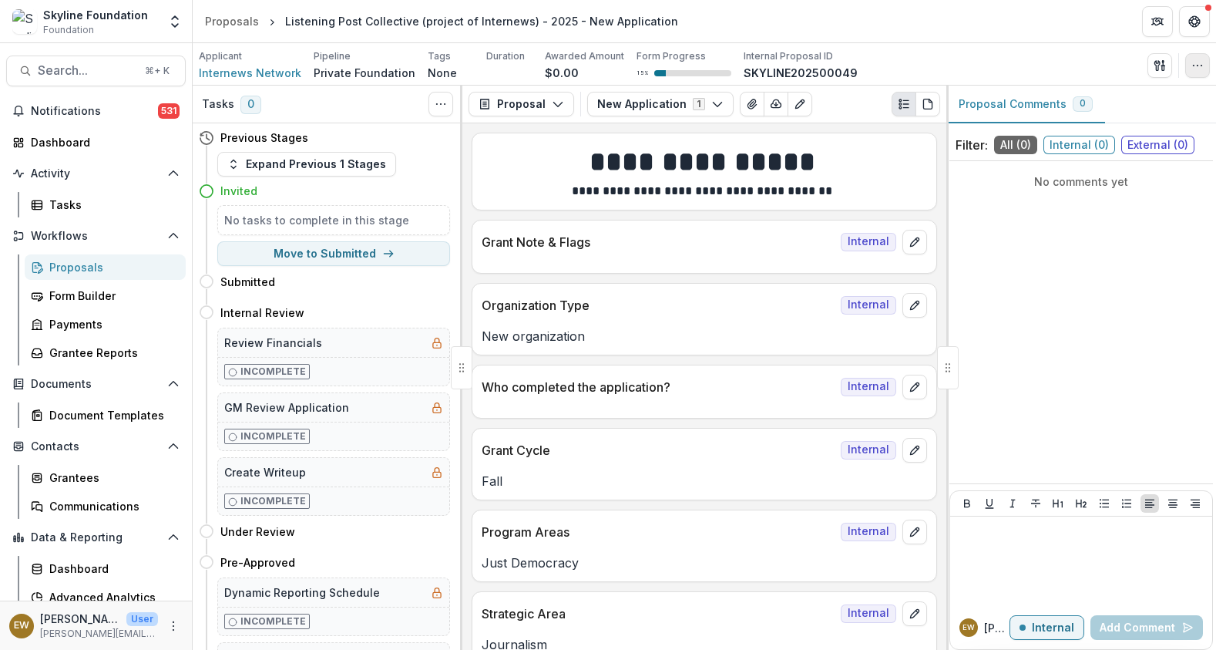
click at [1194, 72] on button "button" at bounding box center [1197, 65] width 25 height 25
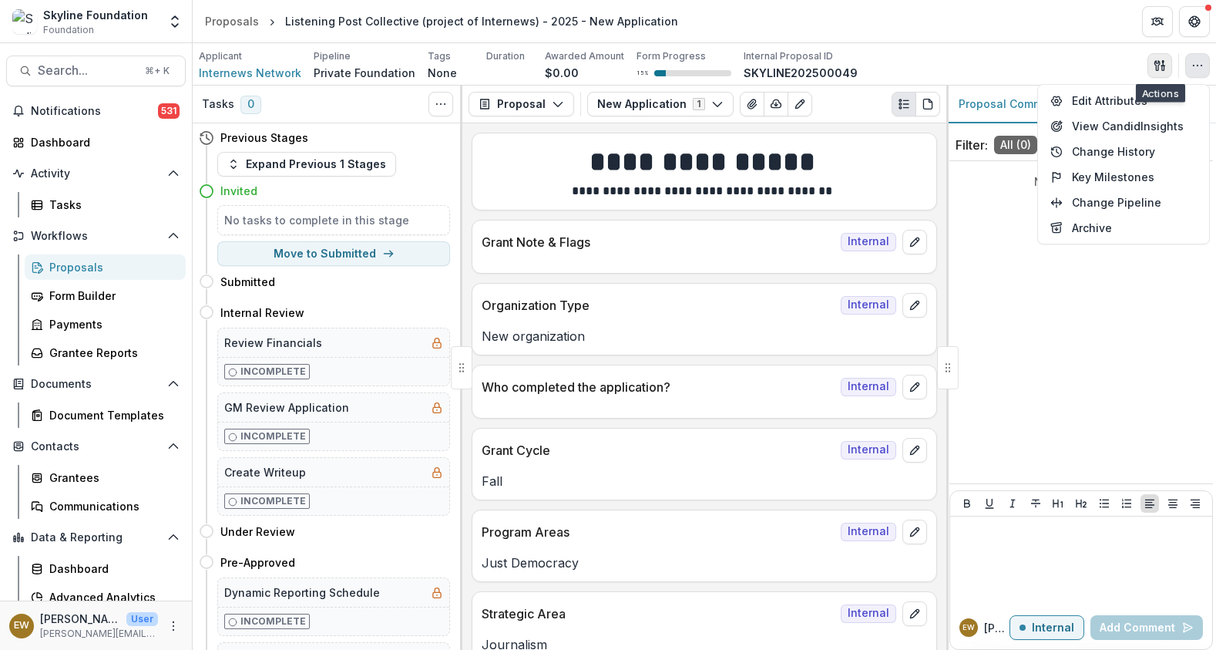
click at [1158, 67] on icon "button" at bounding box center [1157, 65] width 5 height 10
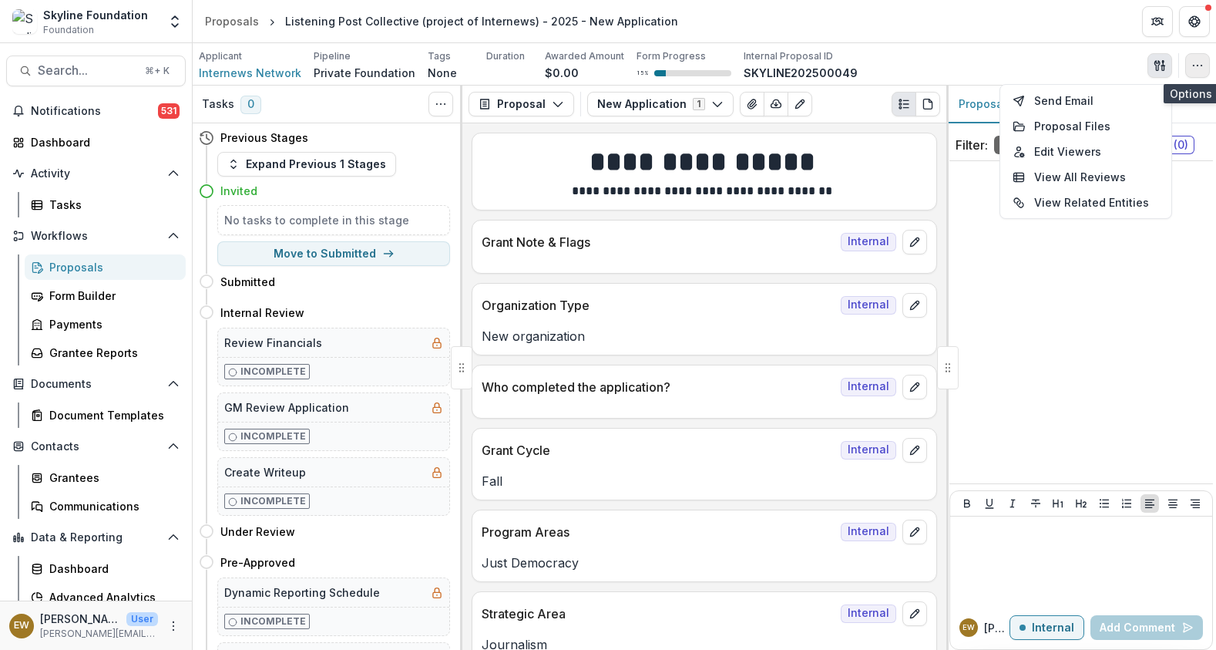
click at [1202, 66] on circle "button" at bounding box center [1202, 65] width 1 height 1
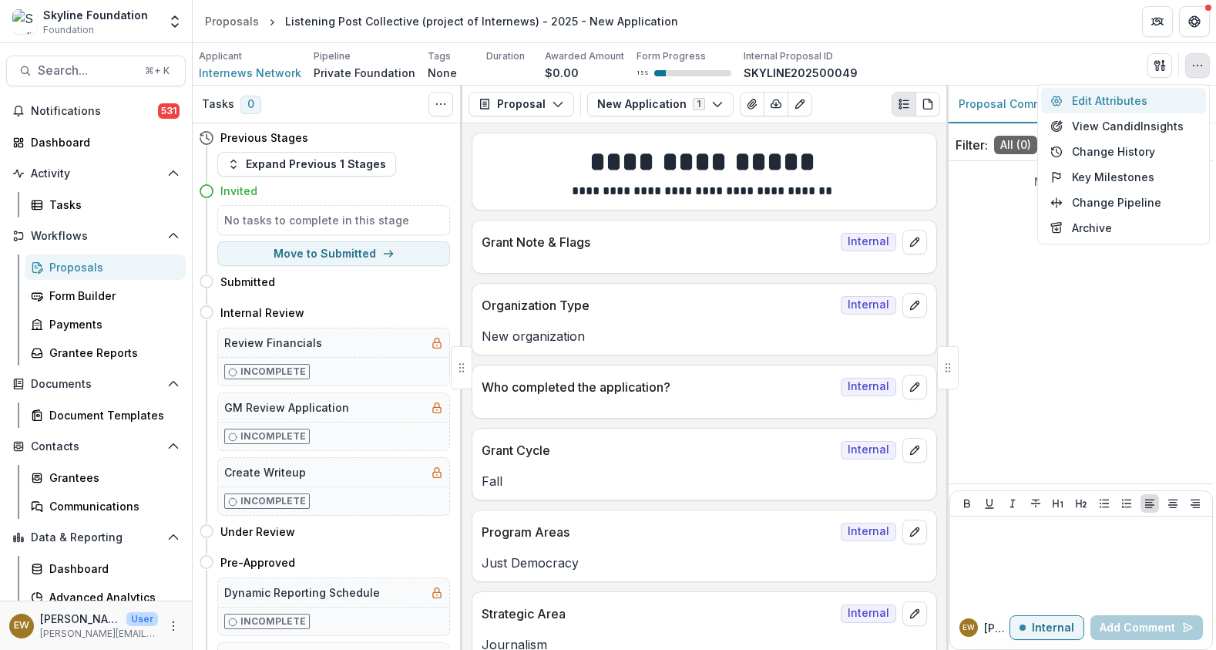
click at [1168, 92] on button "Edit Attributes" at bounding box center [1123, 100] width 165 height 25
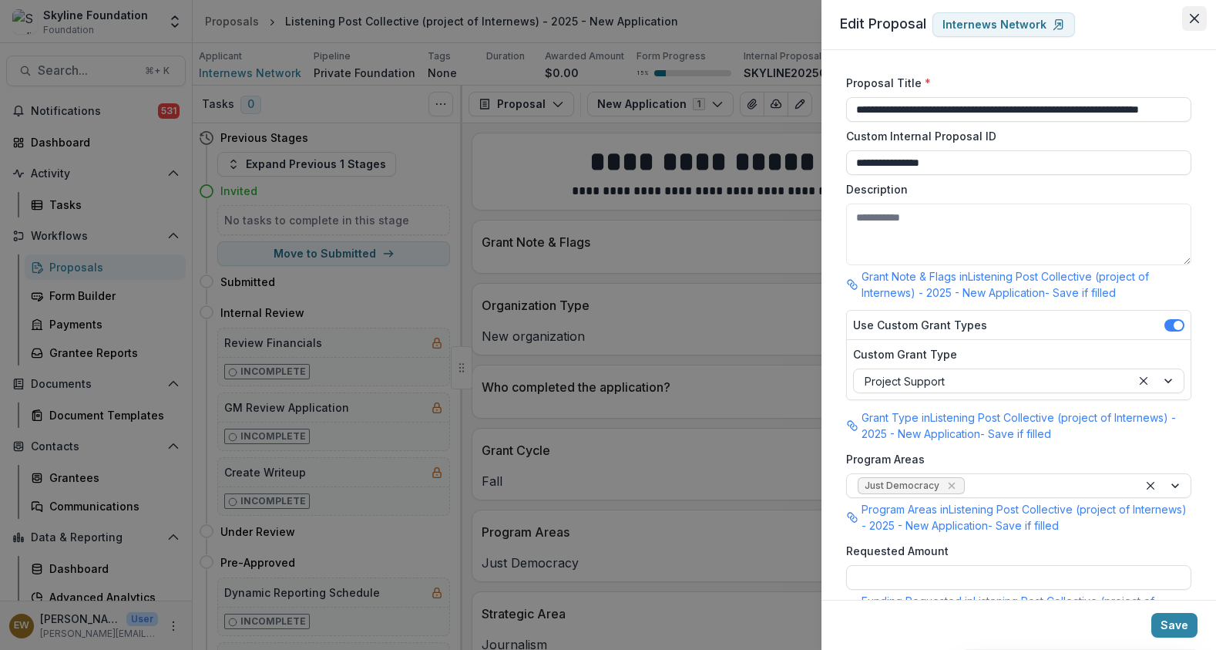
click at [1192, 12] on button "Close" at bounding box center [1194, 18] width 25 height 25
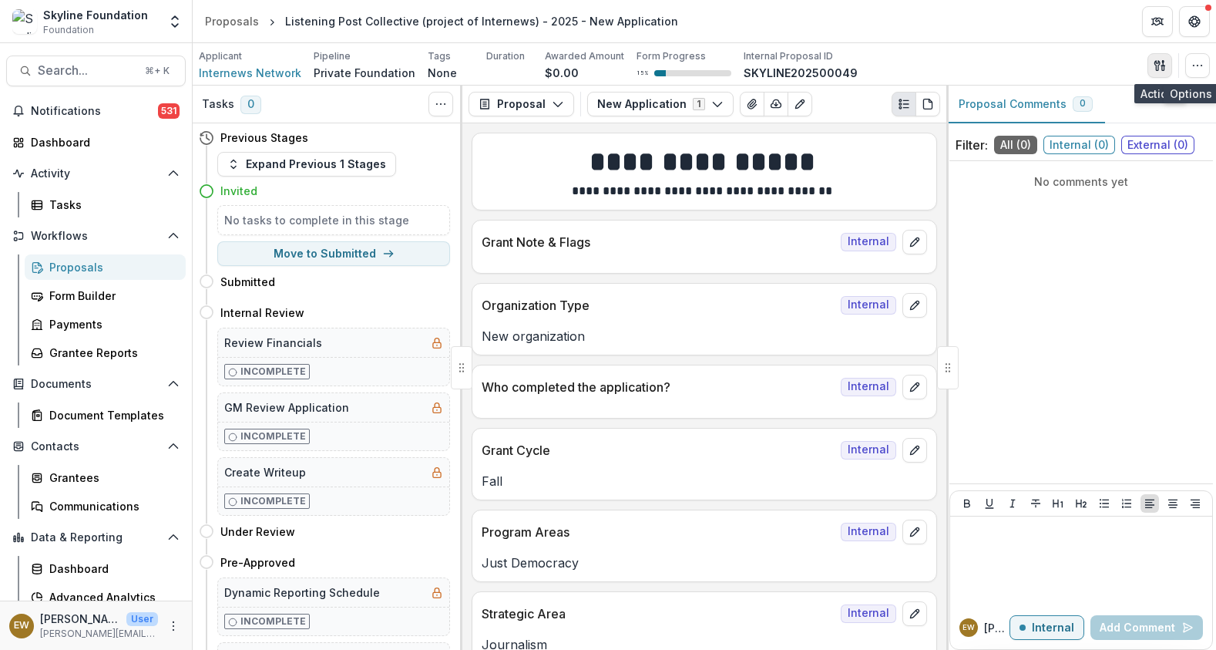
click at [1168, 63] on button "button" at bounding box center [1160, 65] width 25 height 25
click at [1165, 64] on icon "button" at bounding box center [1160, 65] width 12 height 12
click at [1165, 67] on icon "button" at bounding box center [1160, 65] width 12 height 12
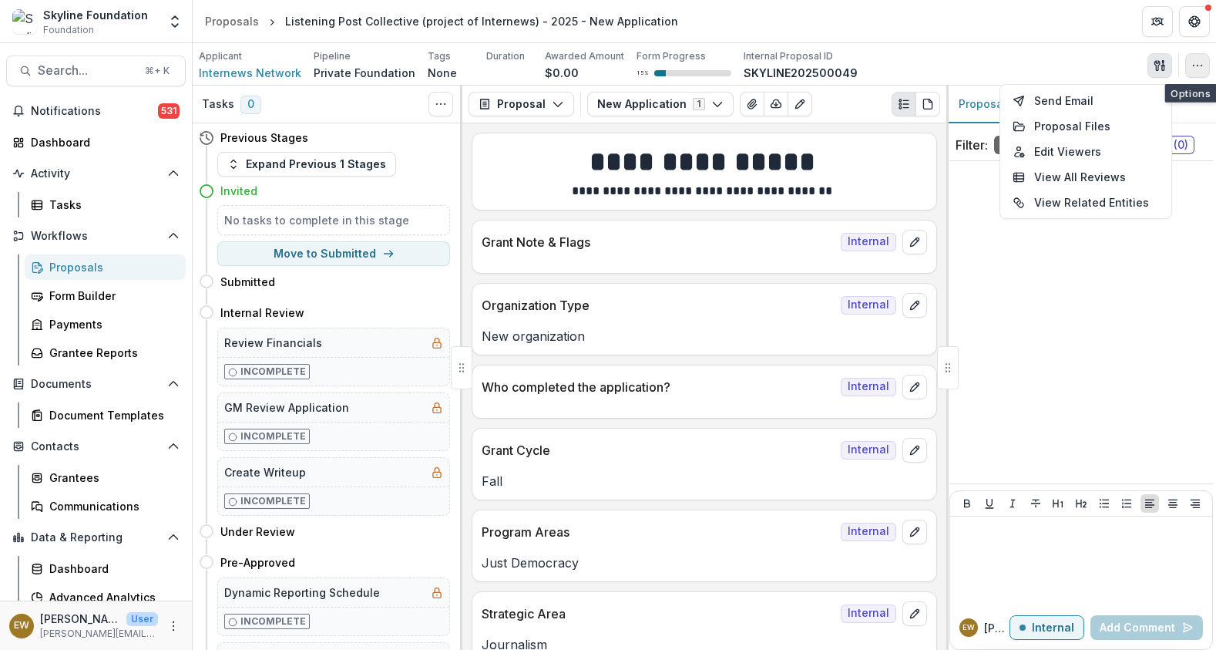
click at [1186, 59] on button "button" at bounding box center [1197, 65] width 25 height 25
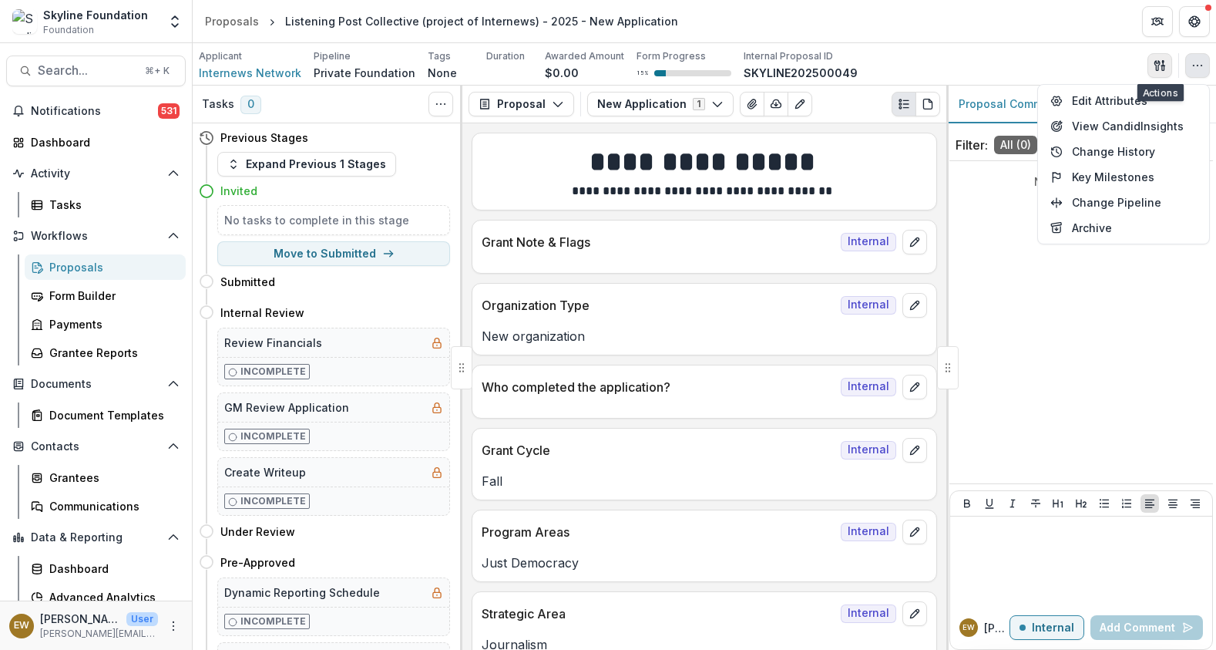
click at [1162, 60] on polygon "button" at bounding box center [1163, 61] width 2 height 2
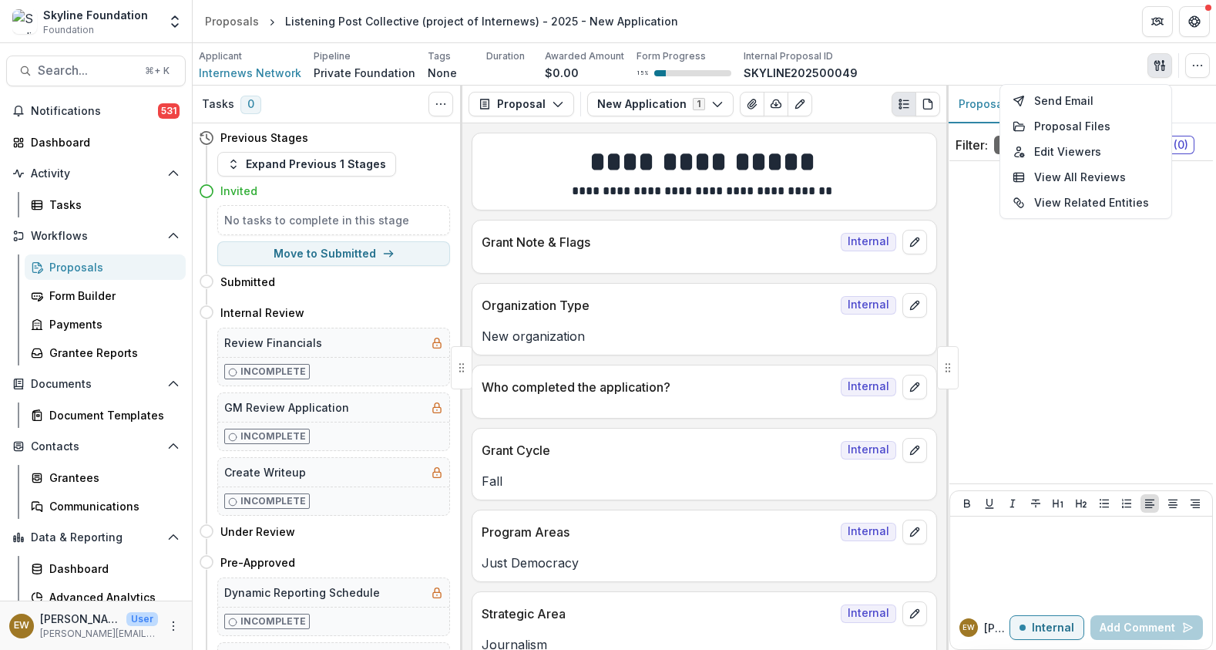
click at [944, 49] on div "Applicant Internews Network Pipeline Private Foundation Tags None All tags Dura…" at bounding box center [704, 65] width 1011 height 32
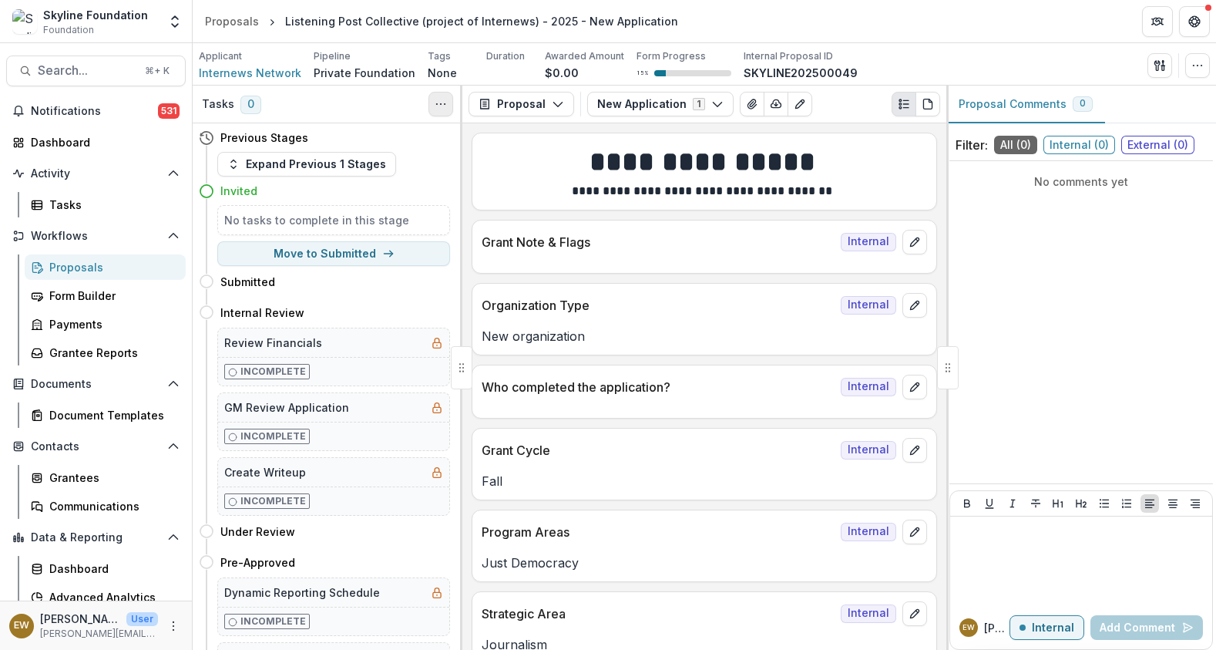
click at [431, 97] on button "Toggle View Cancelled Tasks" at bounding box center [441, 104] width 25 height 25
click at [1040, 32] on header "Proposals Listening Post Collective (project of Internews) - 2025 - New Applica…" at bounding box center [705, 21] width 1024 height 42
click at [1050, 630] on p "Internal" at bounding box center [1053, 627] width 42 height 13
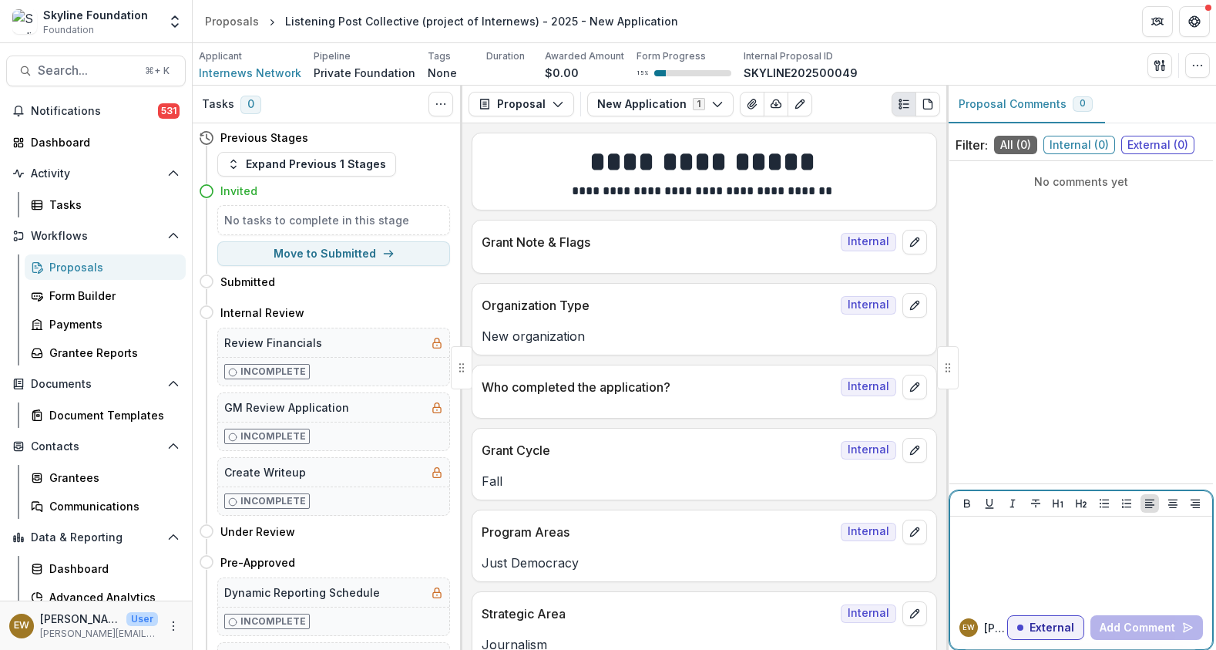
click at [1050, 630] on p "External" at bounding box center [1052, 627] width 45 height 13
click at [1050, 630] on p "Internal" at bounding box center [1053, 627] width 42 height 13
click at [1205, 60] on button "button" at bounding box center [1197, 65] width 25 height 25
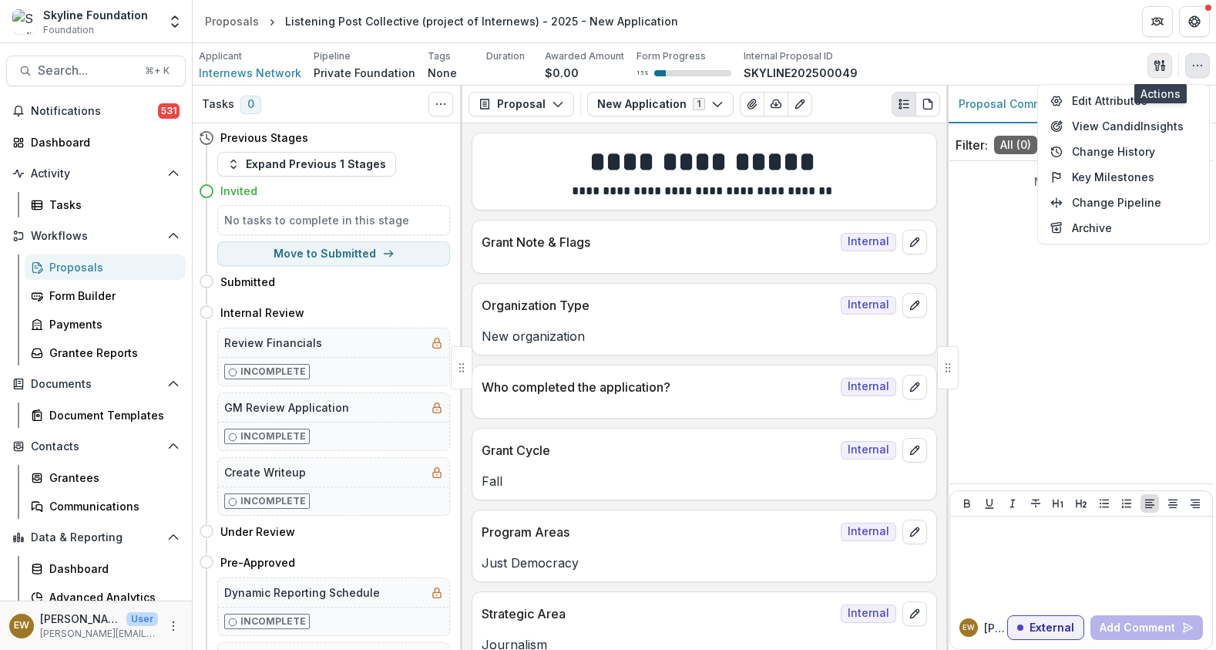
click at [1149, 60] on button "button" at bounding box center [1160, 65] width 25 height 25
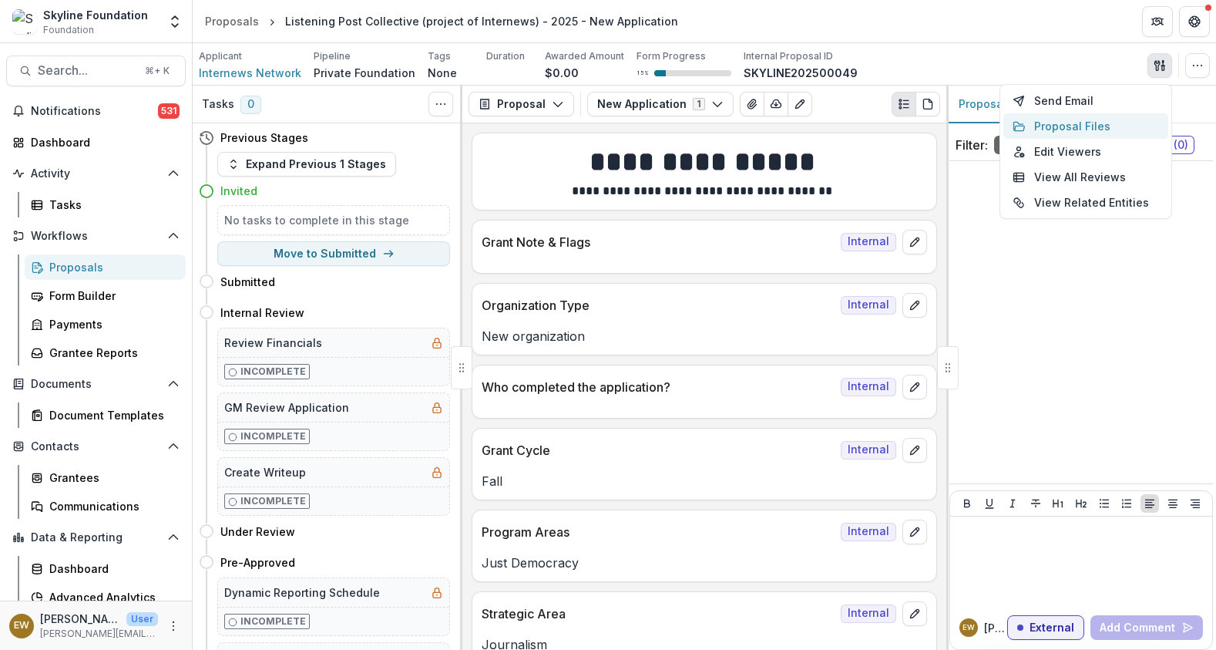
click at [1118, 117] on button "Proposal Files" at bounding box center [1085, 125] width 165 height 25
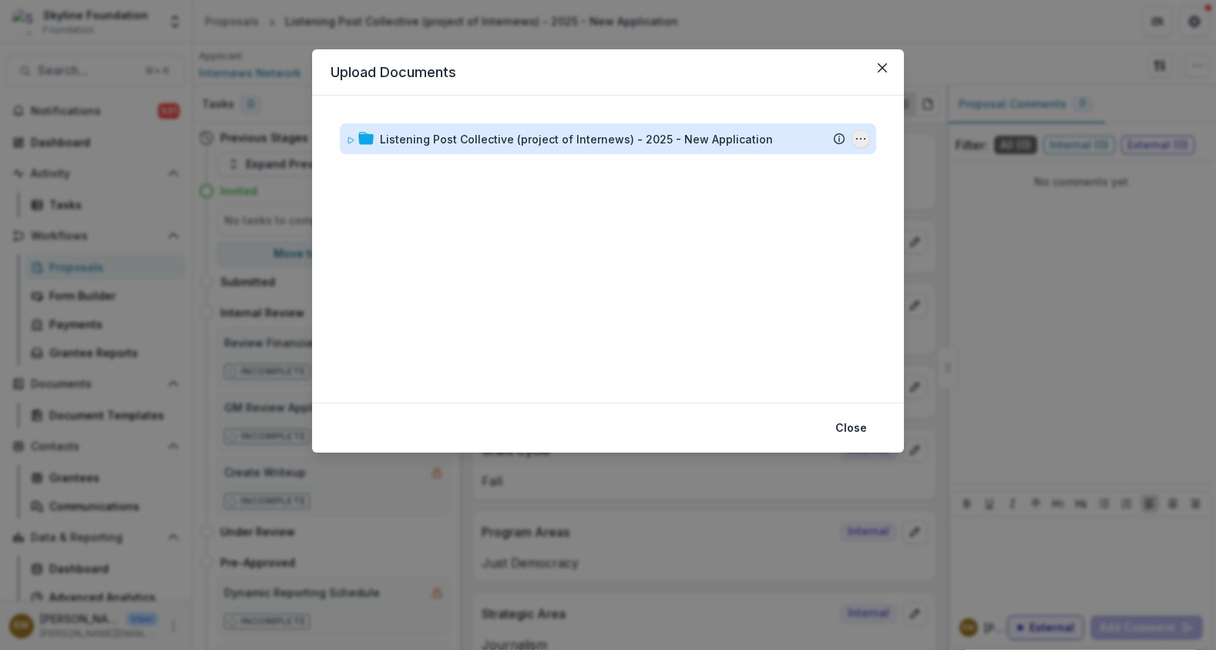
click at [864, 134] on icon "Listening Post Collective (project of Internews) - 2025 - New Application Optio…" at bounding box center [861, 139] width 12 height 12
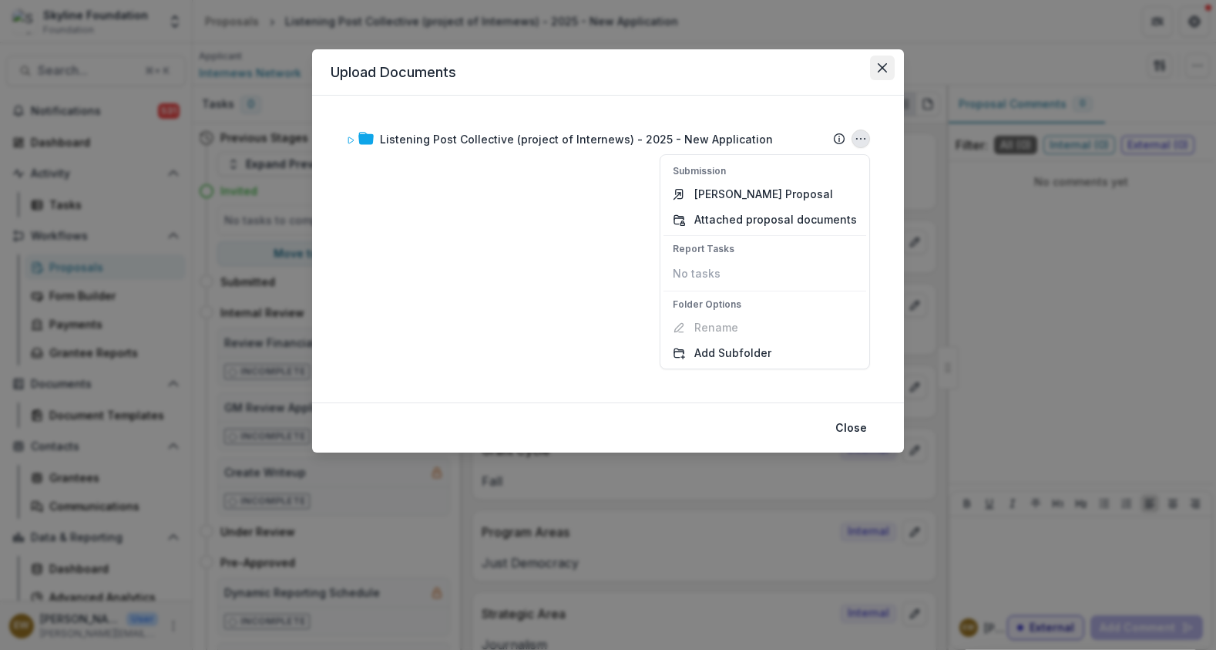
click at [880, 76] on button "Close" at bounding box center [882, 67] width 25 height 25
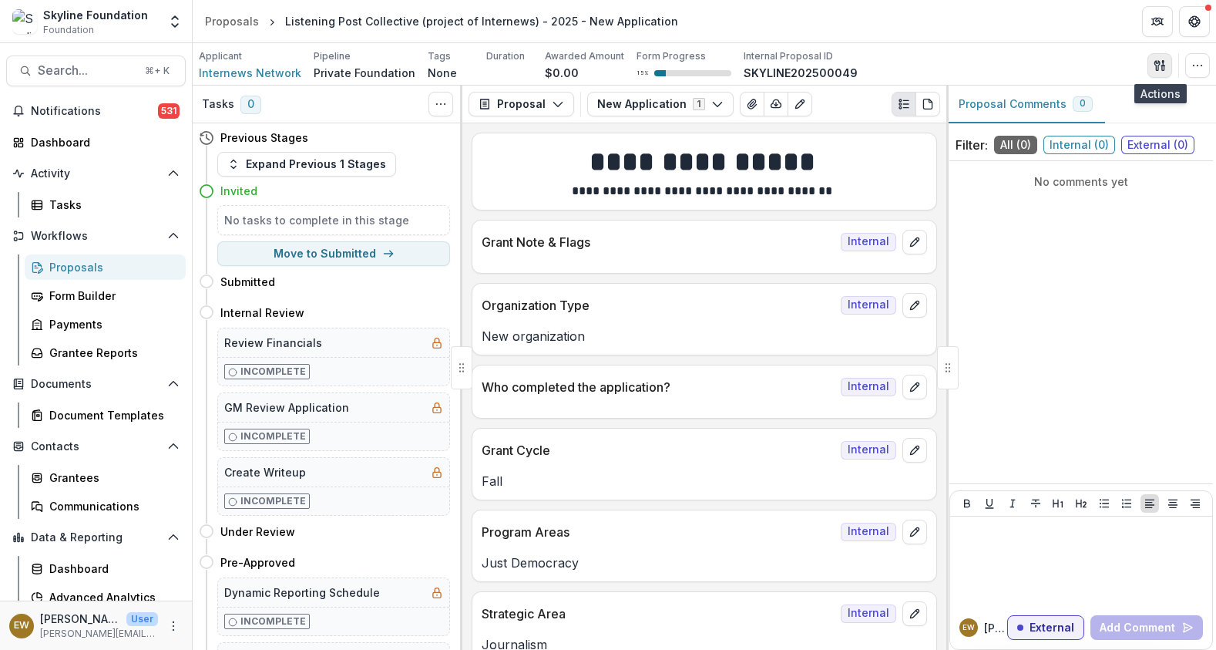
click at [1154, 70] on icon "button" at bounding box center [1160, 65] width 12 height 12
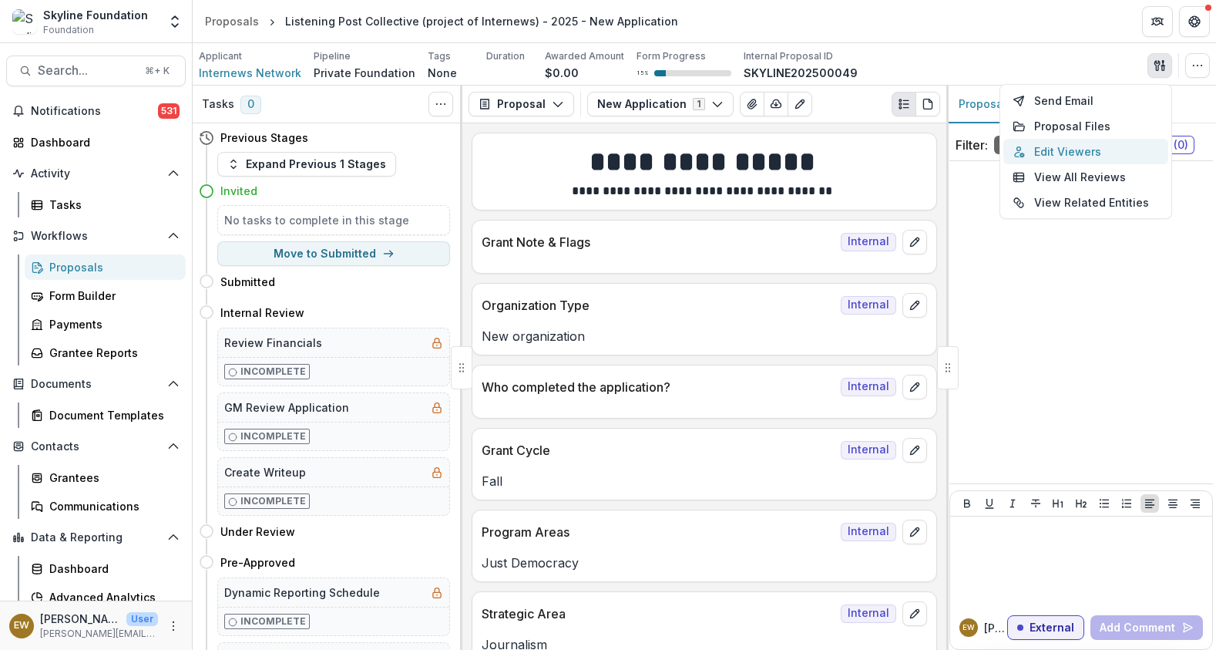
click at [1116, 159] on button "Edit Viewers" at bounding box center [1085, 151] width 165 height 25
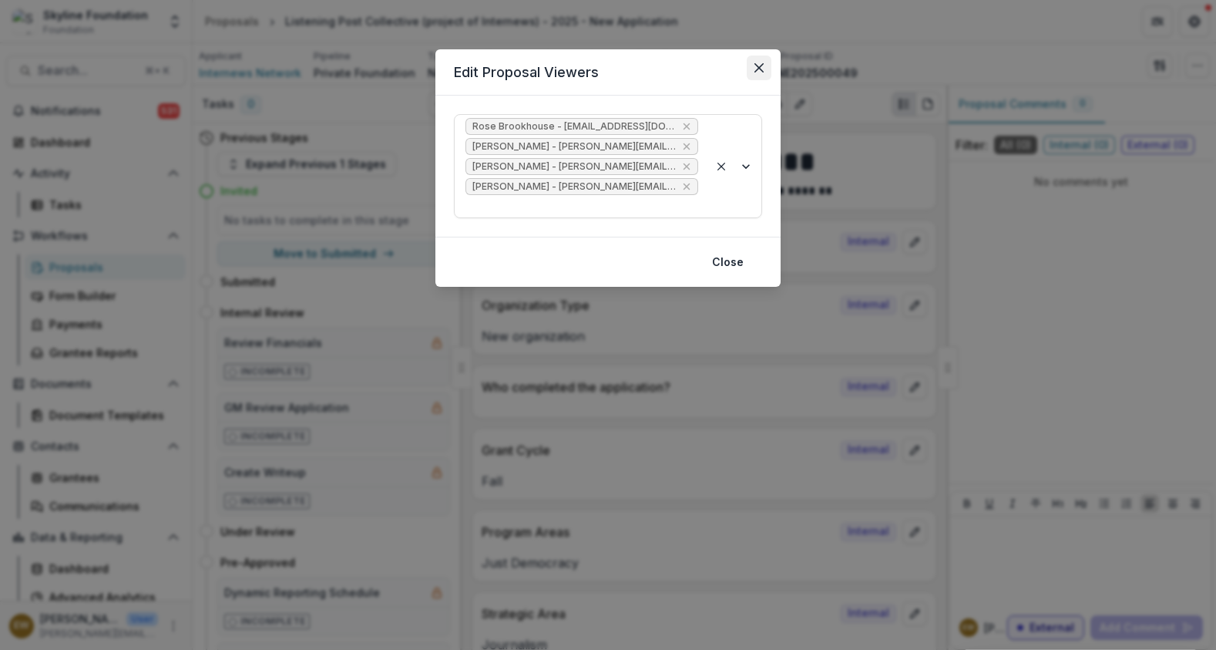
click at [764, 71] on button "Close" at bounding box center [759, 67] width 25 height 25
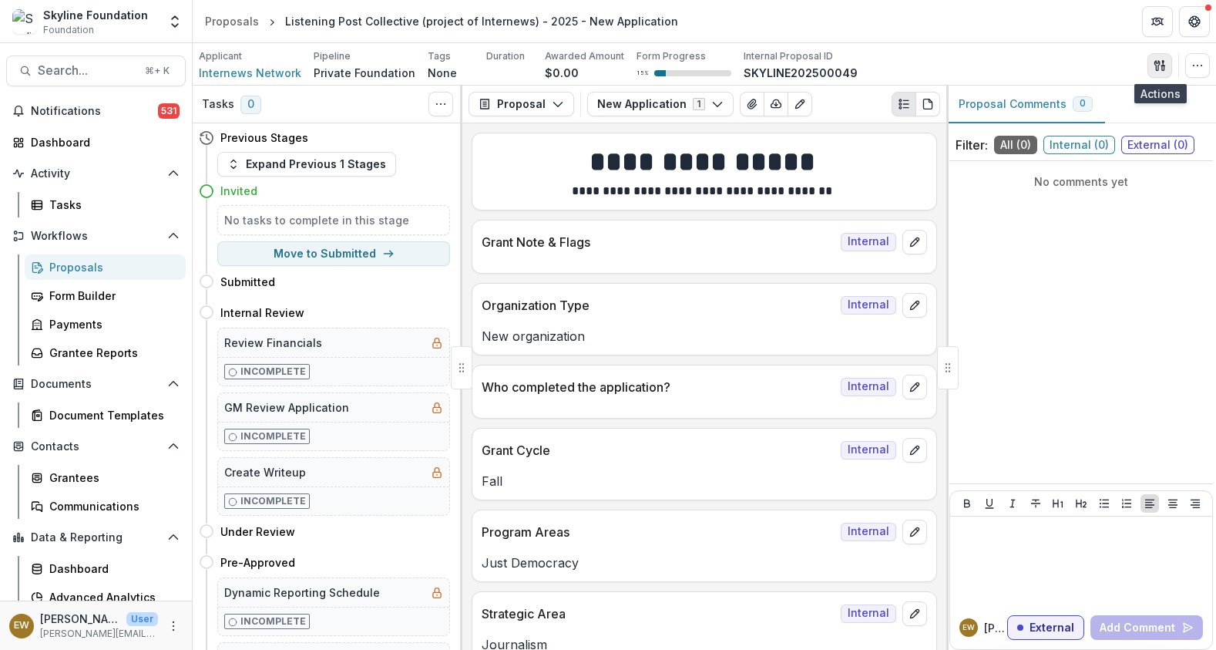
click at [1154, 65] on icon "button" at bounding box center [1160, 65] width 12 height 12
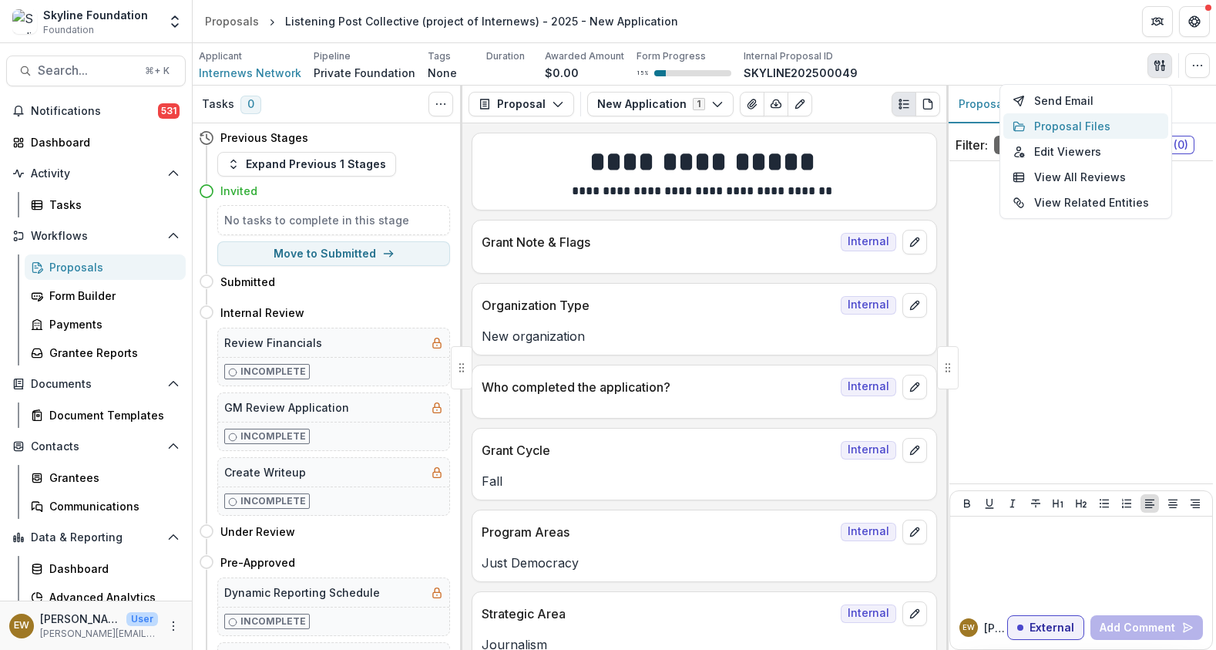
click at [1118, 126] on button "Proposal Files" at bounding box center [1085, 125] width 165 height 25
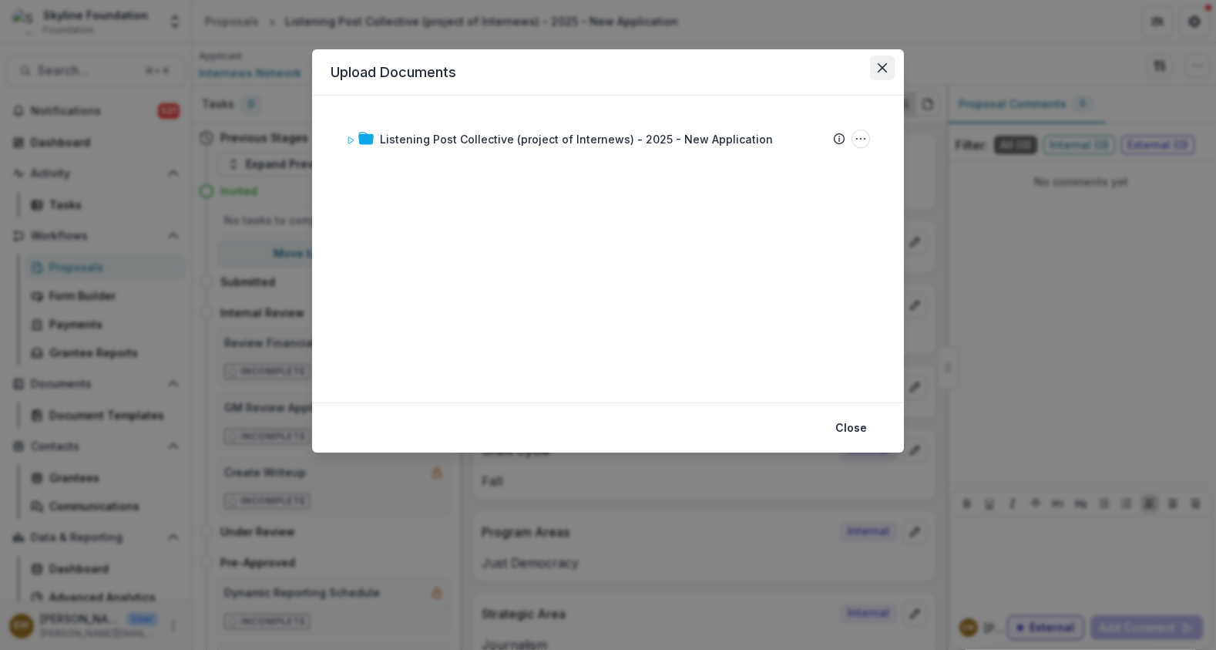
click at [883, 73] on button "Close" at bounding box center [882, 67] width 25 height 25
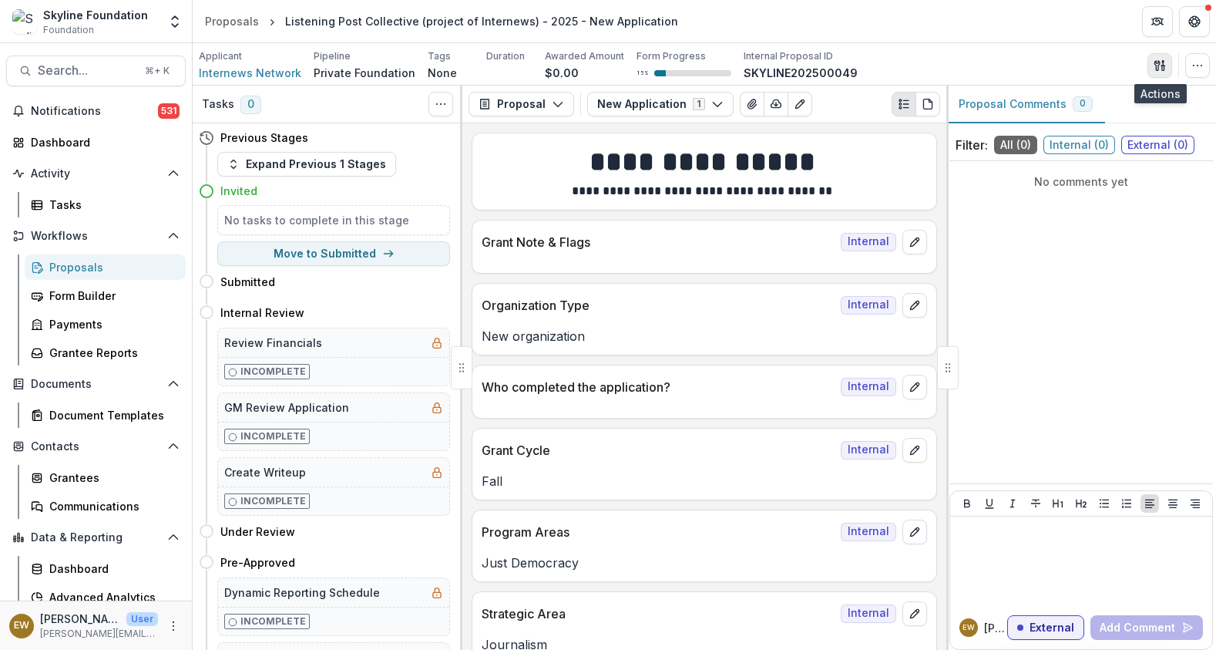
click at [1170, 63] on button "button" at bounding box center [1160, 65] width 25 height 25
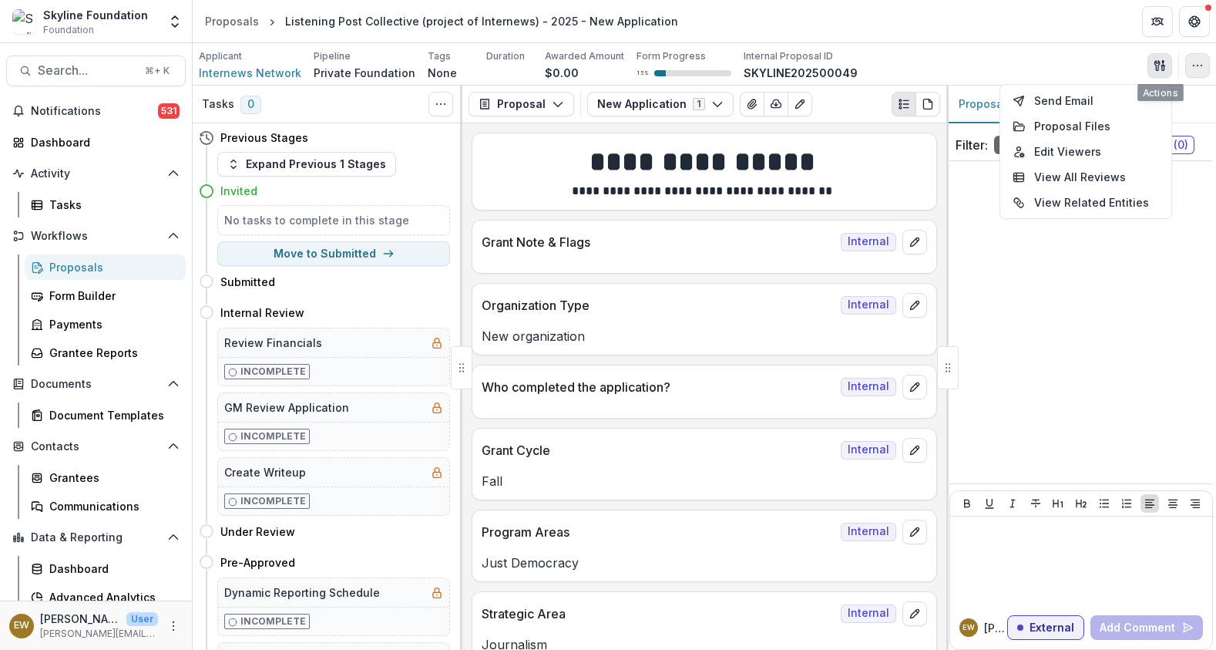
click at [1192, 58] on button "button" at bounding box center [1197, 65] width 25 height 25
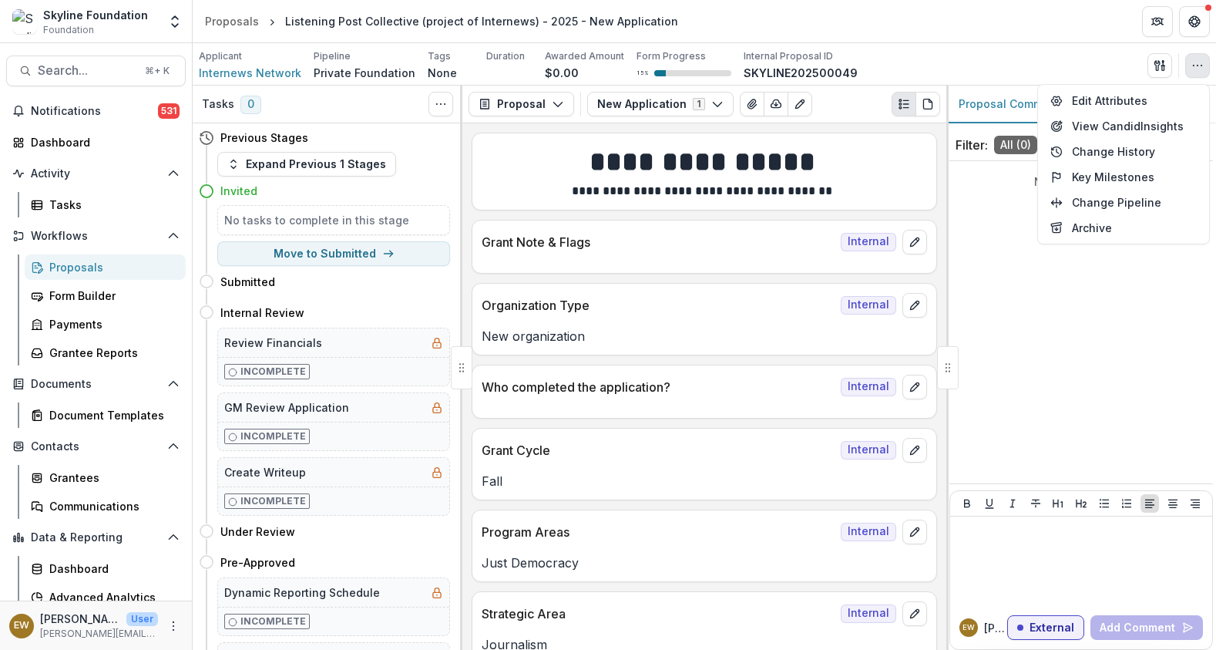
click at [1074, 34] on header "Proposals Listening Post Collective (project of Internews) - 2025 - New Applica…" at bounding box center [705, 21] width 1024 height 42
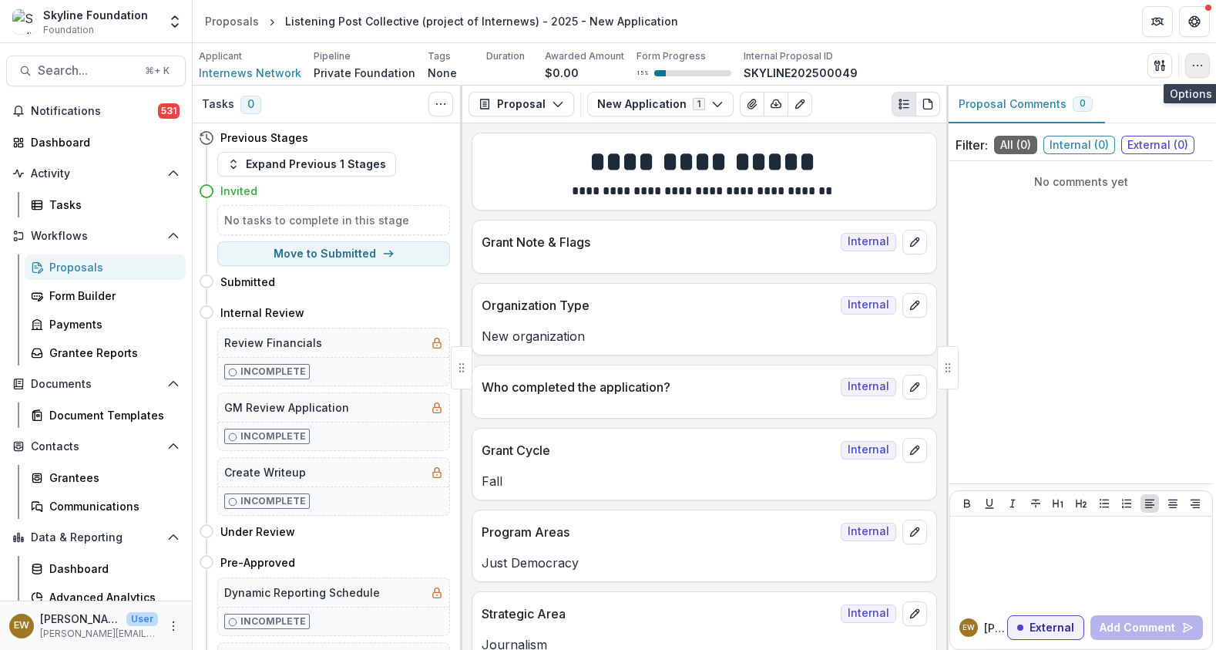
click at [1194, 55] on button "button" at bounding box center [1197, 65] width 25 height 25
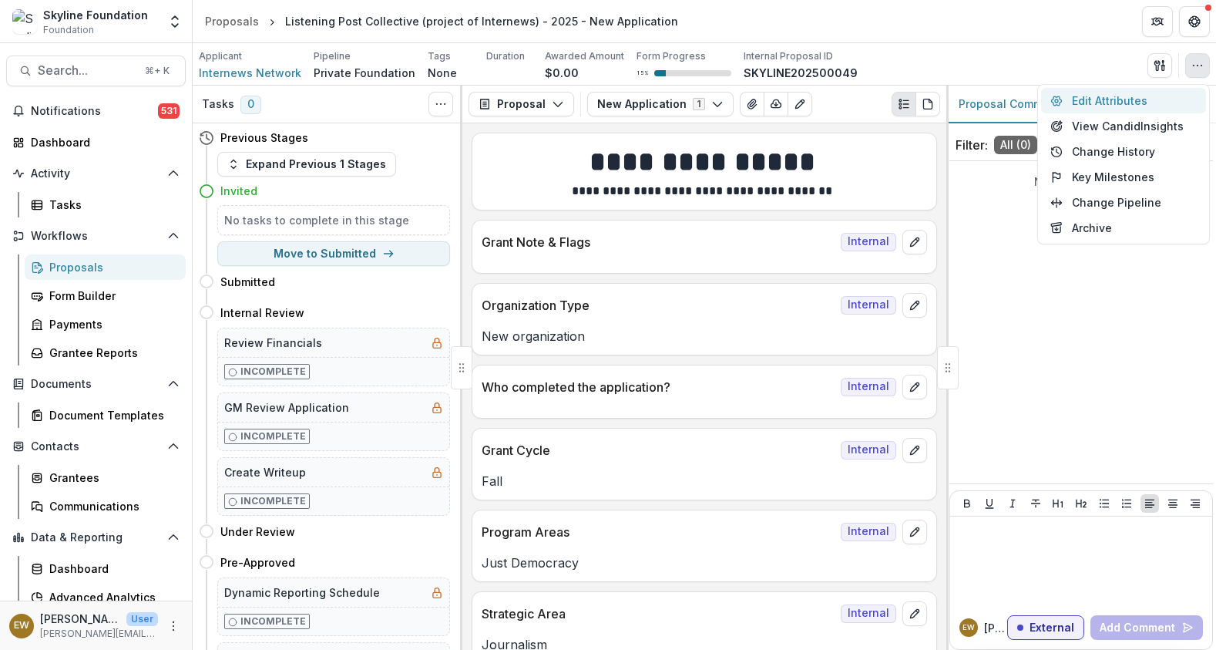
click at [1155, 92] on button "Edit Attributes" at bounding box center [1123, 100] width 165 height 25
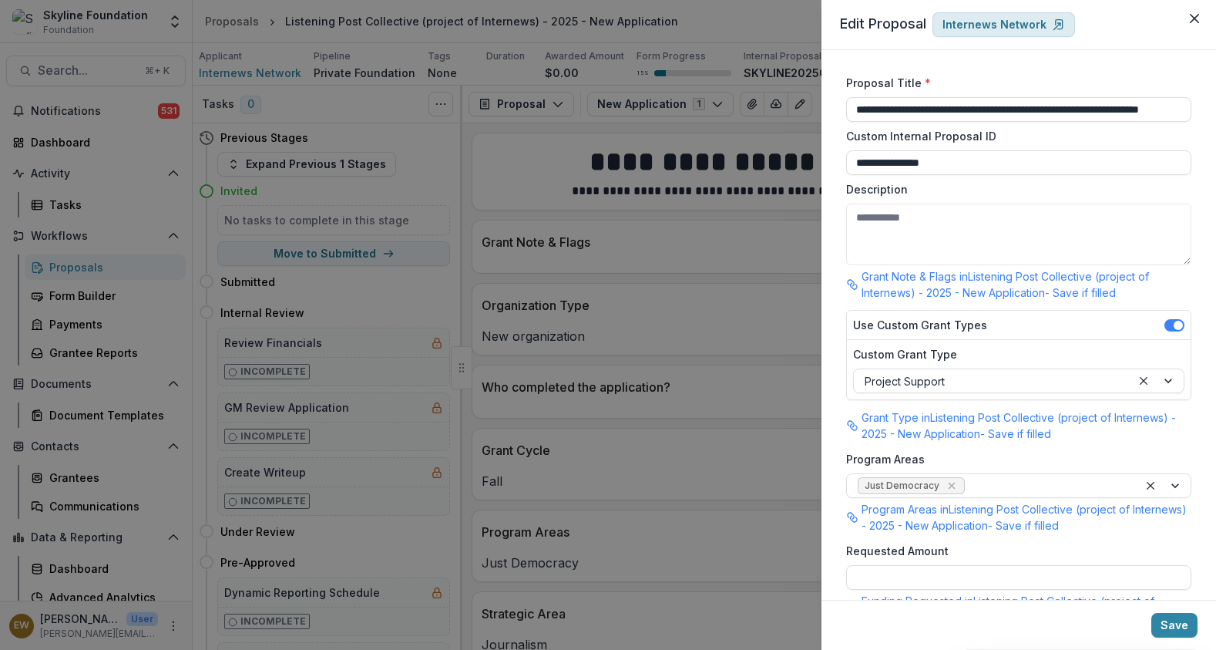
click at [1032, 27] on p "Internews Network" at bounding box center [995, 24] width 104 height 13
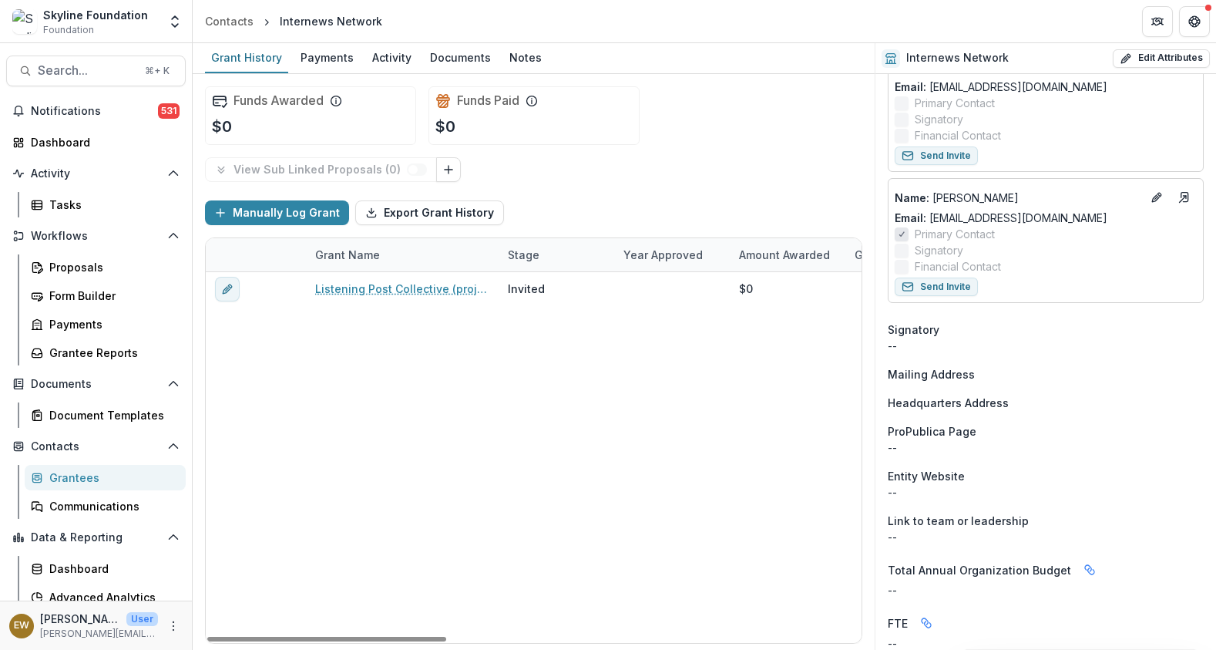
scroll to position [814, 0]
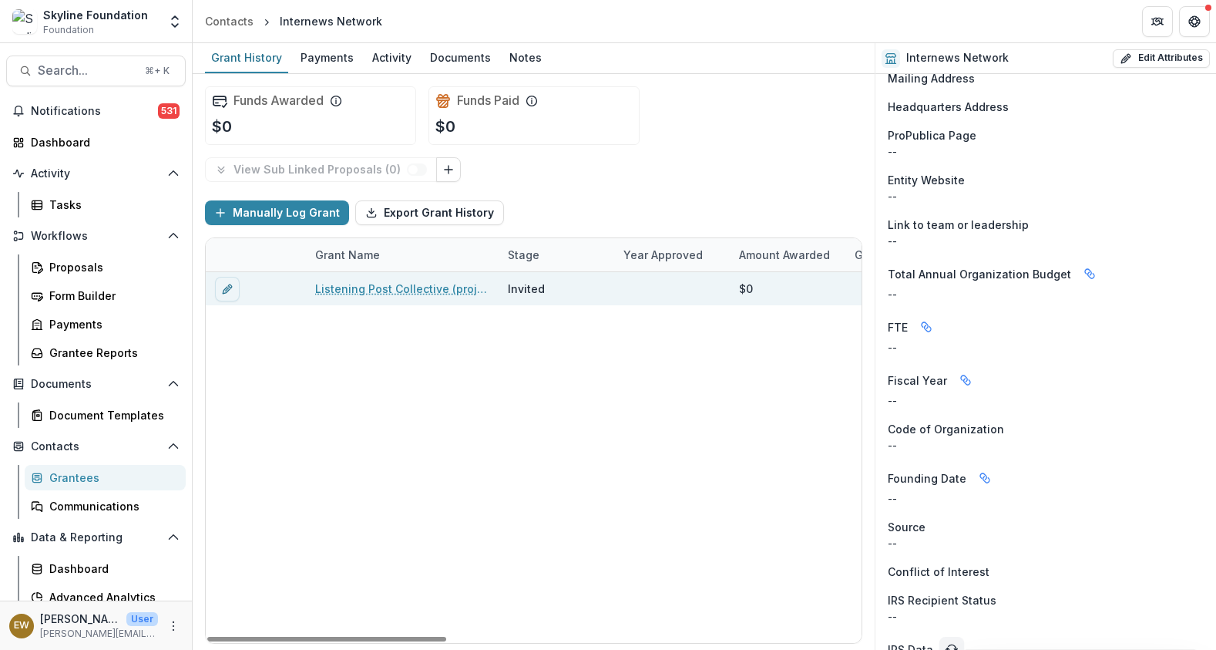
click at [742, 285] on div "$0" at bounding box center [746, 289] width 14 height 16
click at [742, 284] on div "$0" at bounding box center [746, 289] width 14 height 16
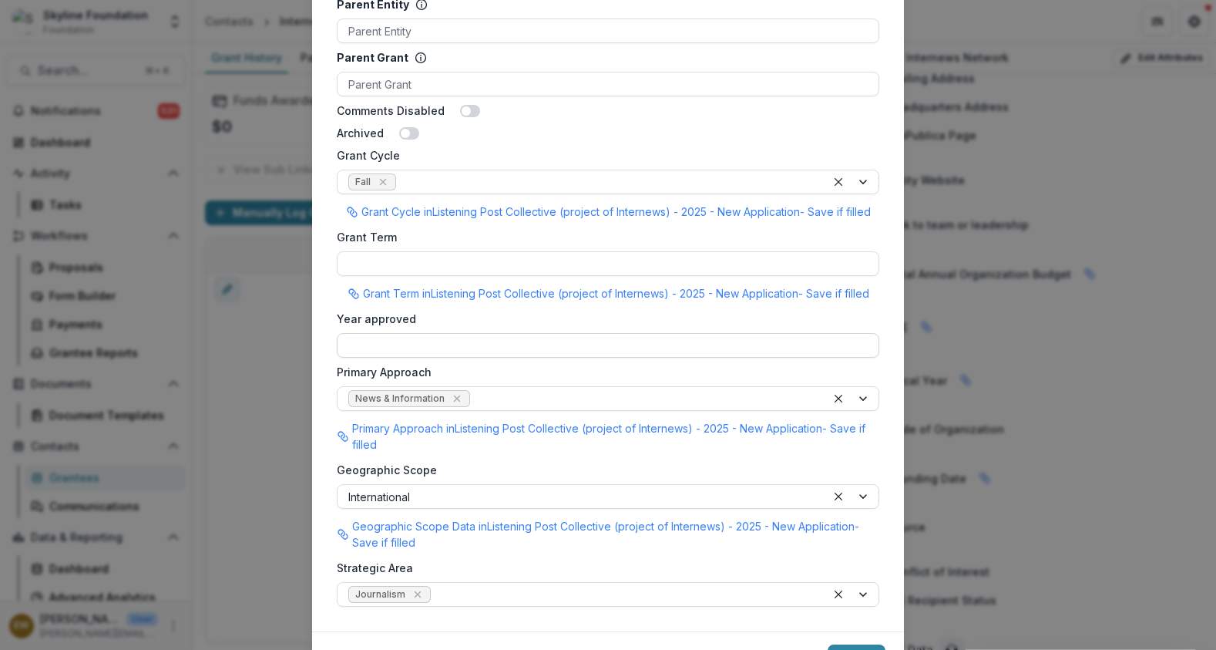
scroll to position [1124, 0]
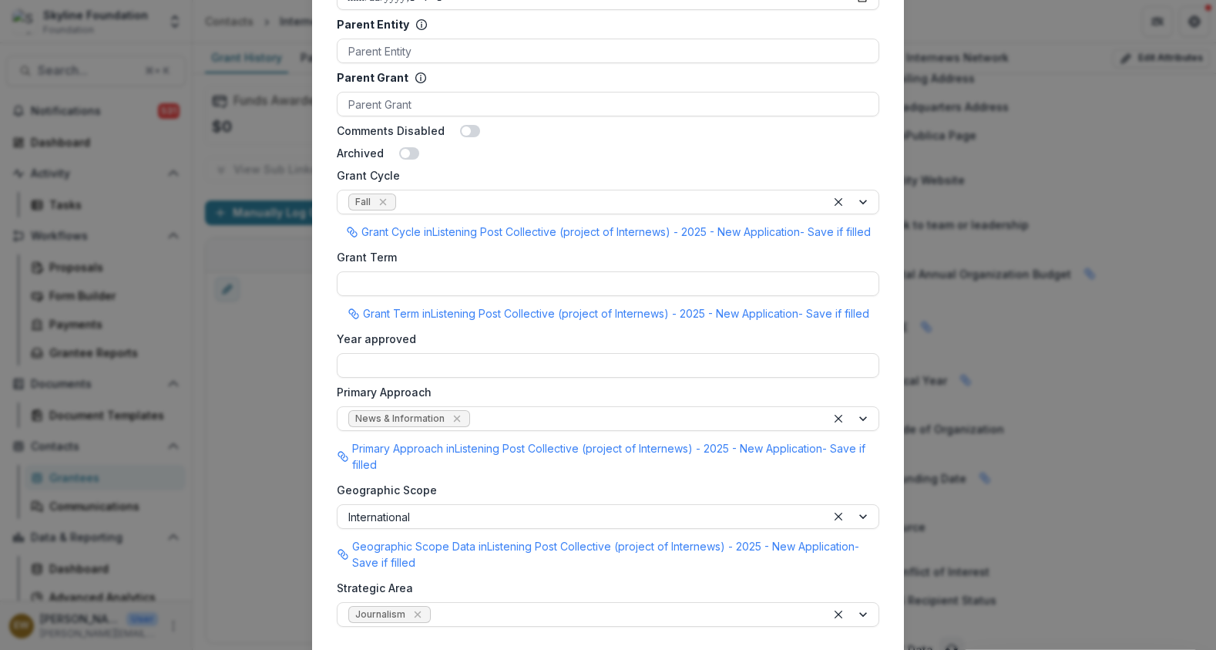
click at [1050, 283] on div "**********" at bounding box center [608, 325] width 1216 height 650
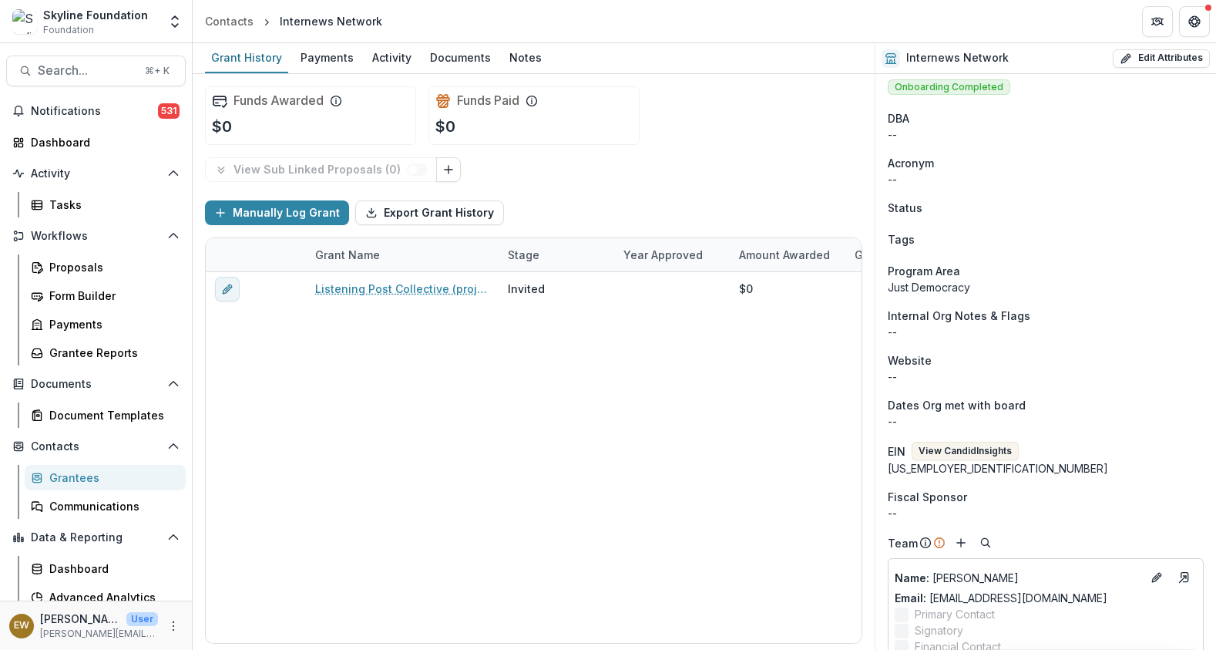
scroll to position [0, 0]
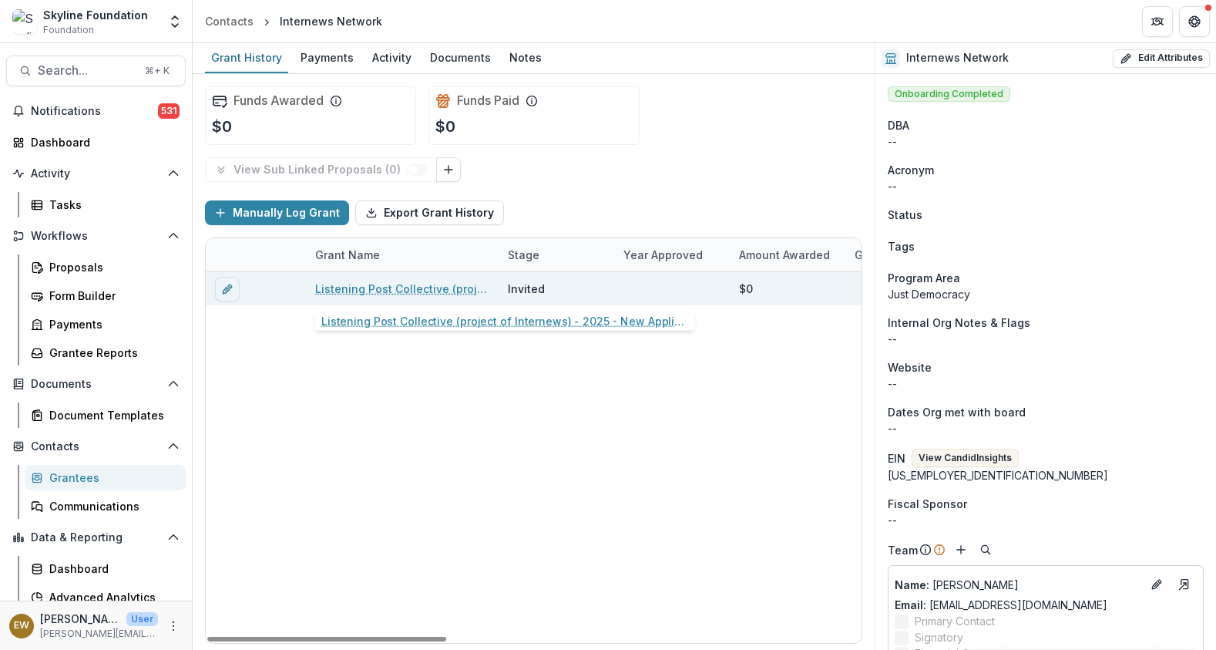
click at [418, 284] on link "Listening Post Collective (project of Internews) - 2025 - New Application" at bounding box center [402, 289] width 174 height 16
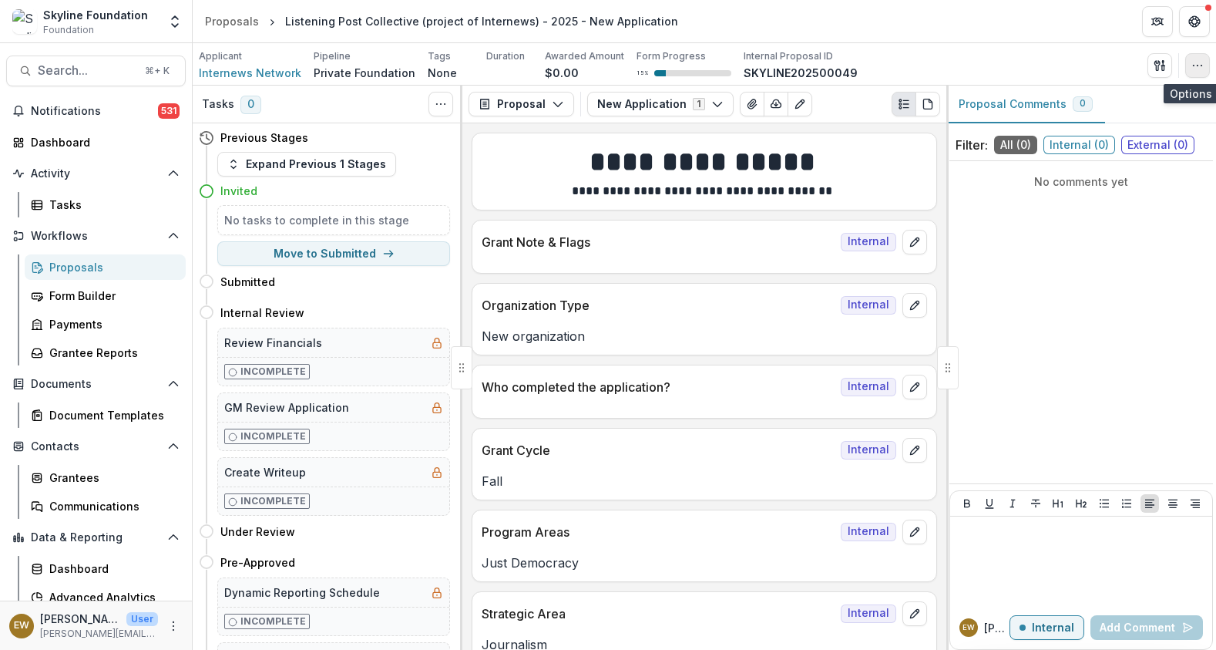
click at [1200, 62] on icon "button" at bounding box center [1198, 65] width 12 height 12
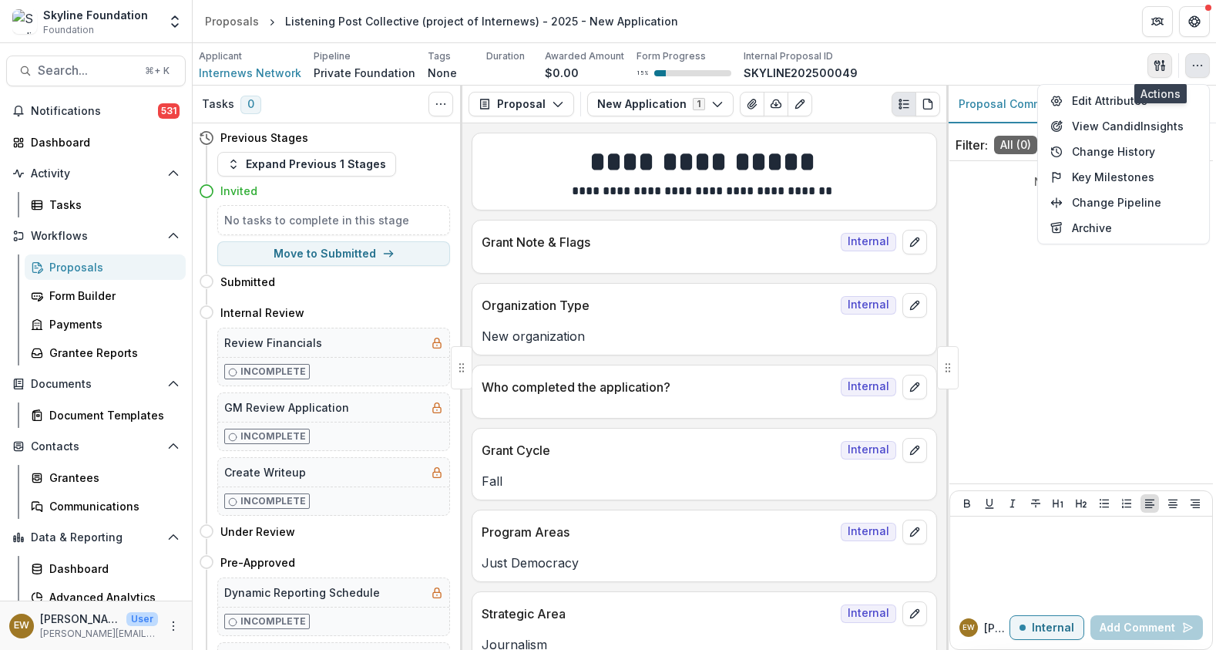
click at [1158, 68] on icon "button" at bounding box center [1157, 65] width 5 height 10
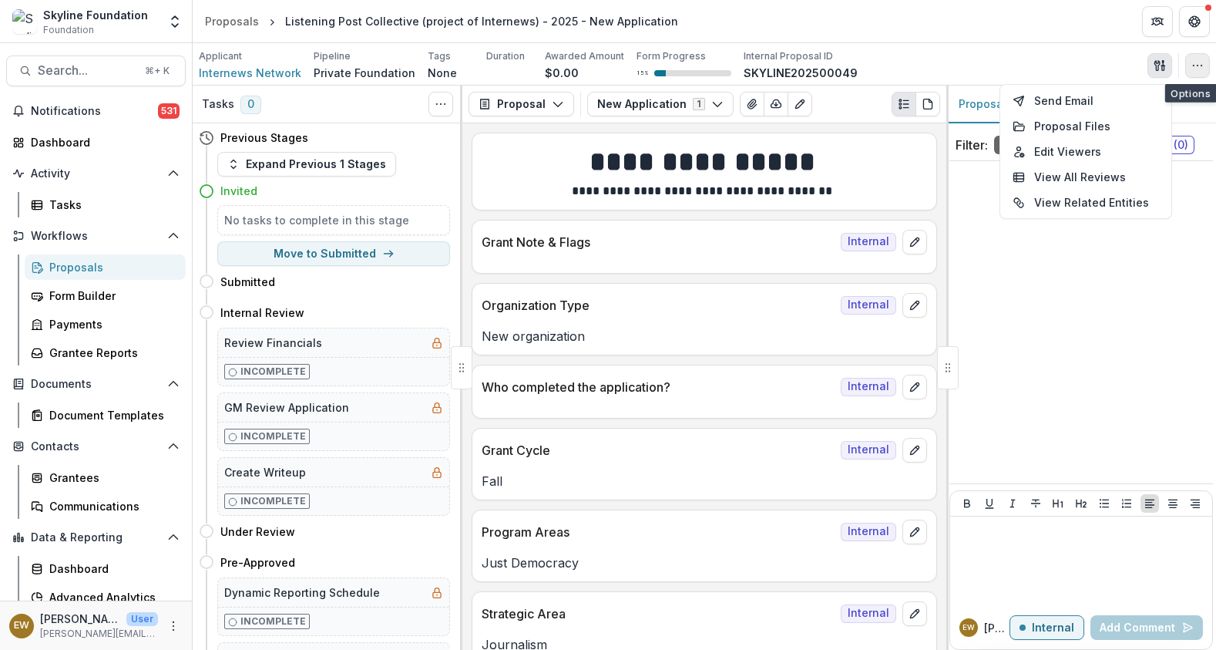
click at [1187, 66] on button "button" at bounding box center [1197, 65] width 25 height 25
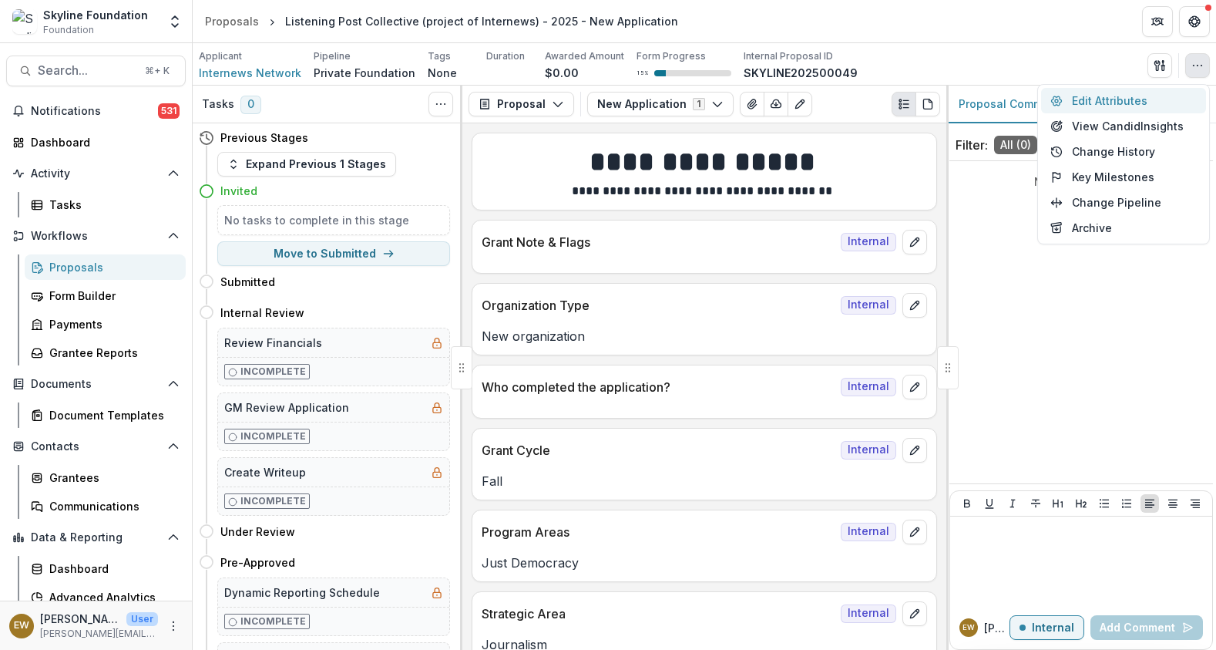
click at [1123, 103] on button "Edit Attributes" at bounding box center [1123, 100] width 165 height 25
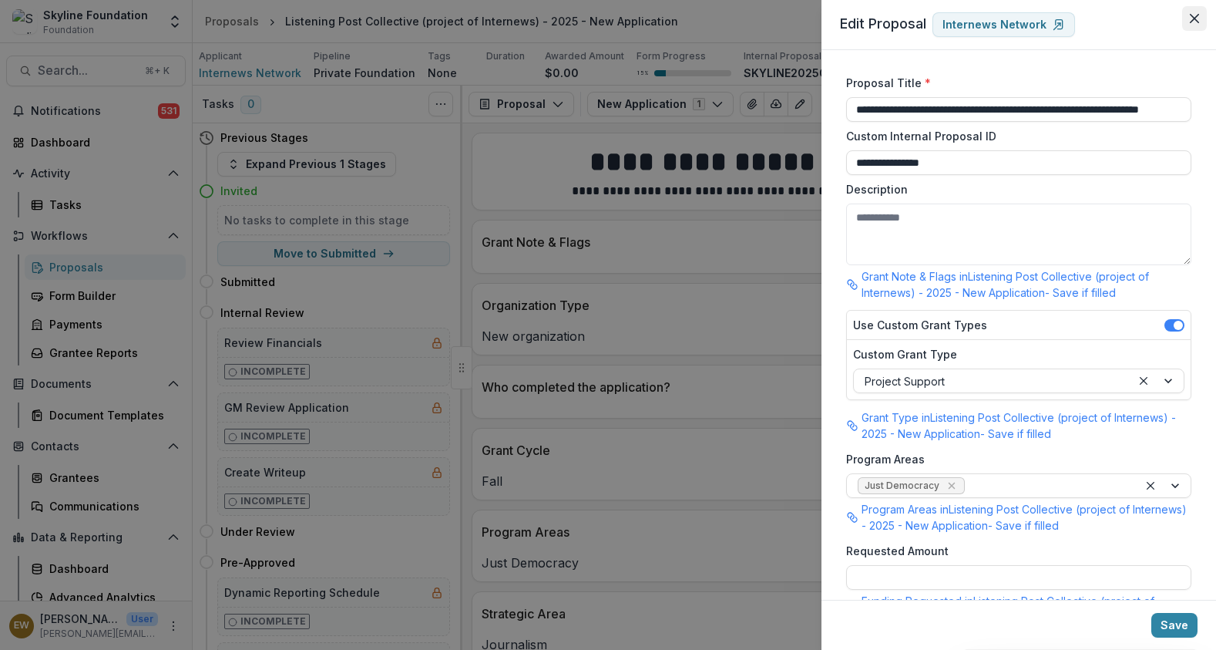
click at [1202, 19] on button "Close" at bounding box center [1194, 18] width 25 height 25
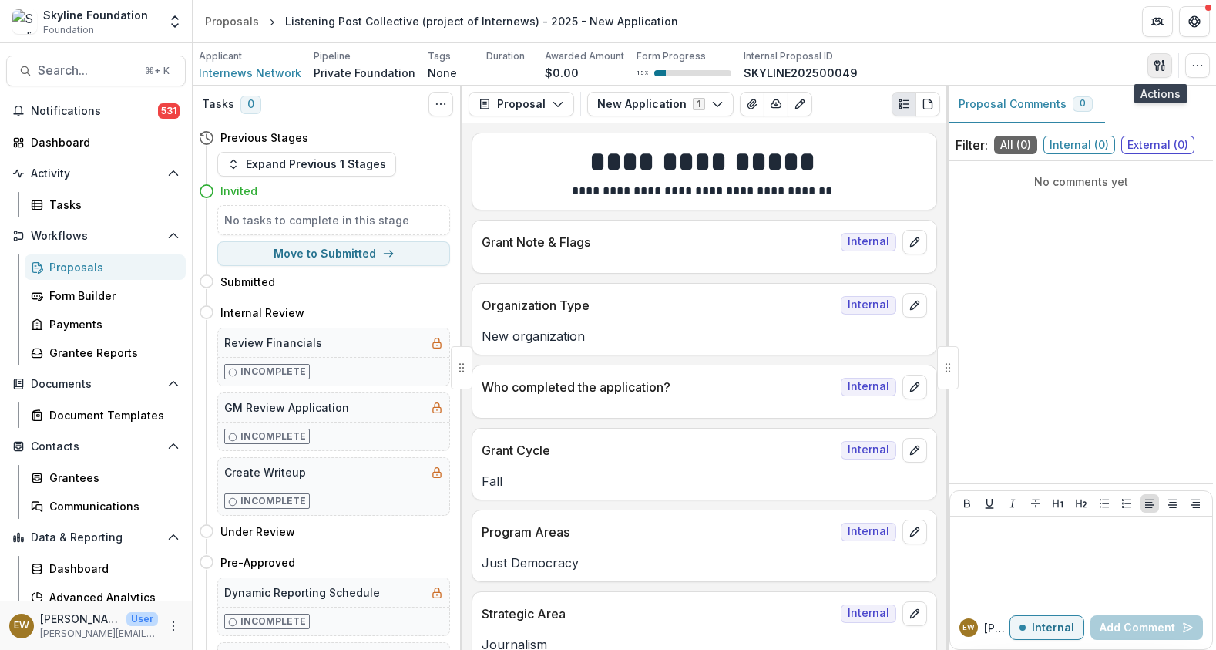
click at [1158, 65] on icon "button" at bounding box center [1157, 65] width 5 height 10
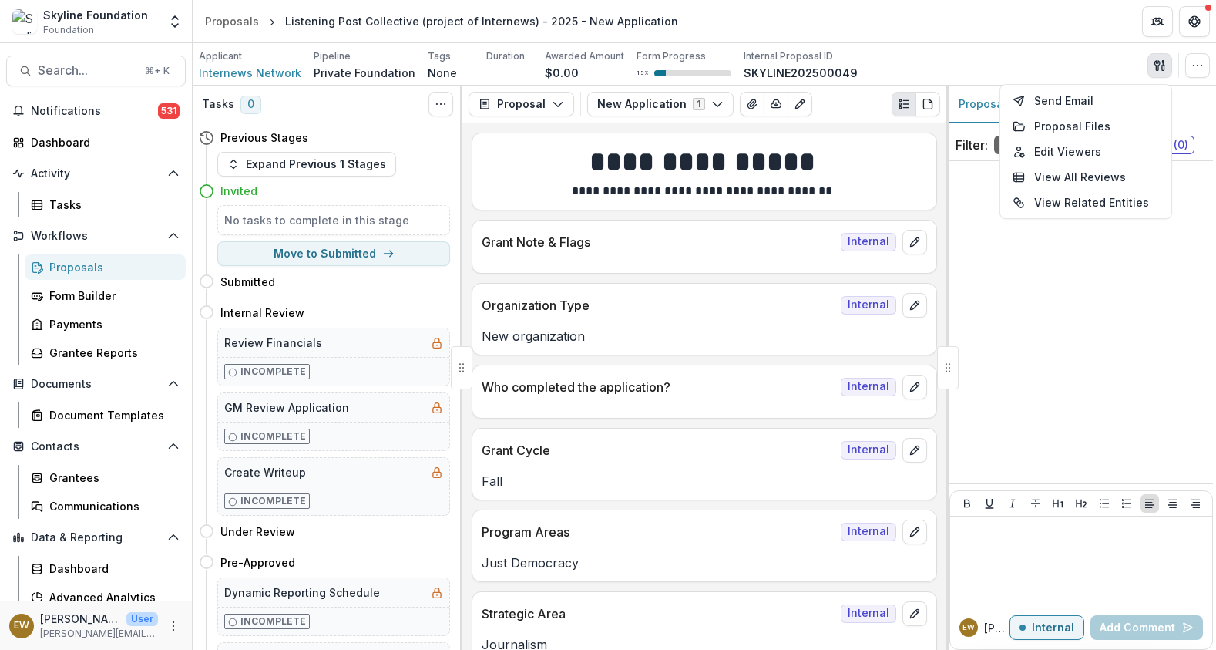
click at [980, 77] on div "Applicant Internews Network Pipeline Private Foundation Tags None All tags Dura…" at bounding box center [704, 65] width 1011 height 32
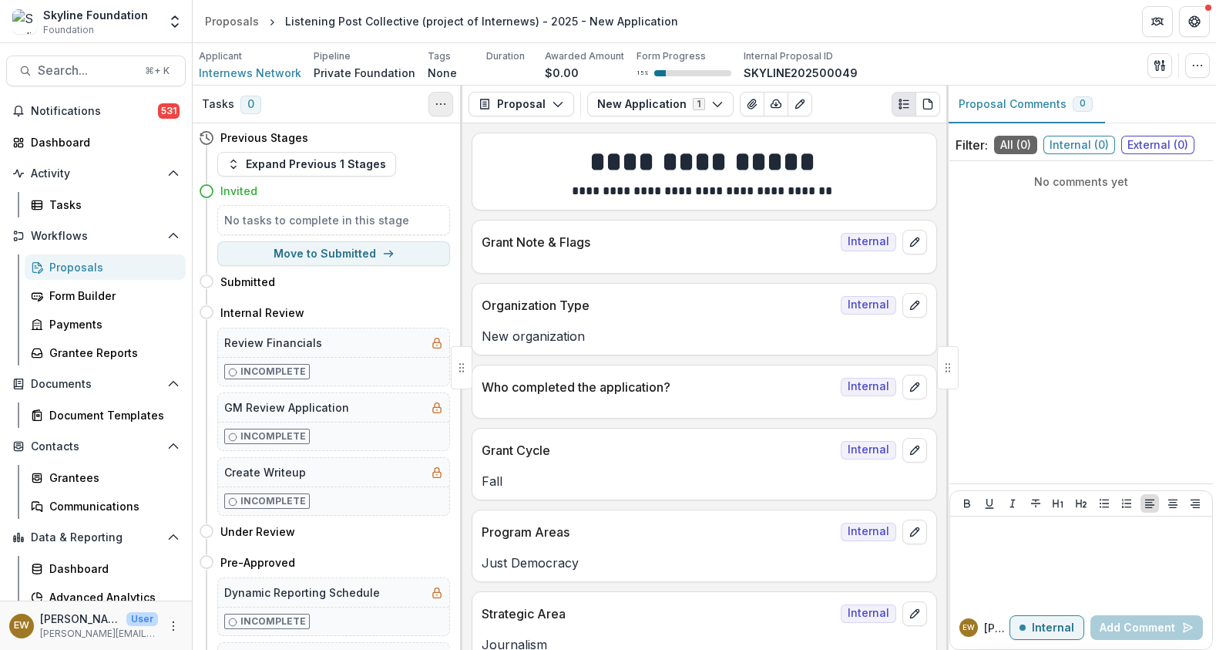
click at [436, 96] on button "Toggle View Cancelled Tasks" at bounding box center [441, 104] width 25 height 25
click at [1203, 62] on icon "button" at bounding box center [1198, 65] width 12 height 12
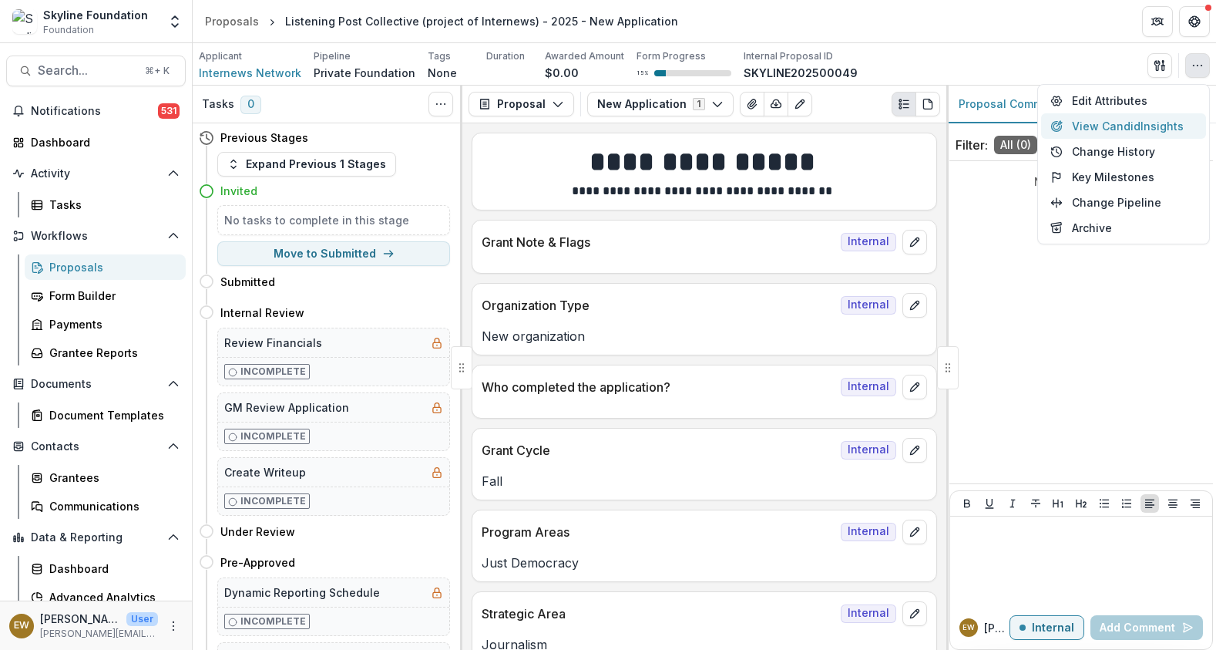
click at [1120, 121] on button "View Candid Insights" at bounding box center [1123, 125] width 165 height 25
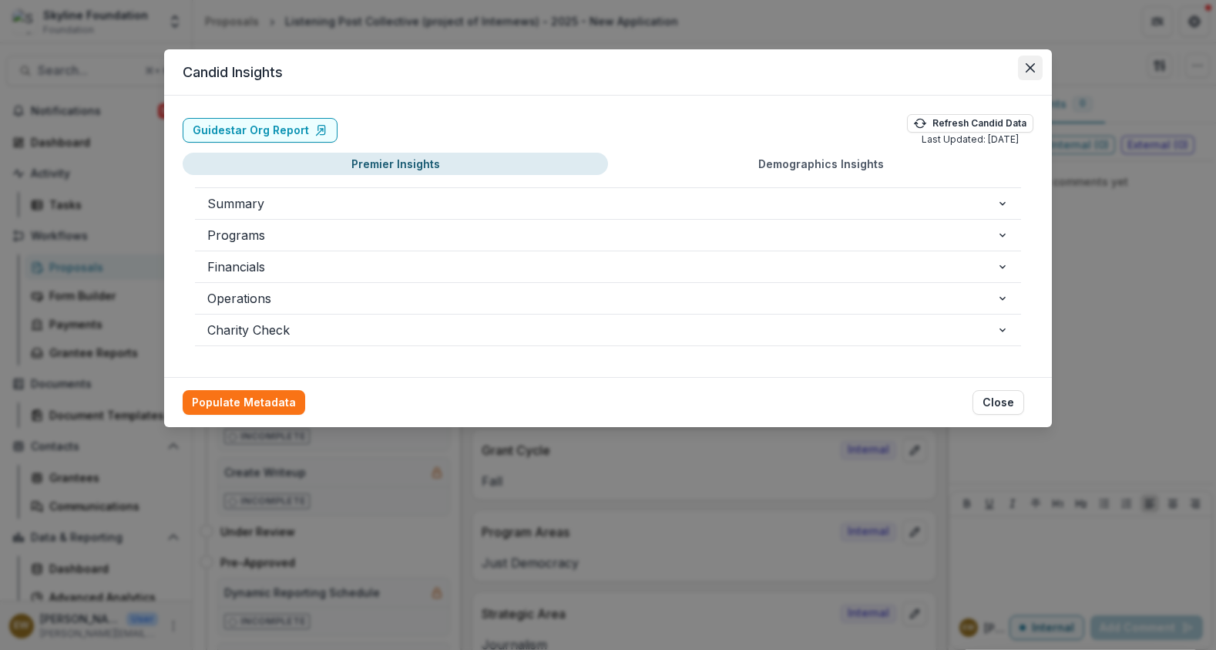
click at [1036, 69] on button "Close" at bounding box center [1030, 67] width 25 height 25
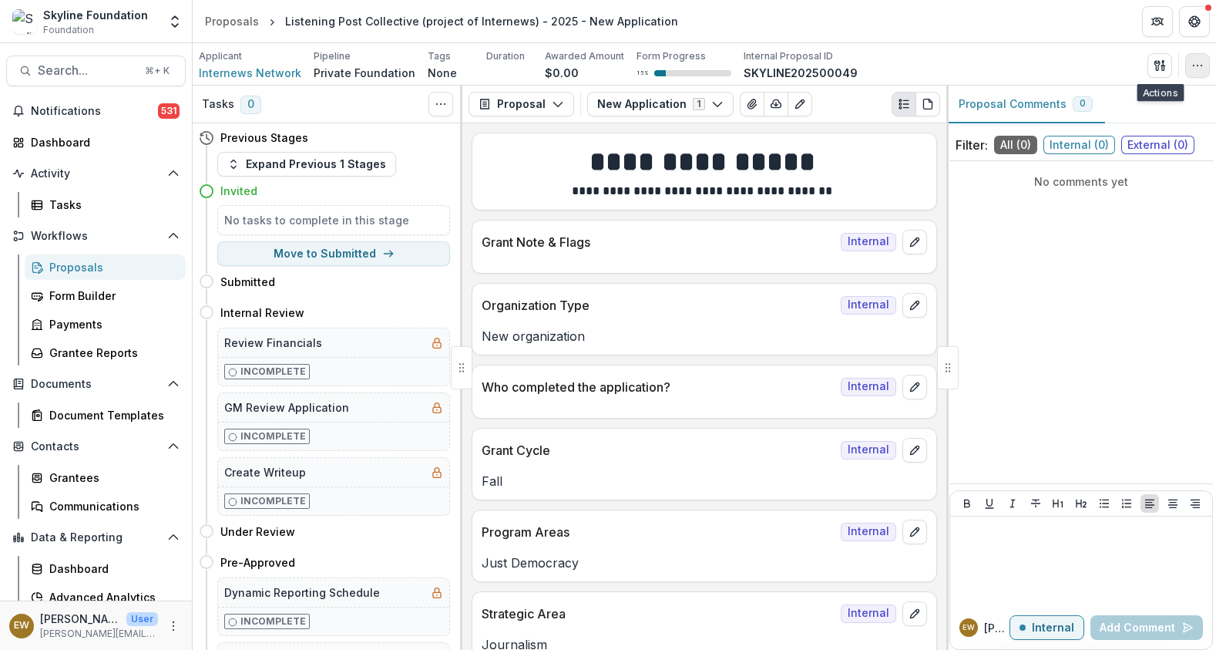
click at [1198, 65] on circle "button" at bounding box center [1198, 65] width 1 height 1
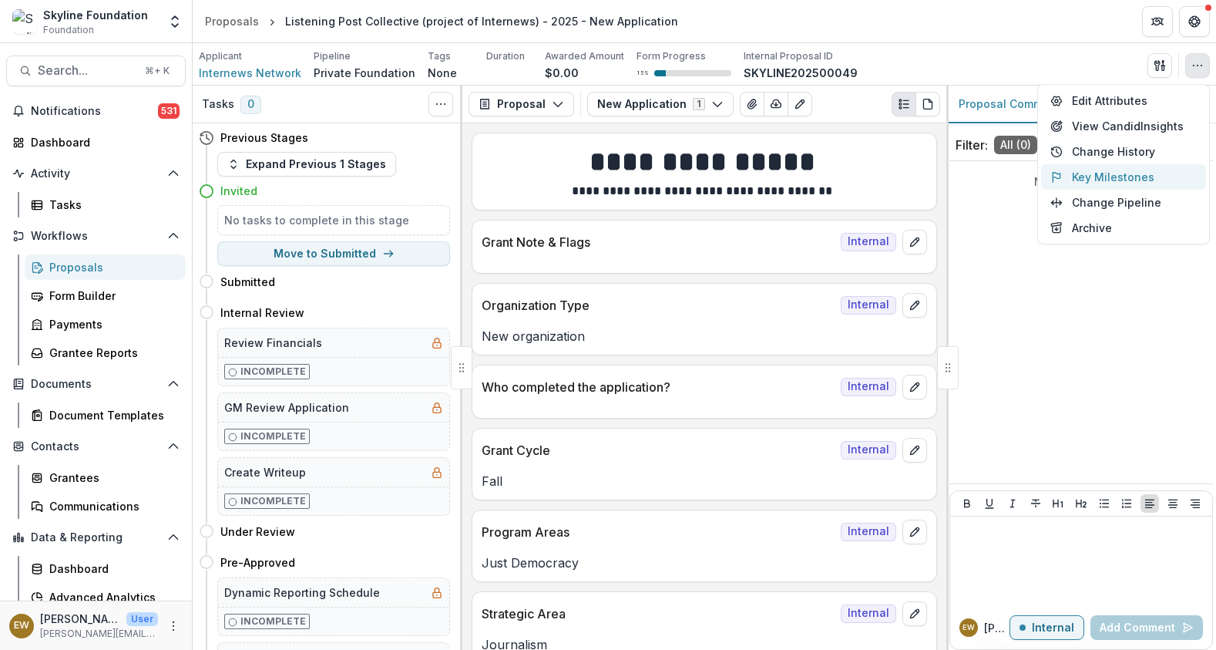
click at [1146, 187] on button "Key Milestones" at bounding box center [1123, 176] width 165 height 25
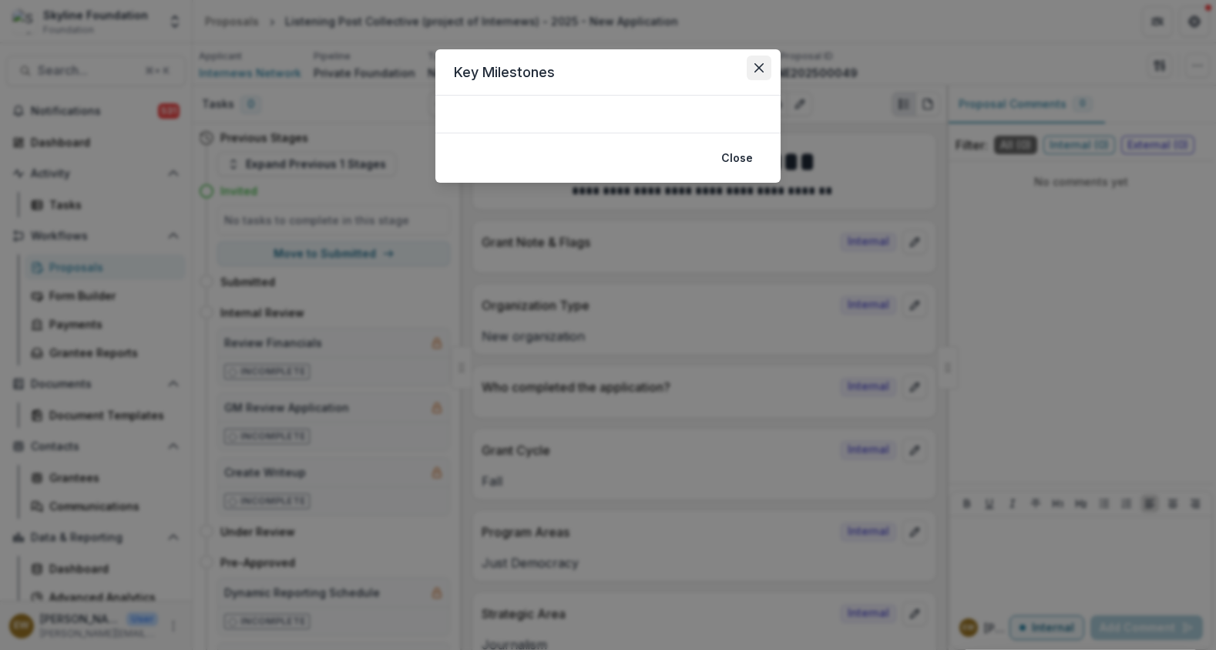
click at [763, 67] on icon "Close" at bounding box center [759, 67] width 9 height 9
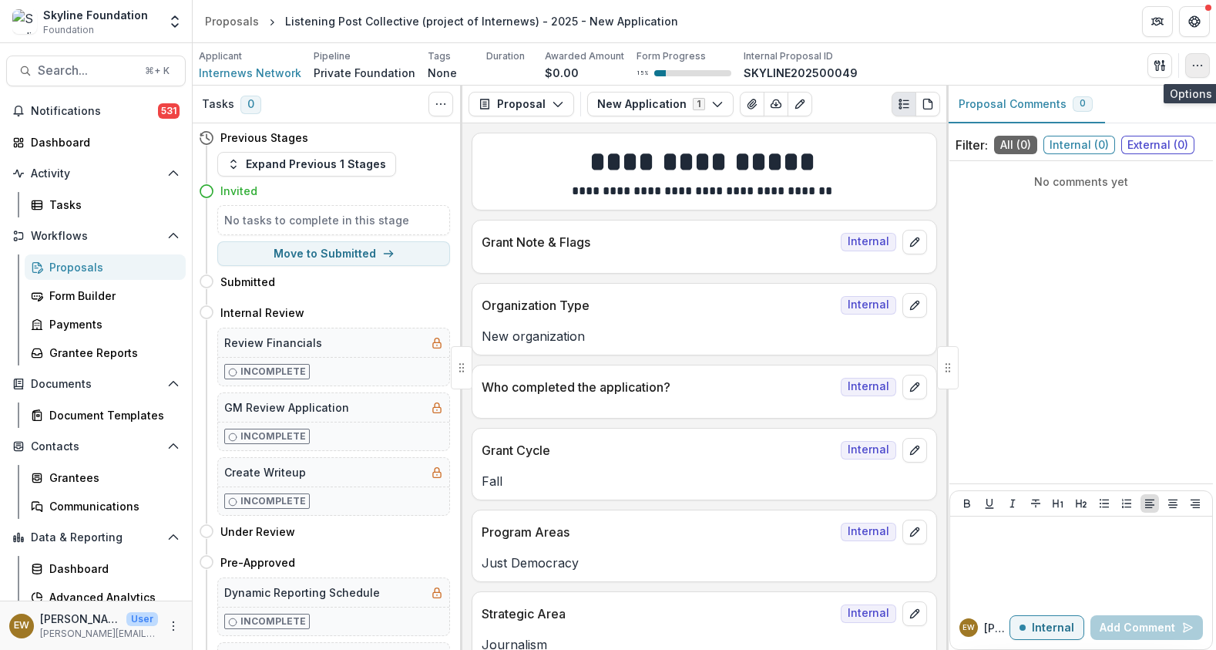
click at [1205, 59] on button "button" at bounding box center [1197, 65] width 25 height 25
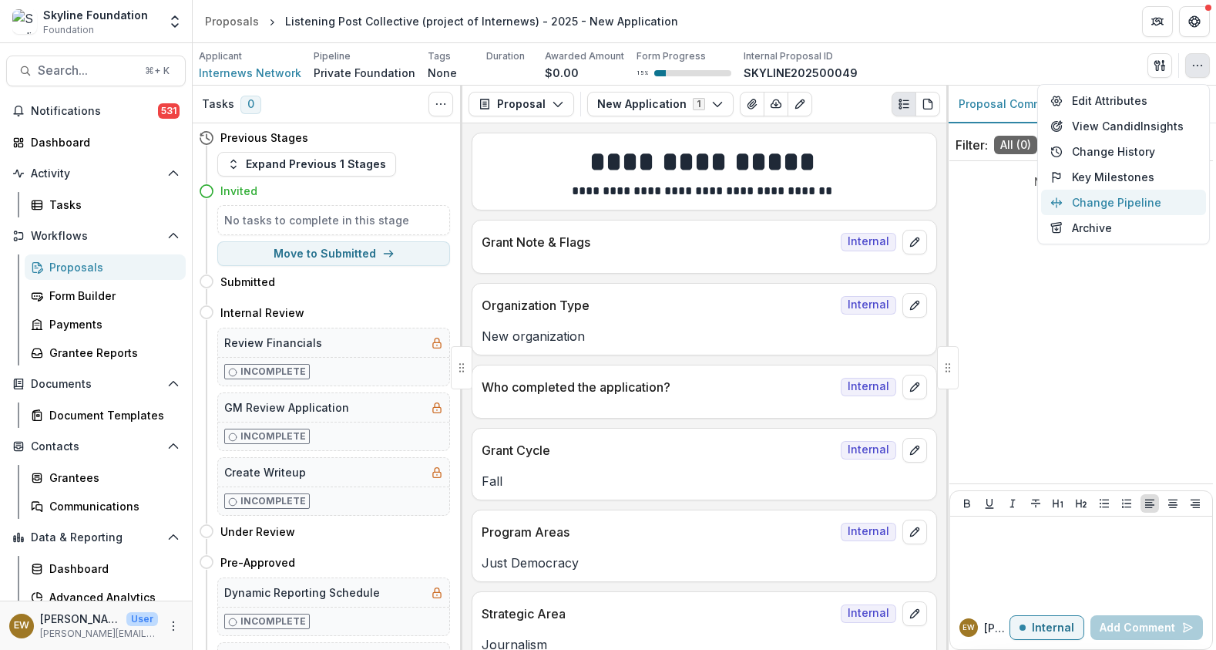
click at [1131, 197] on button "Change Pipeline" at bounding box center [1123, 202] width 165 height 25
select select "*******"
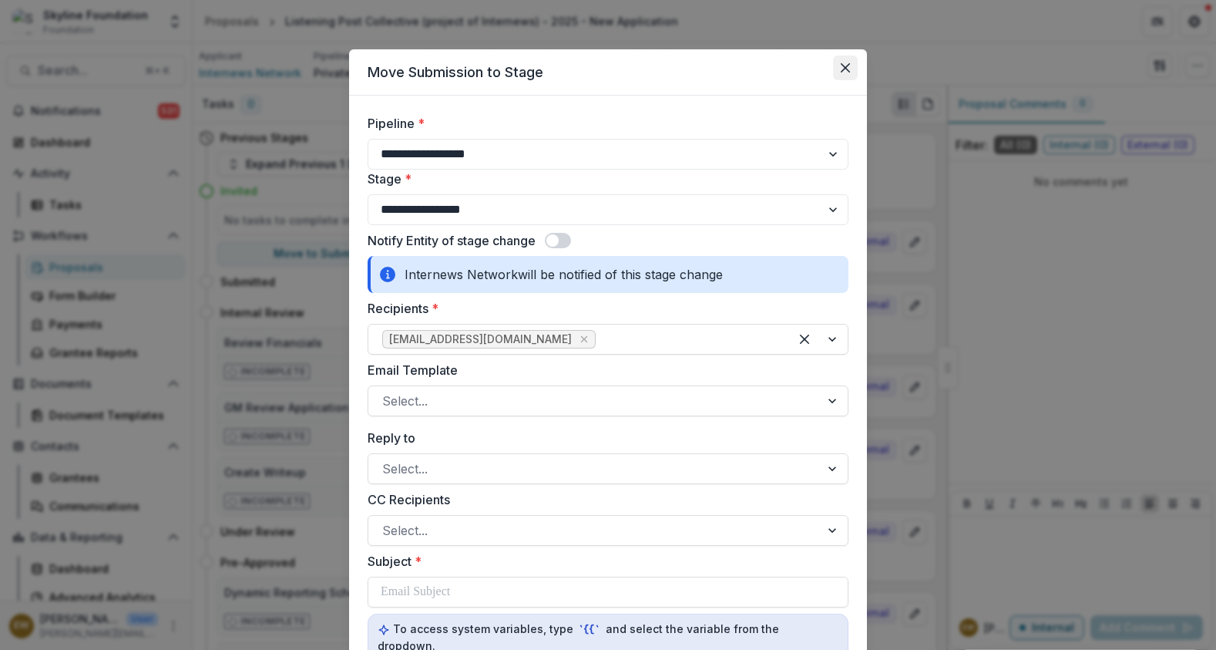
click at [842, 72] on button "Close" at bounding box center [845, 67] width 25 height 25
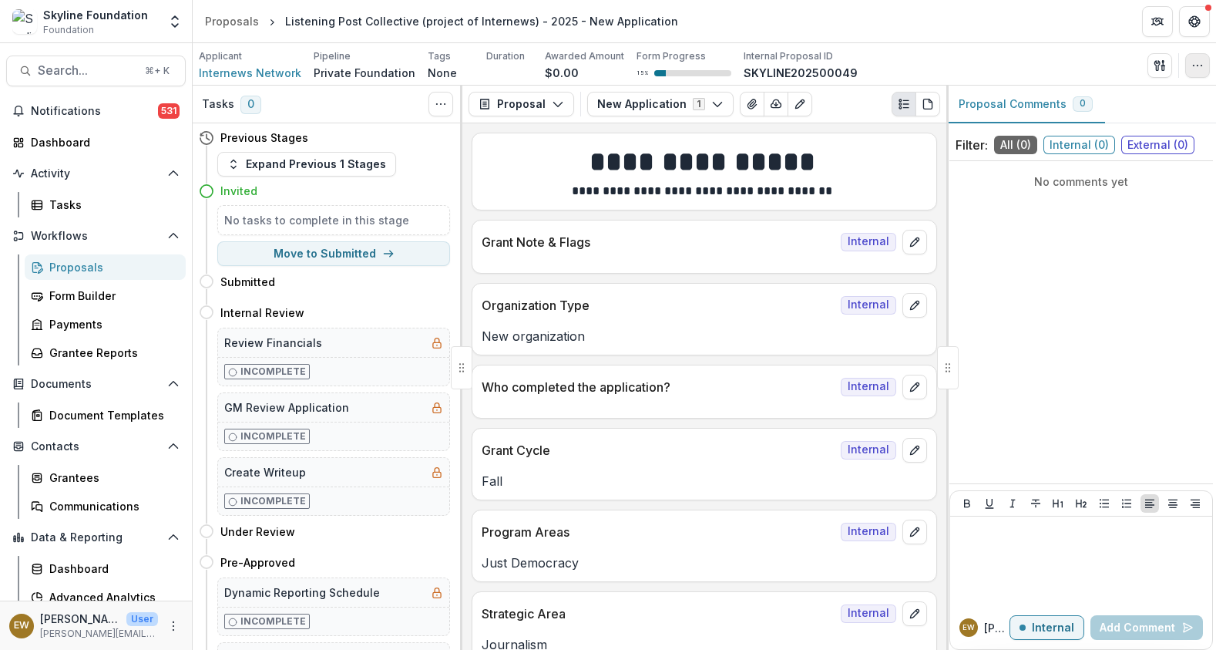
click at [1196, 58] on button "button" at bounding box center [1197, 65] width 25 height 25
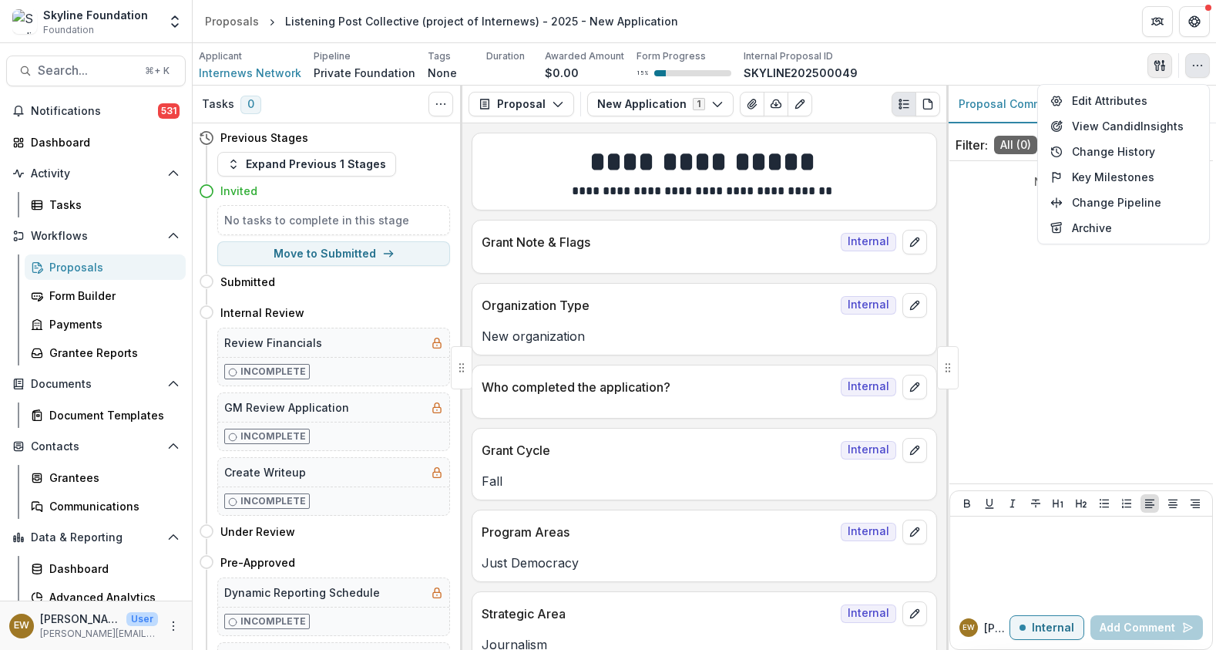
click at [1155, 61] on icon "button" at bounding box center [1157, 65] width 5 height 10
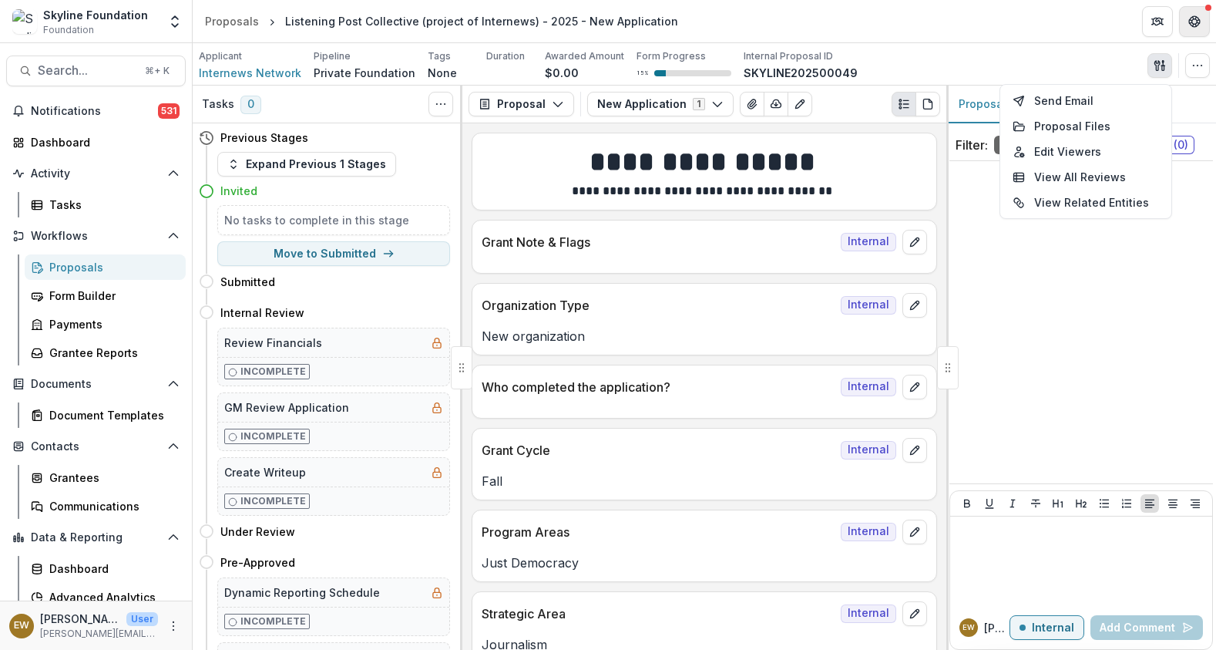
click at [1185, 27] on button "Get Help" at bounding box center [1194, 21] width 31 height 31
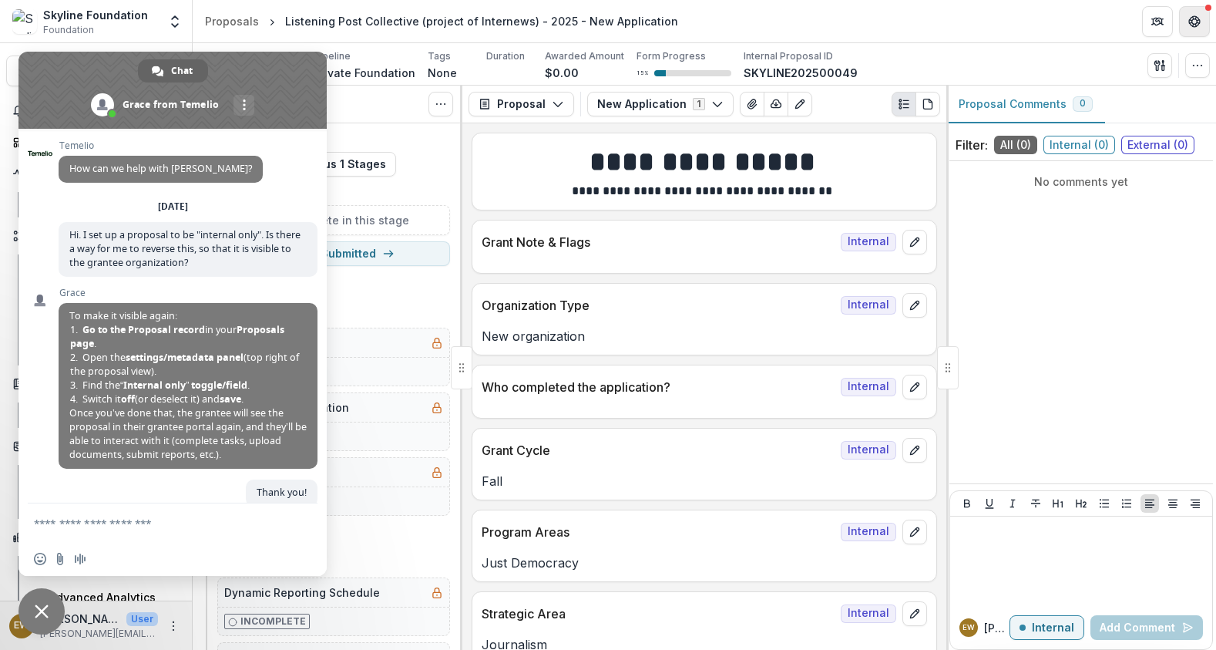
click at [1185, 27] on button "Get Help" at bounding box center [1194, 21] width 31 height 31
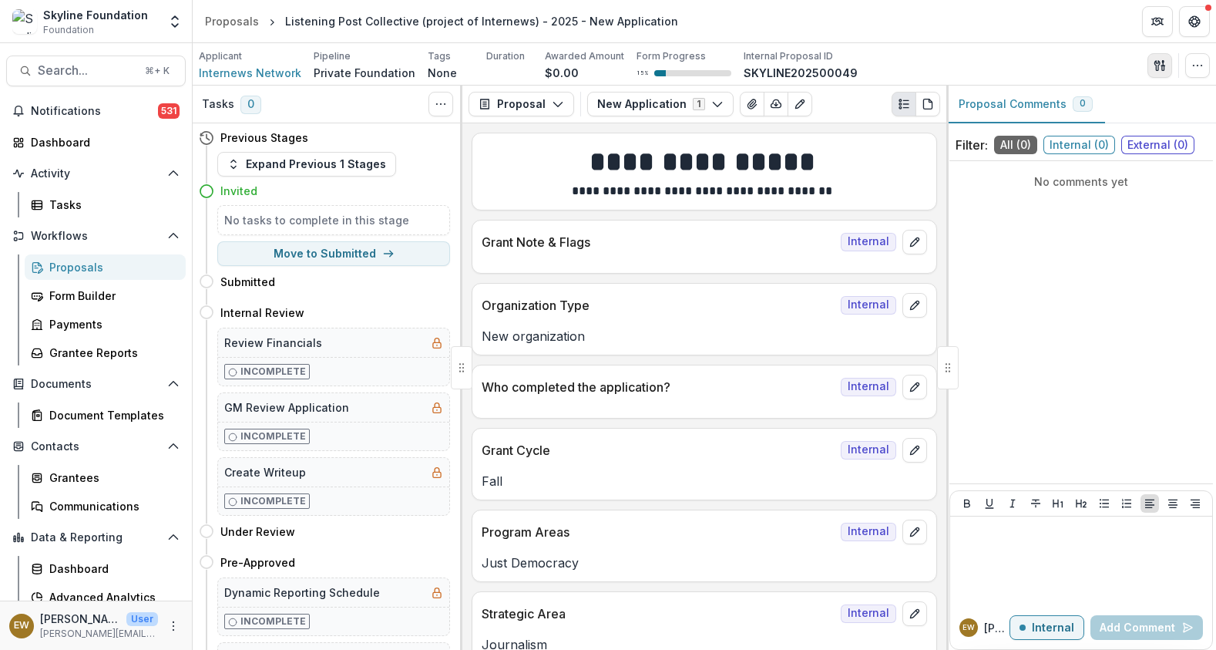
click at [1170, 59] on button "button" at bounding box center [1160, 65] width 25 height 25
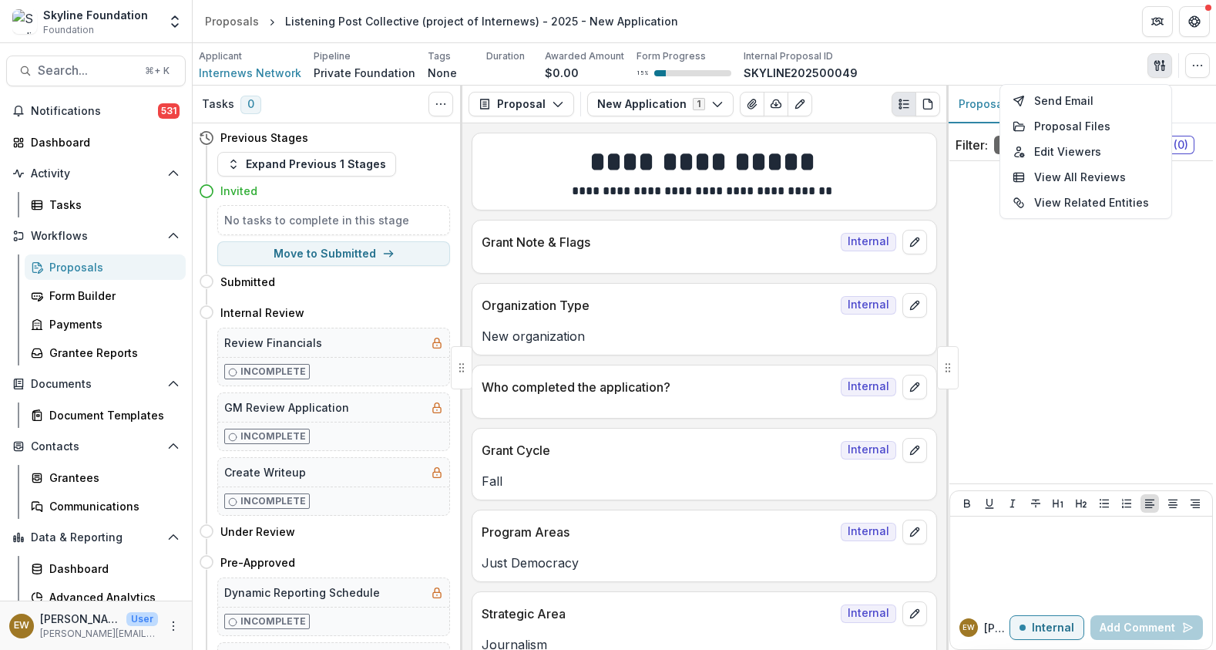
click at [1034, 31] on header "Proposals Listening Post Collective (project of Internews) - 2025 - New Applica…" at bounding box center [705, 21] width 1024 height 42
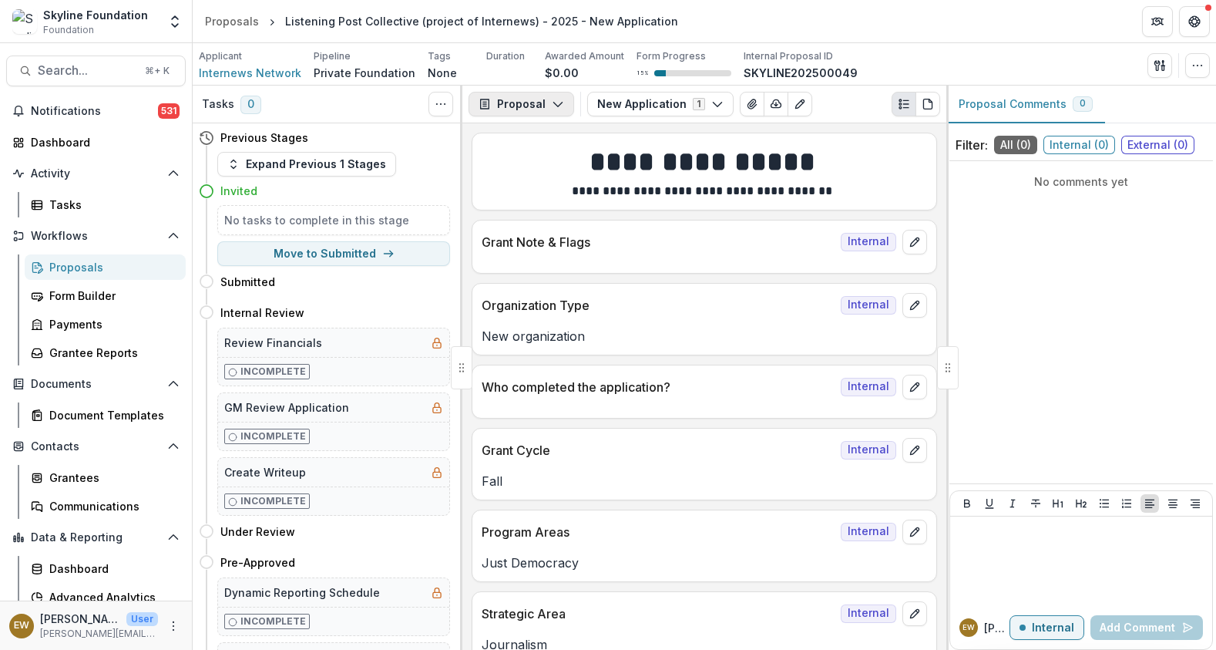
click at [547, 112] on button "Proposal" at bounding box center [522, 104] width 106 height 25
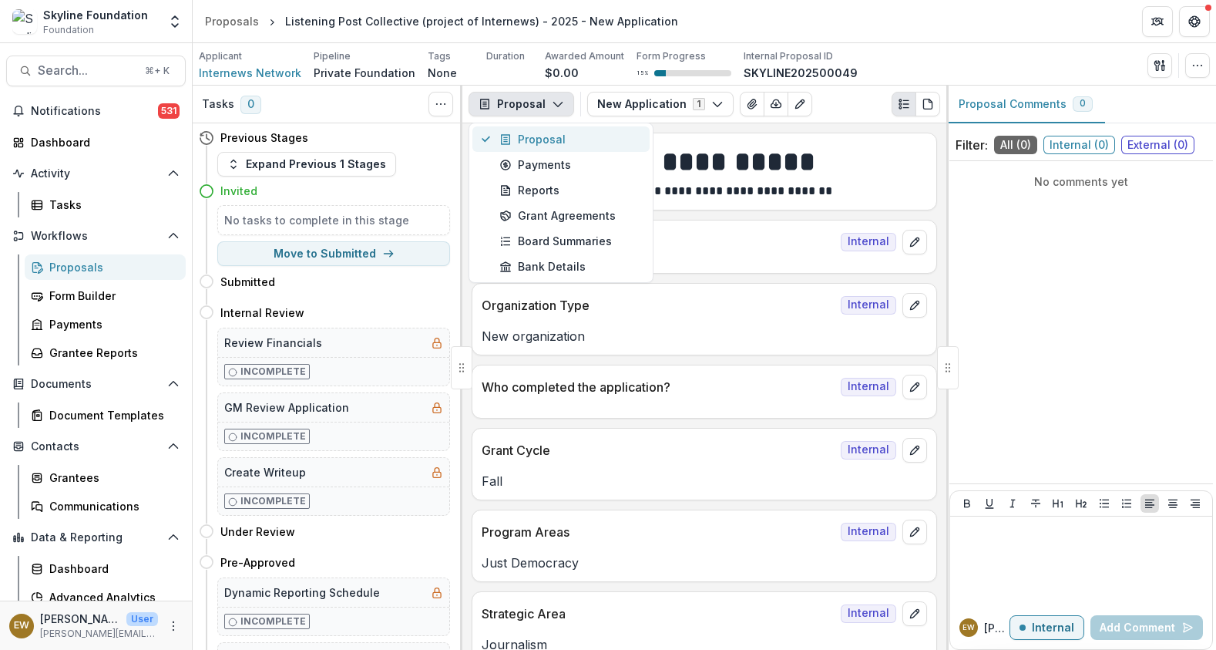
click at [548, 134] on div "Proposal" at bounding box center [569, 139] width 141 height 16
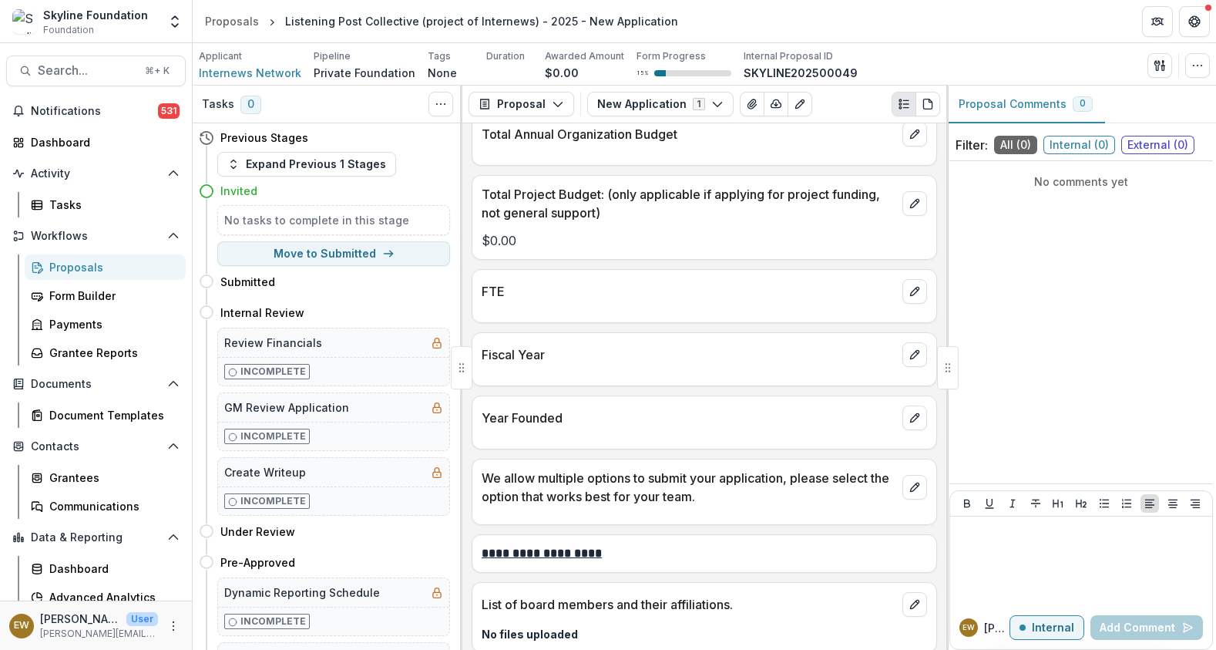
scroll to position [3511, 0]
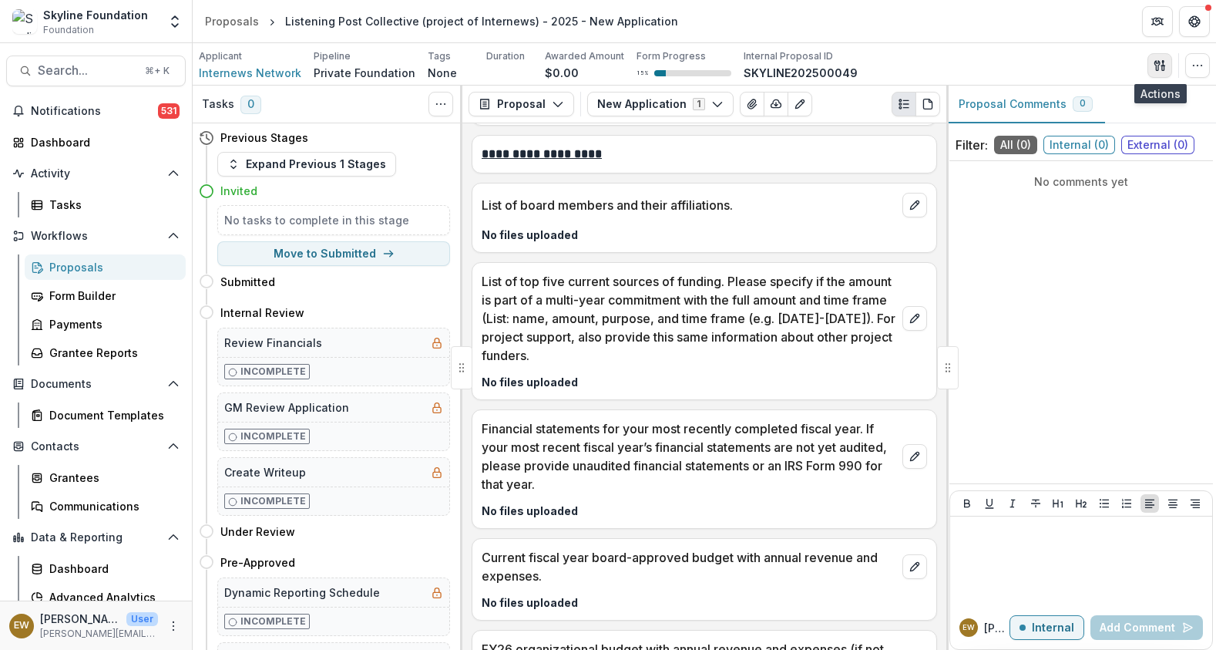
click at [1165, 69] on icon "button" at bounding box center [1160, 65] width 12 height 12
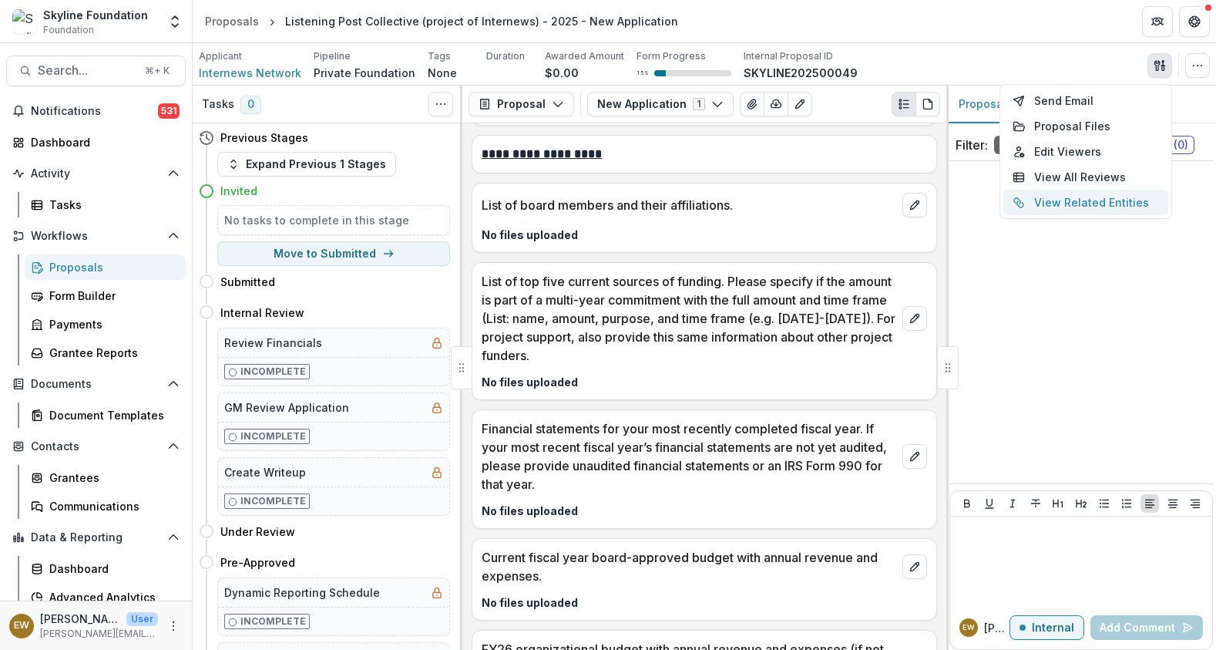
click at [1105, 203] on button "View Related Entities" at bounding box center [1085, 202] width 165 height 25
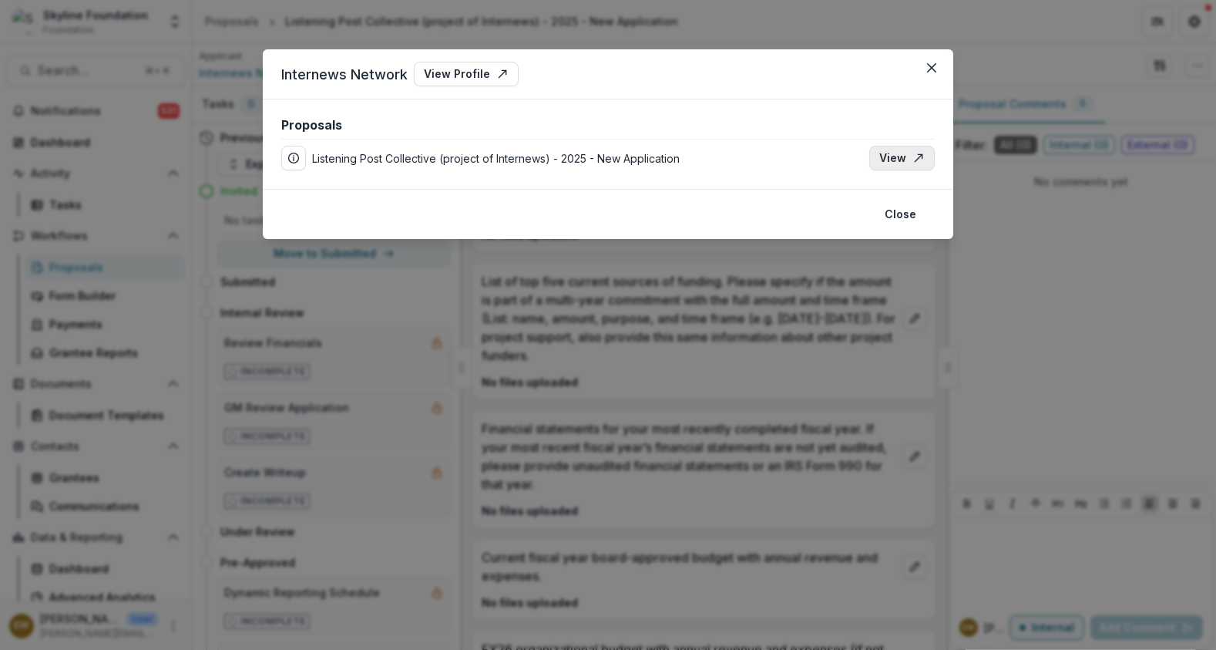
click at [929, 153] on link "View" at bounding box center [902, 158] width 66 height 25
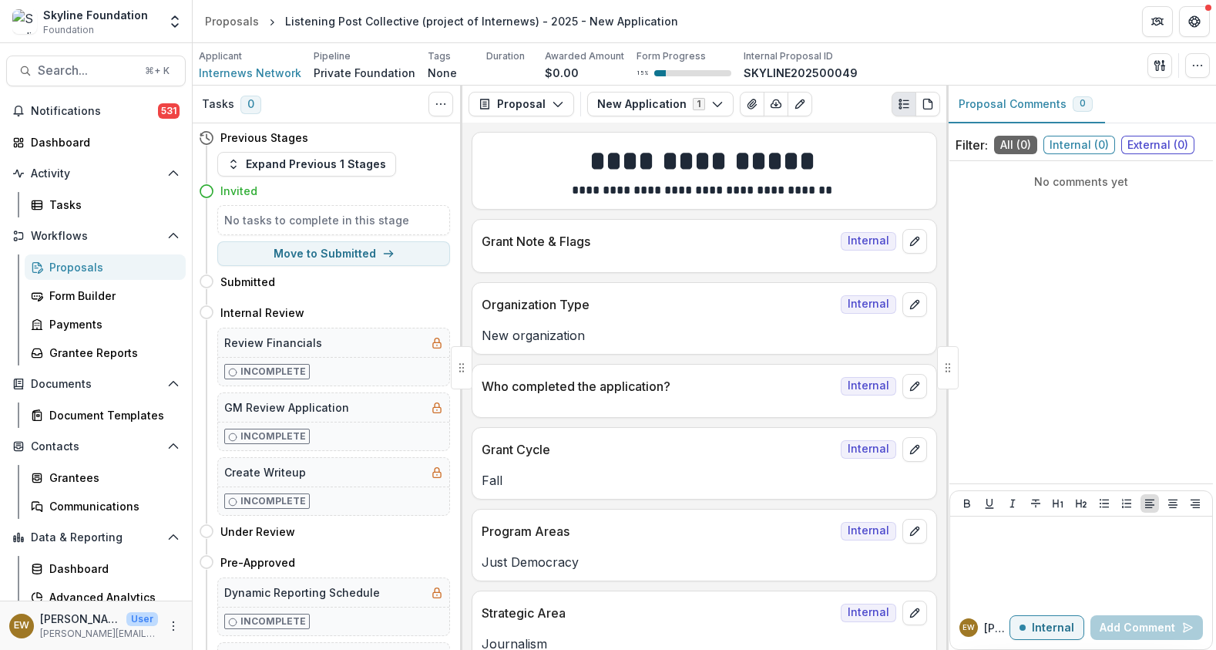
click at [318, 227] on h5 "No tasks to complete in this stage" at bounding box center [333, 220] width 219 height 16
click at [215, 189] on div "Invited" at bounding box center [324, 190] width 251 height 29
click at [439, 106] on icon "Toggle View Cancelled Tasks" at bounding box center [441, 104] width 12 height 12
click at [1206, 66] on button "button" at bounding box center [1197, 65] width 25 height 25
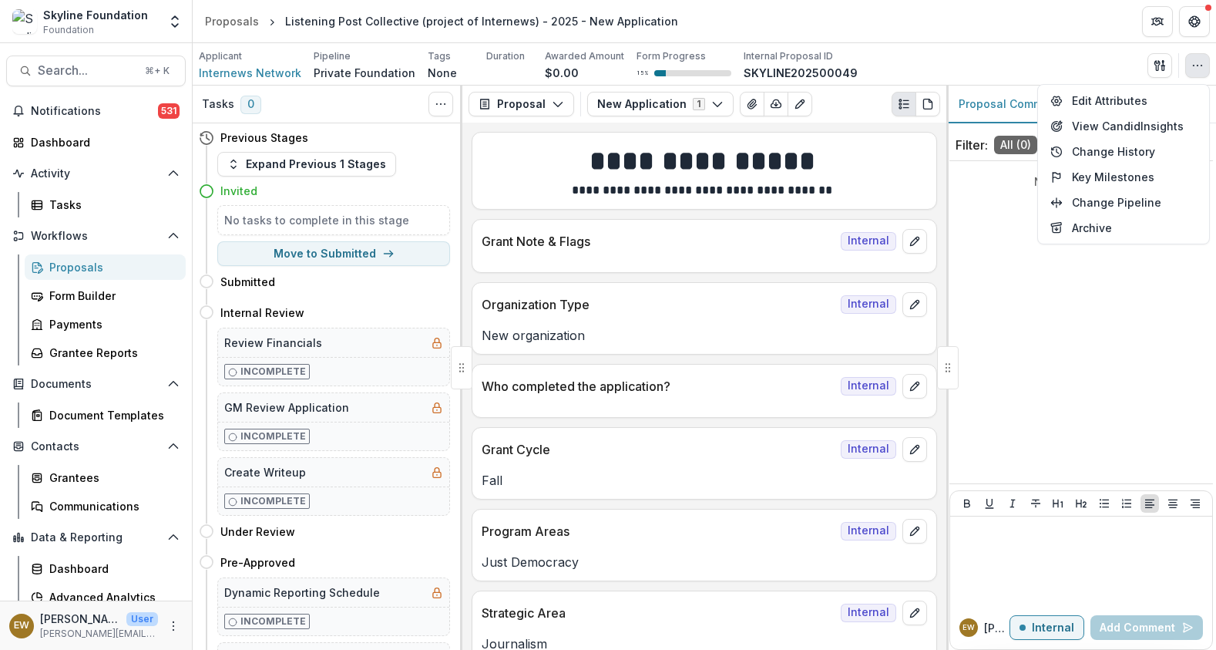
click at [1046, 65] on div "Applicant Internews Network Pipeline Private Foundation Tags None All tags Dura…" at bounding box center [704, 65] width 1011 height 32
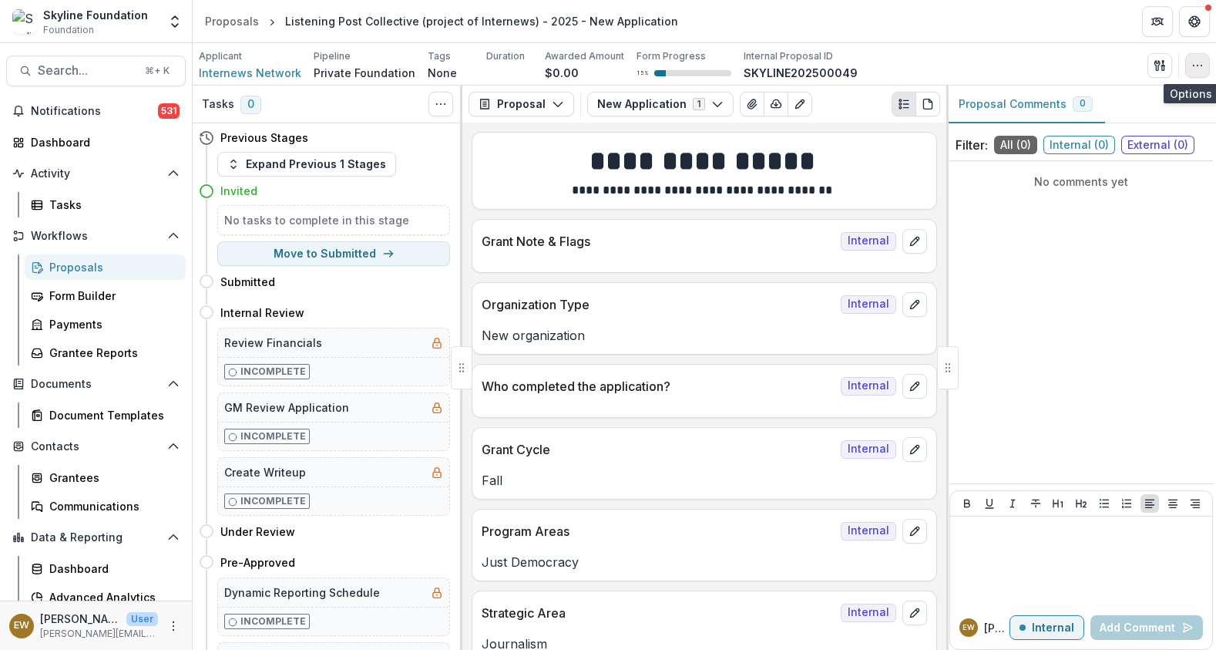
click at [1191, 55] on button "button" at bounding box center [1197, 65] width 25 height 25
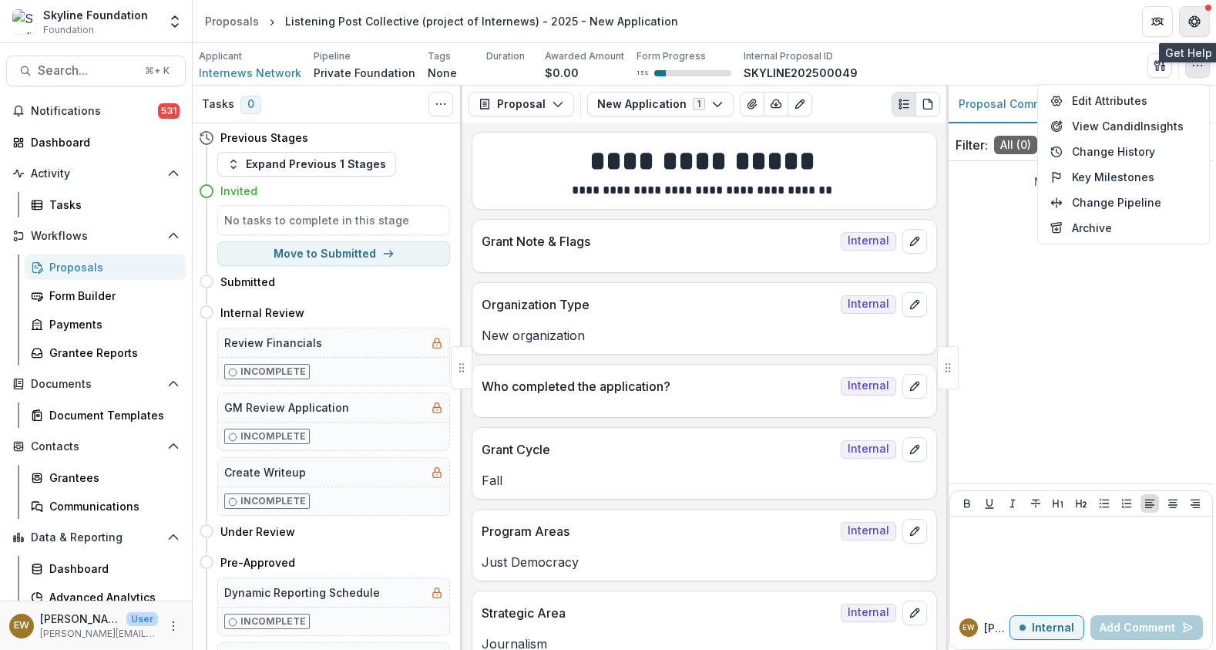
click at [1192, 30] on button "Get Help" at bounding box center [1194, 21] width 31 height 31
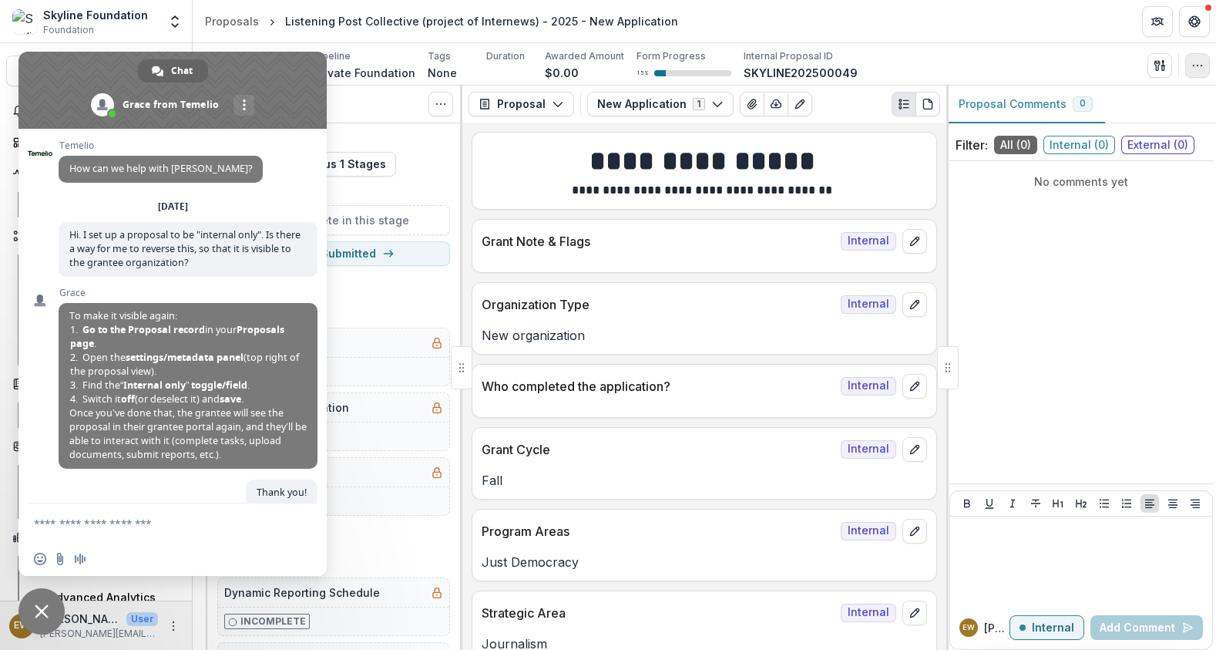
click at [1185, 64] on button "button" at bounding box center [1197, 65] width 25 height 25
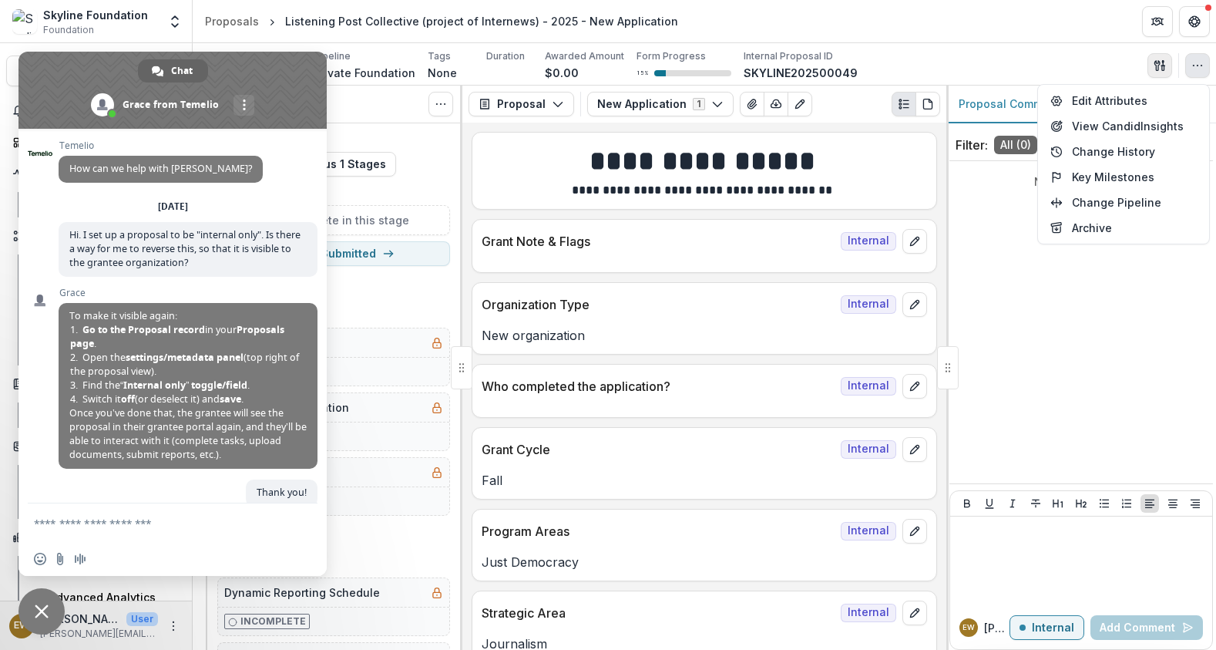
click at [1154, 68] on icon "button" at bounding box center [1160, 65] width 12 height 12
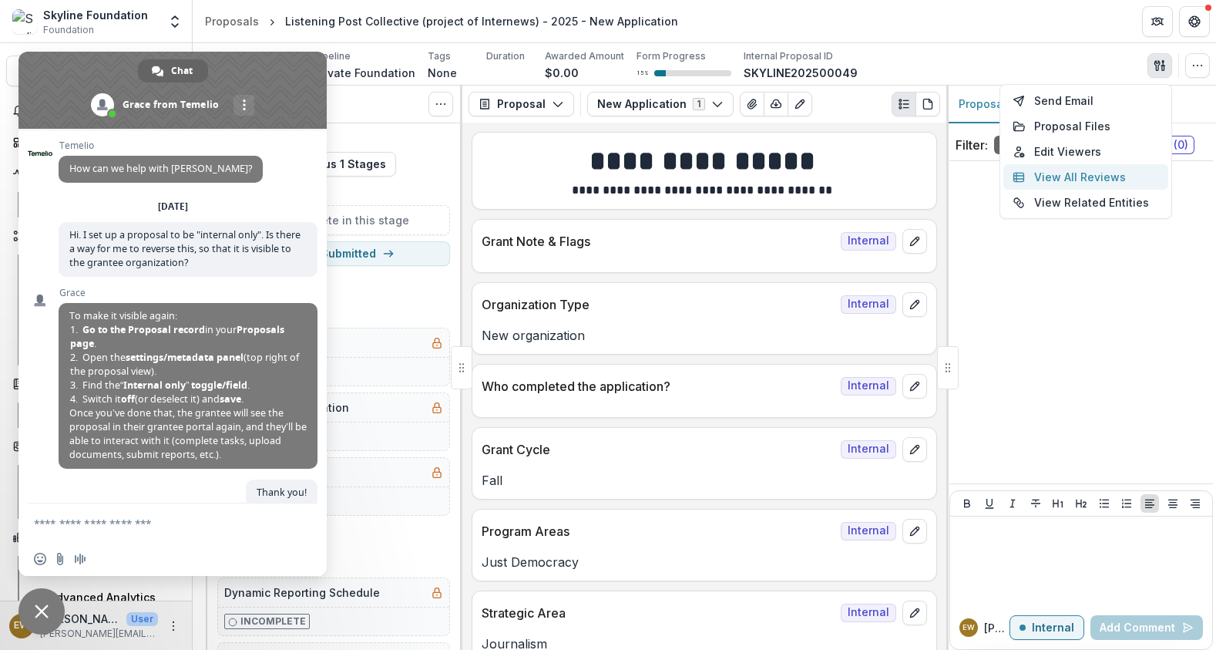
click at [1121, 179] on button "View All Reviews" at bounding box center [1085, 176] width 165 height 25
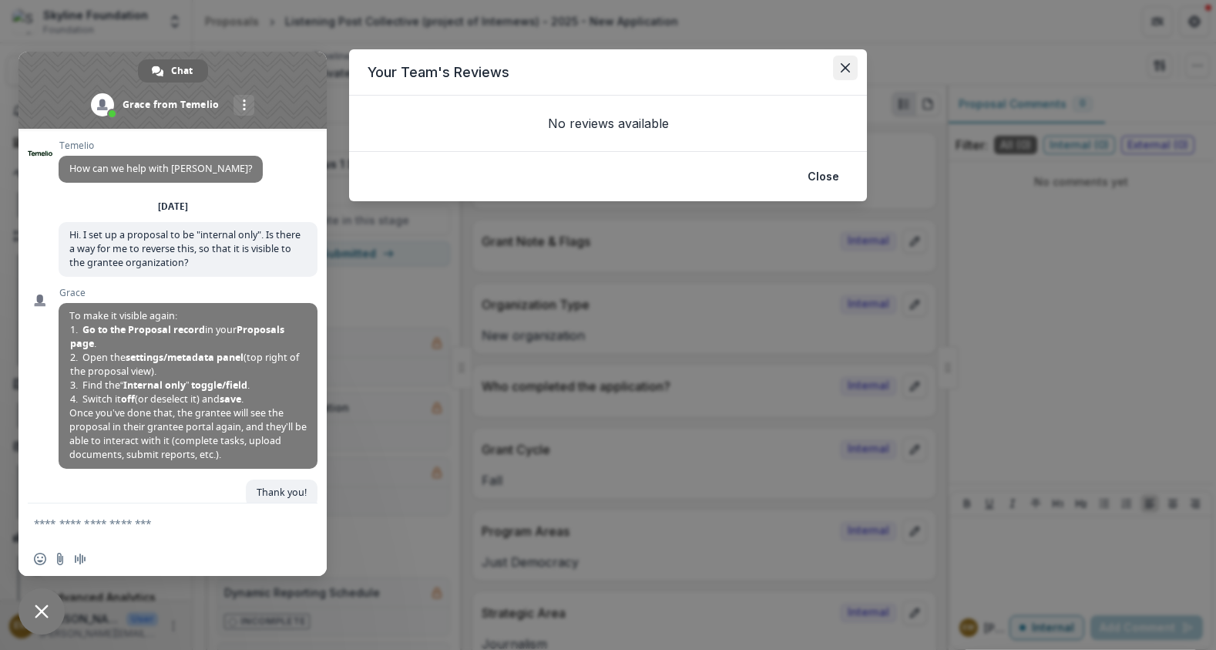
click at [852, 64] on button "Close" at bounding box center [845, 67] width 25 height 25
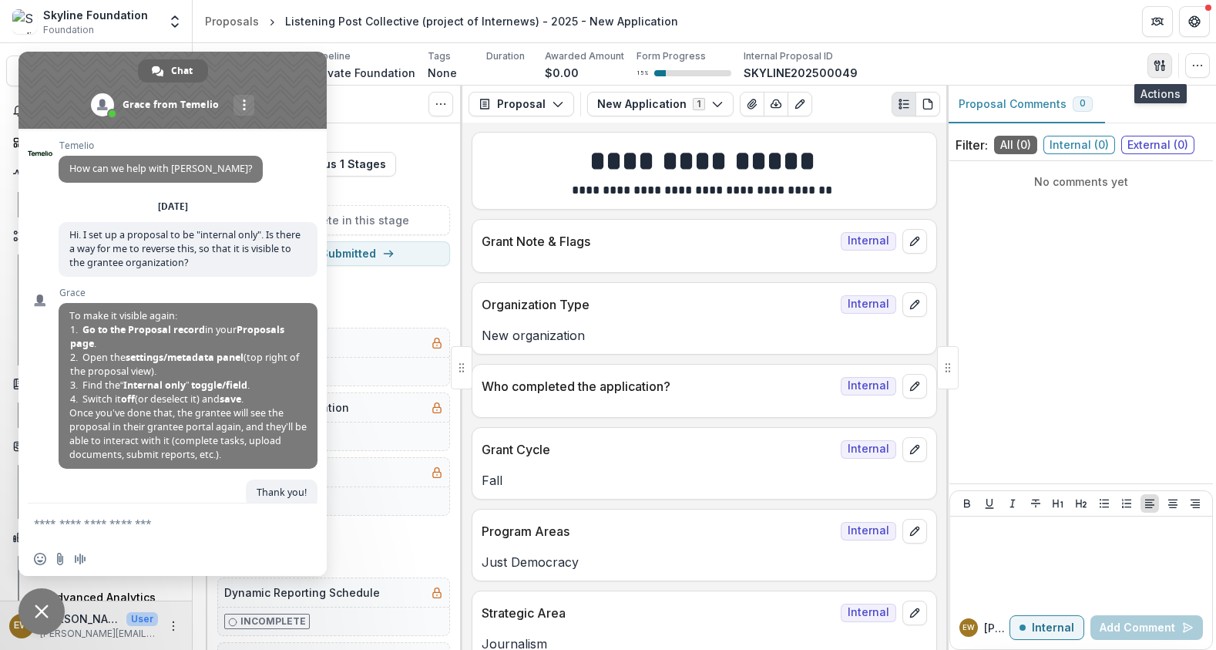
click at [1149, 73] on button "button" at bounding box center [1160, 65] width 25 height 25
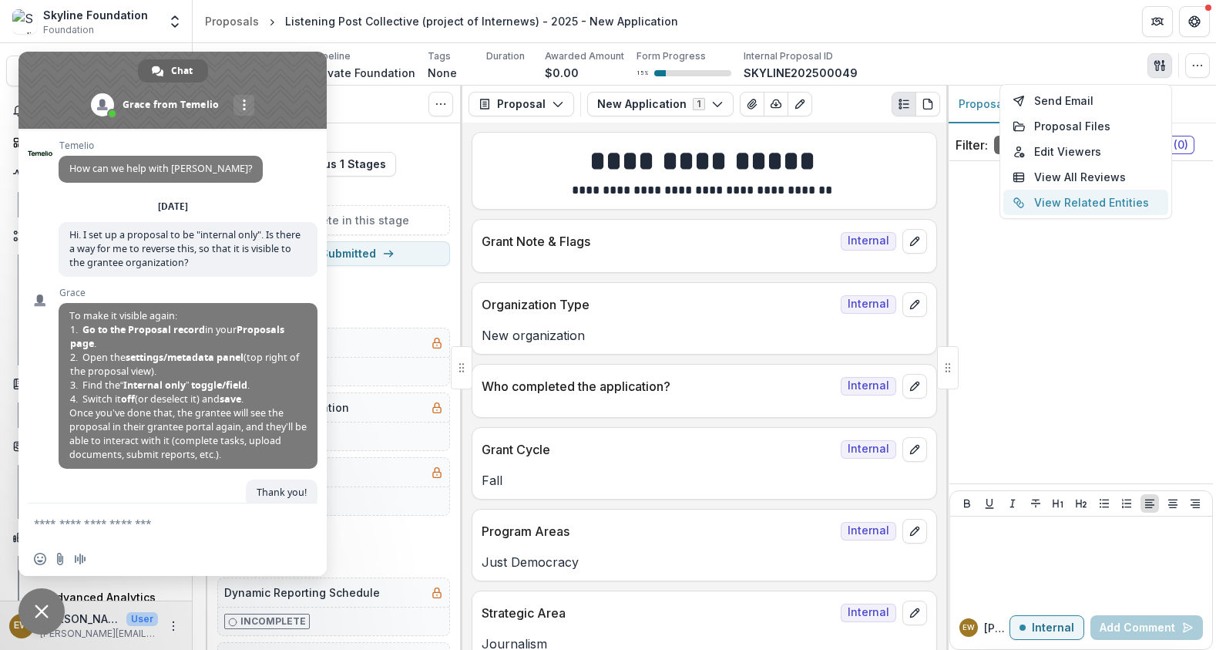
click at [1088, 197] on button "View Related Entities" at bounding box center [1085, 202] width 165 height 25
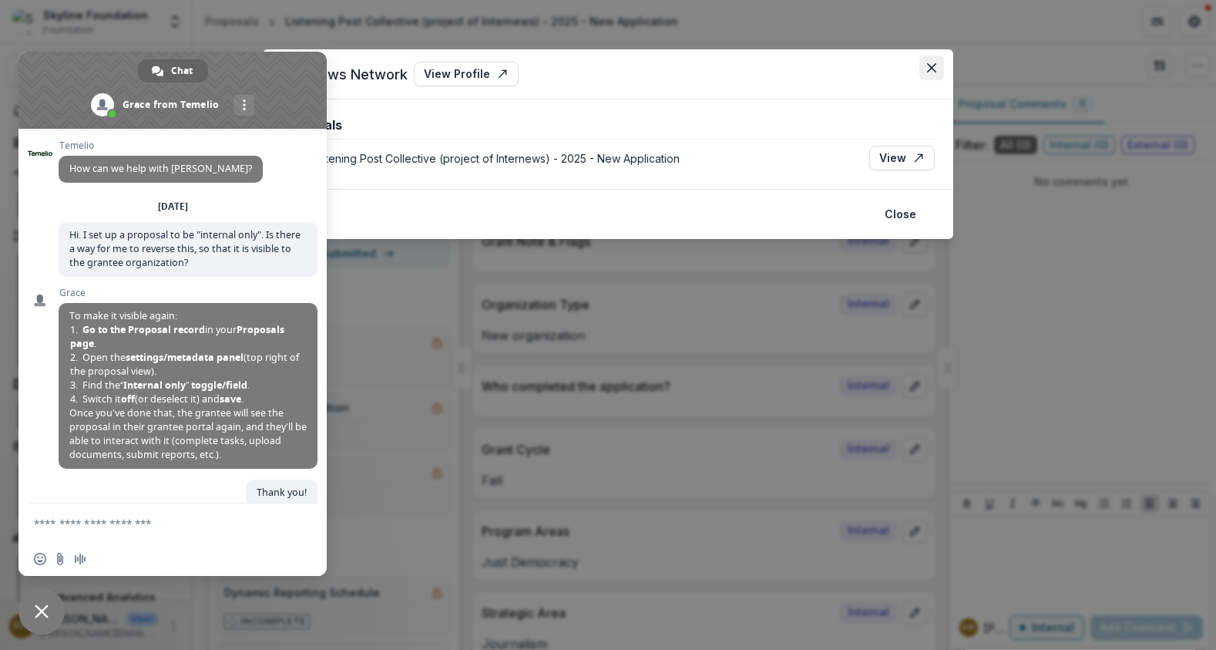
click at [940, 70] on button "Close" at bounding box center [931, 67] width 25 height 25
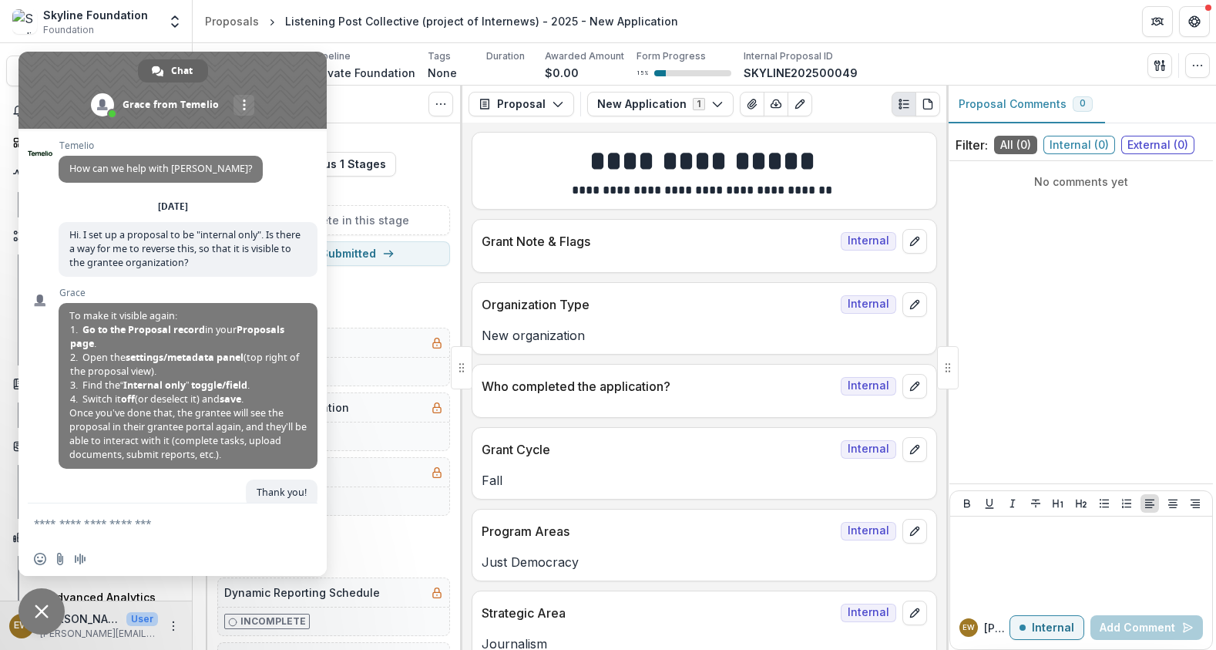
click at [953, 2] on header "Proposals Listening Post Collective (project of Internews) - 2025 - New Applica…" at bounding box center [705, 21] width 1024 height 42
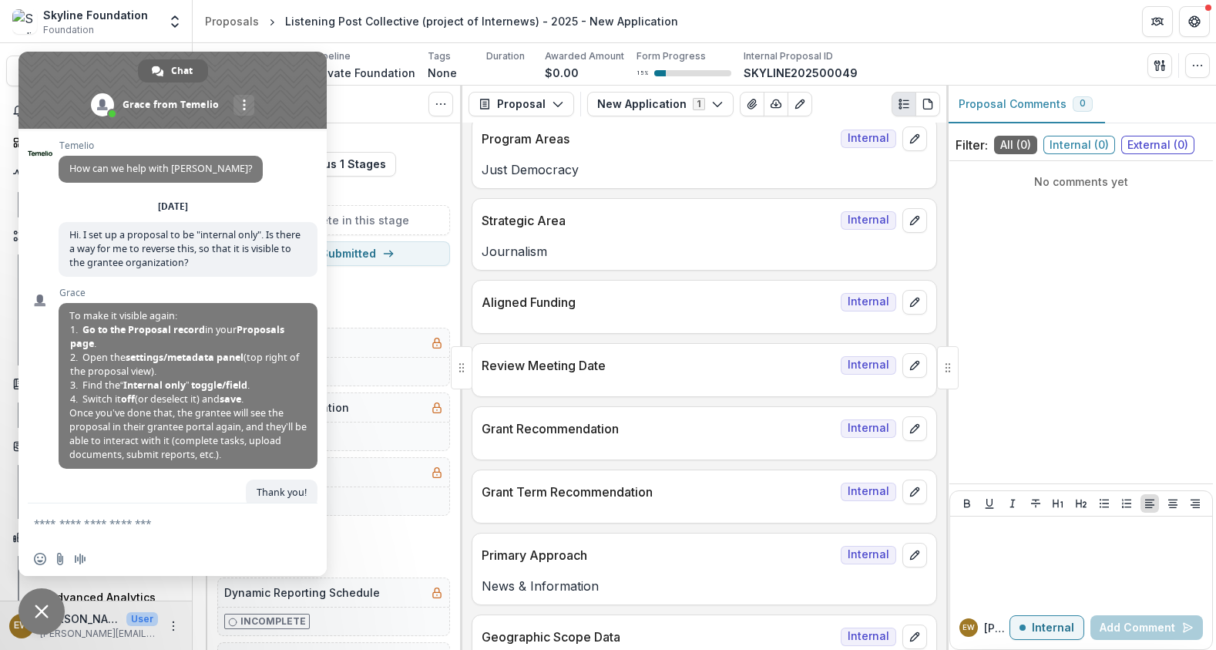
scroll to position [456, 0]
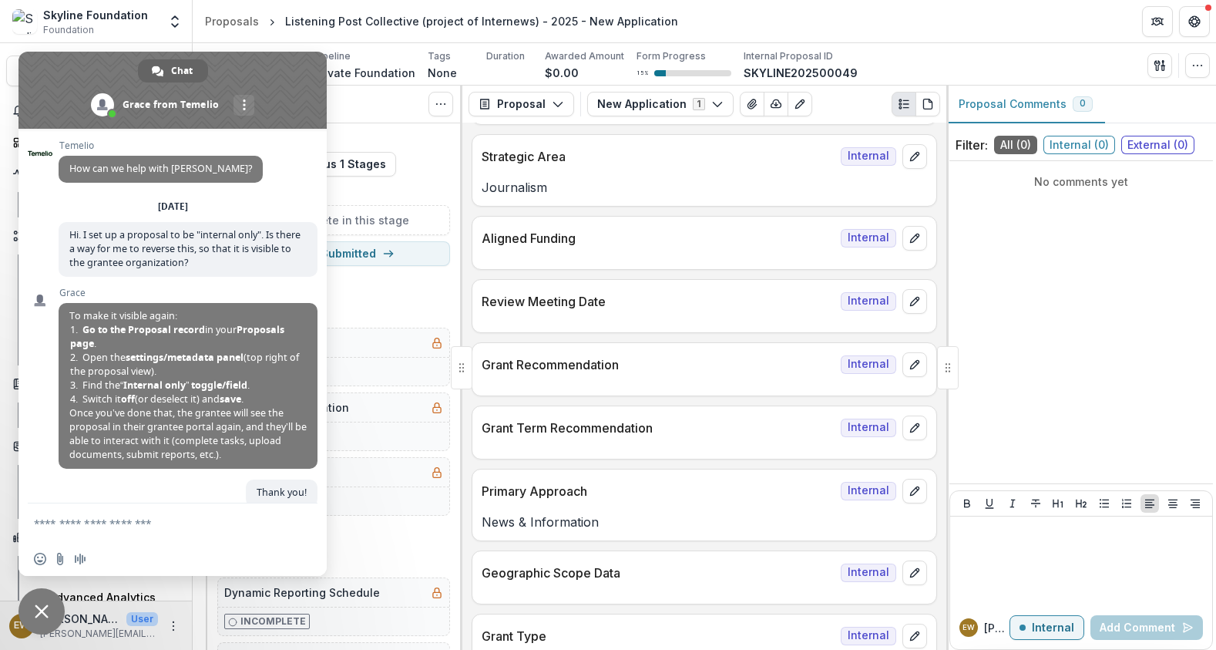
click at [30, 605] on span "Close chat" at bounding box center [41, 611] width 46 height 46
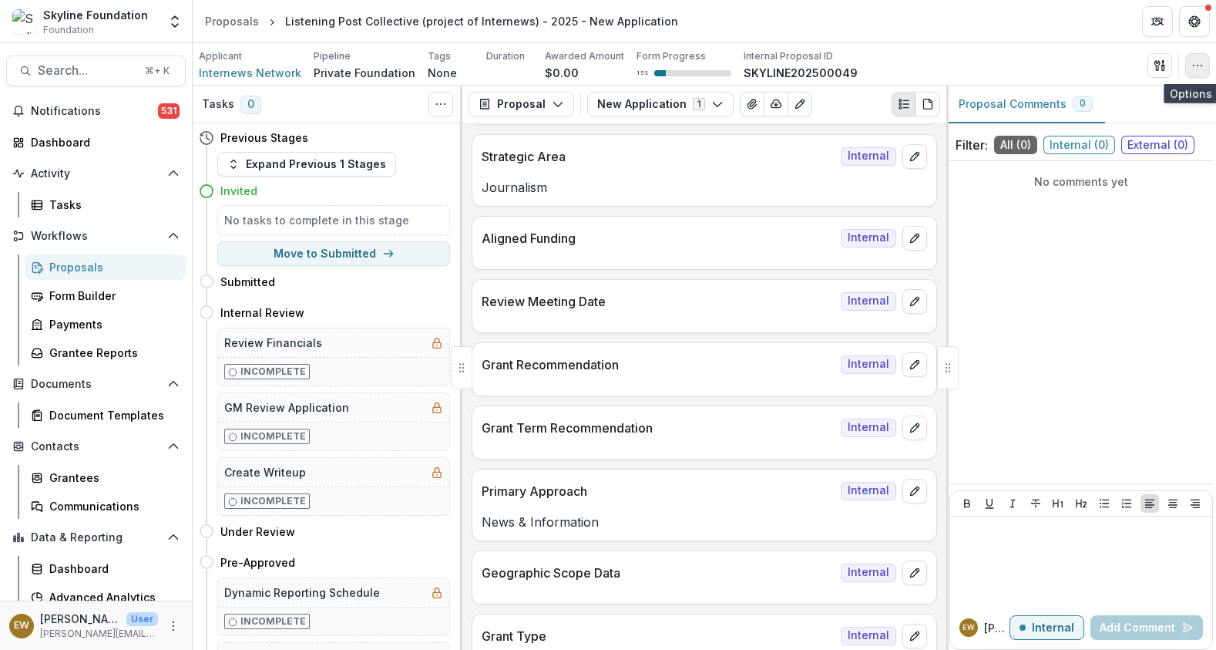
click at [1199, 69] on icon "button" at bounding box center [1198, 65] width 12 height 12
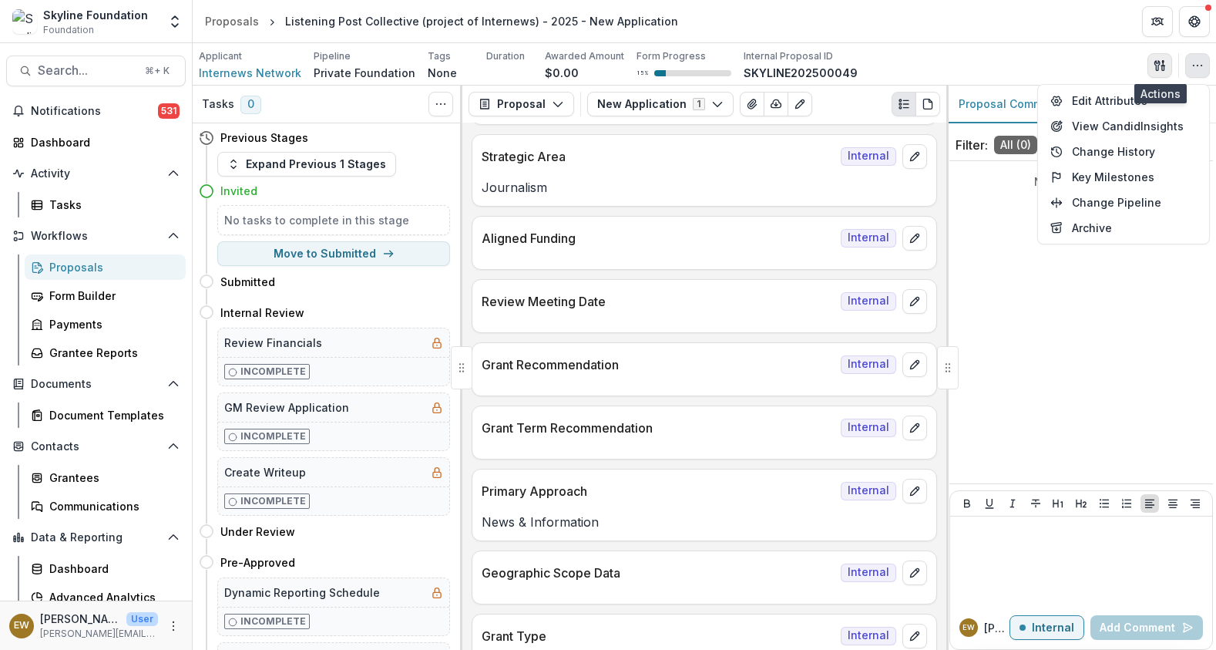
click at [1163, 59] on icon "button" at bounding box center [1160, 65] width 12 height 12
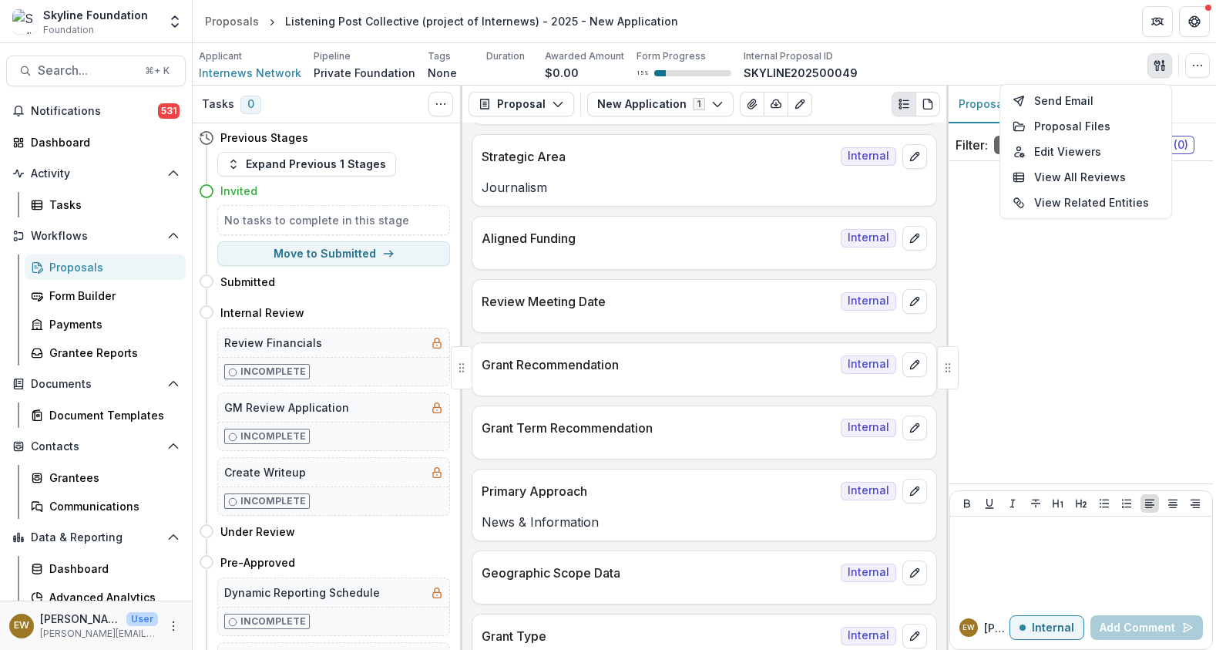
click at [1061, 21] on header "Proposals Listening Post Collective (project of Internews) - 2025 - New Applica…" at bounding box center [705, 21] width 1024 height 42
